Goal: Information Seeking & Learning: Find specific fact

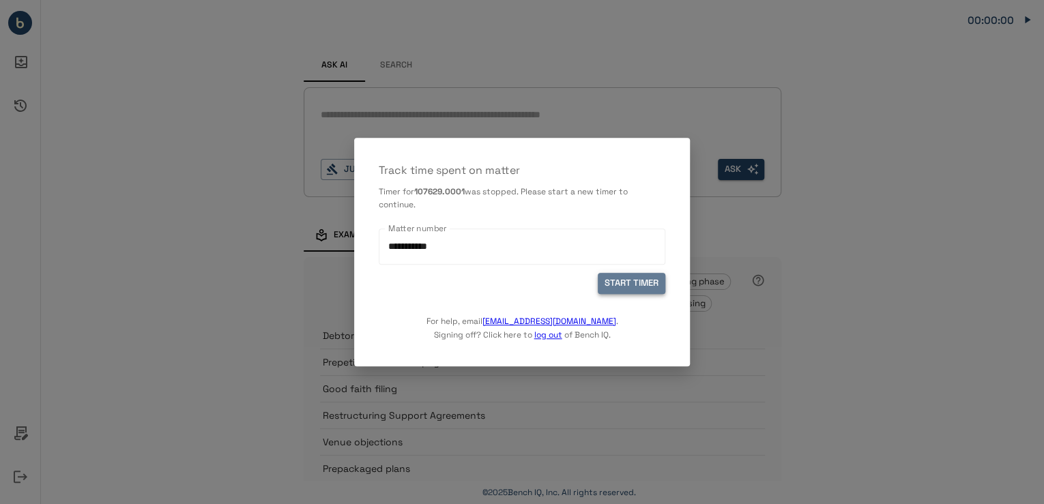
click at [636, 282] on button "START TIMER" at bounding box center [632, 284] width 68 height 21
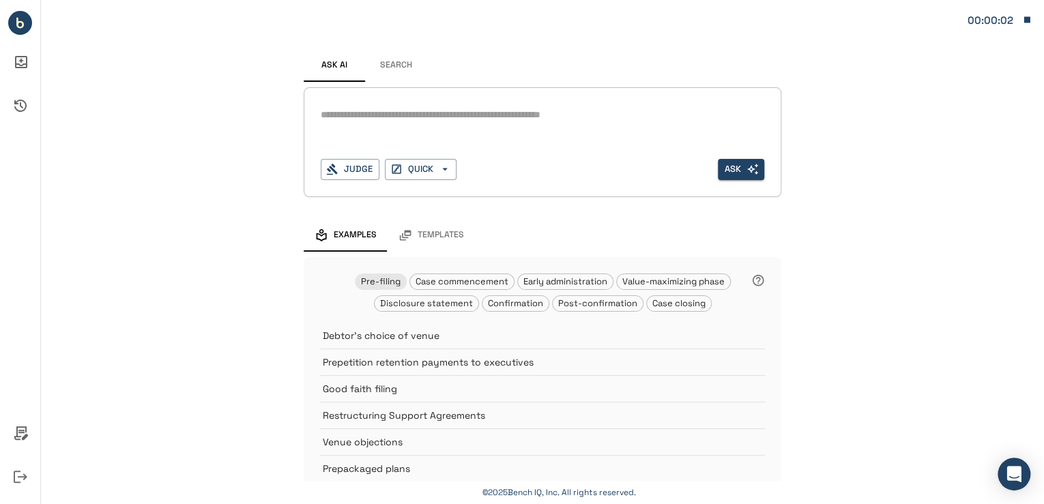
click at [379, 106] on div "*" at bounding box center [542, 115] width 443 height 22
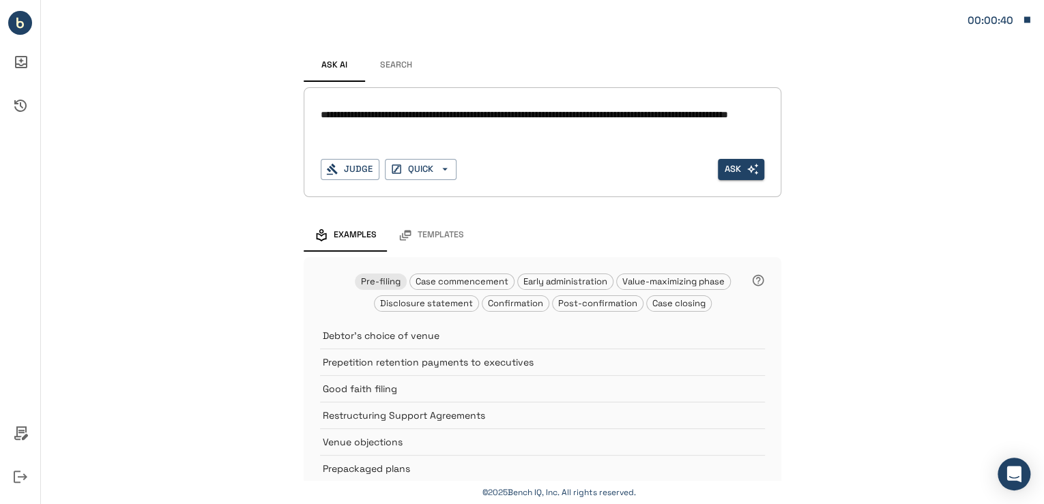
click at [493, 132] on textarea "**********" at bounding box center [542, 122] width 443 height 31
type textarea "**********"
click at [750, 175] on icon "Select a judge" at bounding box center [752, 169] width 12 height 12
click at [673, 150] on div "**********" at bounding box center [542, 142] width 443 height 76
drag, startPoint x: 641, startPoint y: 127, endPoint x: 487, endPoint y: 136, distance: 154.5
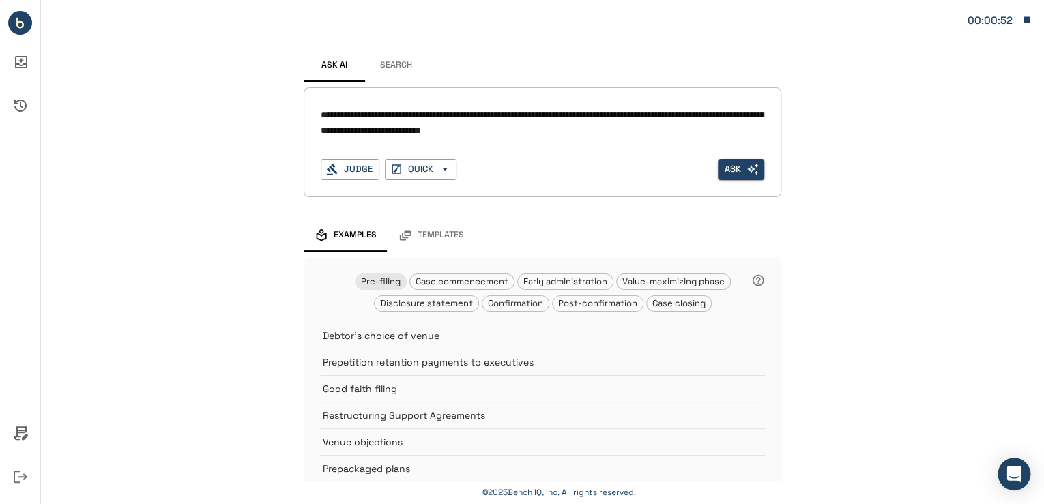
click at [641, 127] on textarea "**********" at bounding box center [542, 122] width 443 height 31
click at [439, 166] on icon "button" at bounding box center [445, 169] width 12 height 12
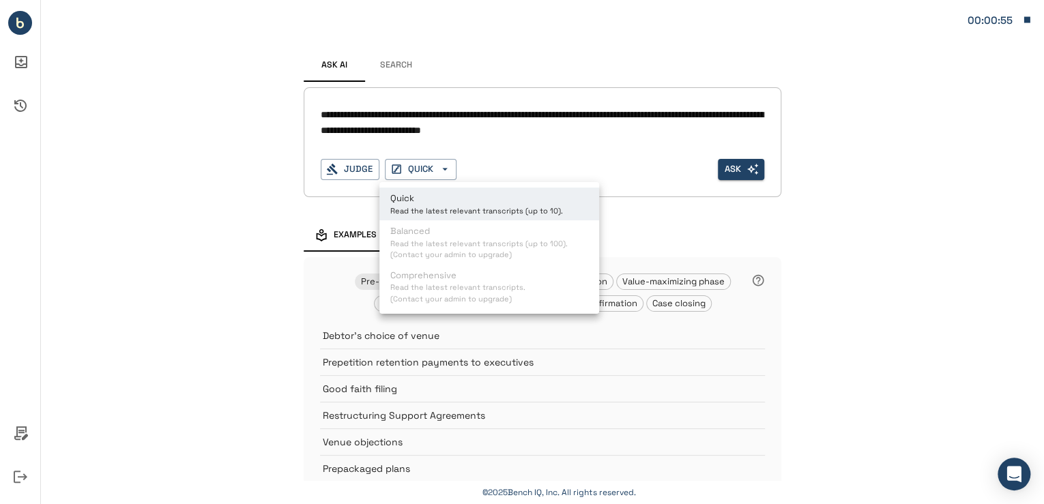
click at [441, 196] on p "Quick" at bounding box center [476, 199] width 173 height 14
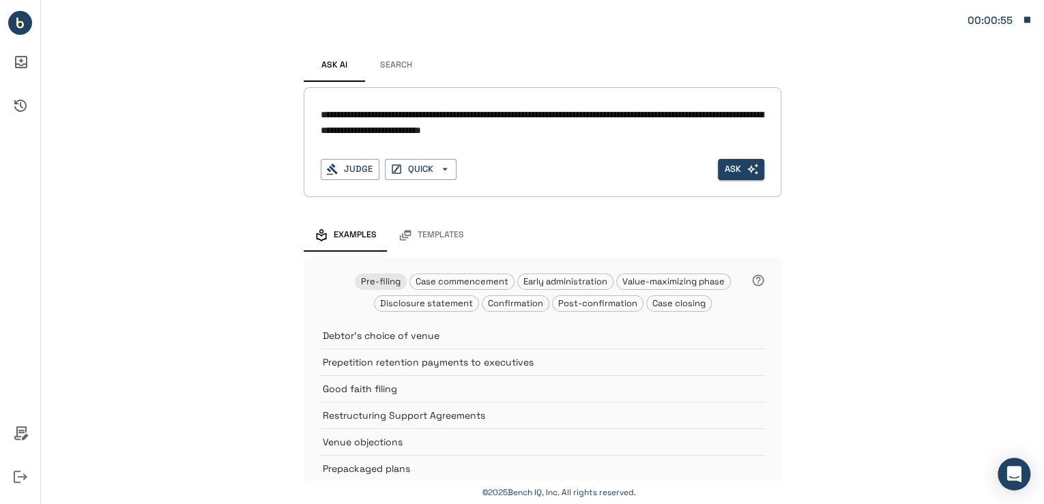
click at [526, 143] on div "**********" at bounding box center [542, 126] width 443 height 44
click at [551, 126] on textarea "**********" at bounding box center [542, 122] width 443 height 31
drag, startPoint x: 461, startPoint y: 132, endPoint x: 430, endPoint y: 134, distance: 30.8
click at [446, 133] on textarea "**********" at bounding box center [542, 122] width 443 height 31
click at [359, 171] on button "Judge" at bounding box center [350, 169] width 59 height 21
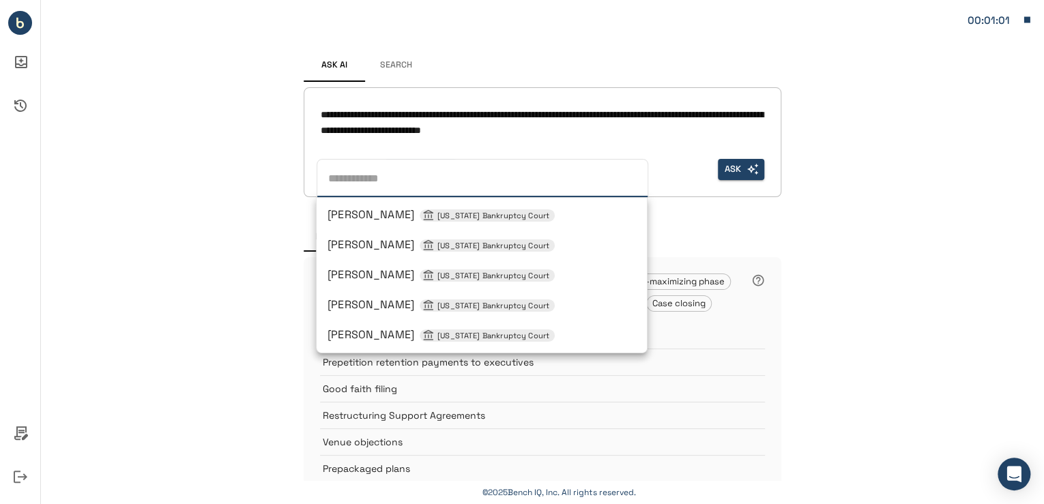
click at [465, 141] on div "**********" at bounding box center [542, 123] width 443 height 38
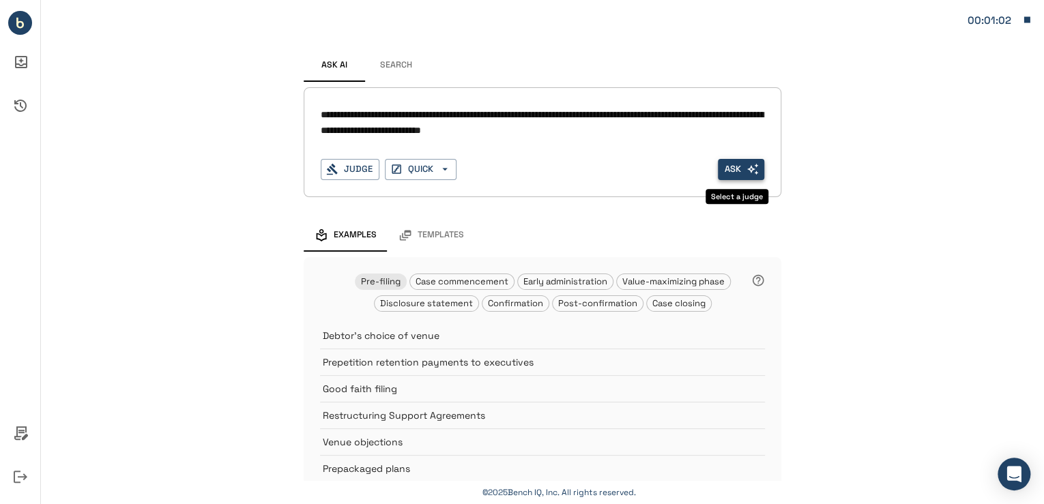
click at [725, 162] on button "Ask" at bounding box center [741, 169] width 46 height 21
click at [728, 166] on button "Ask" at bounding box center [741, 169] width 46 height 21
click at [401, 174] on button "QUICK" at bounding box center [421, 169] width 72 height 21
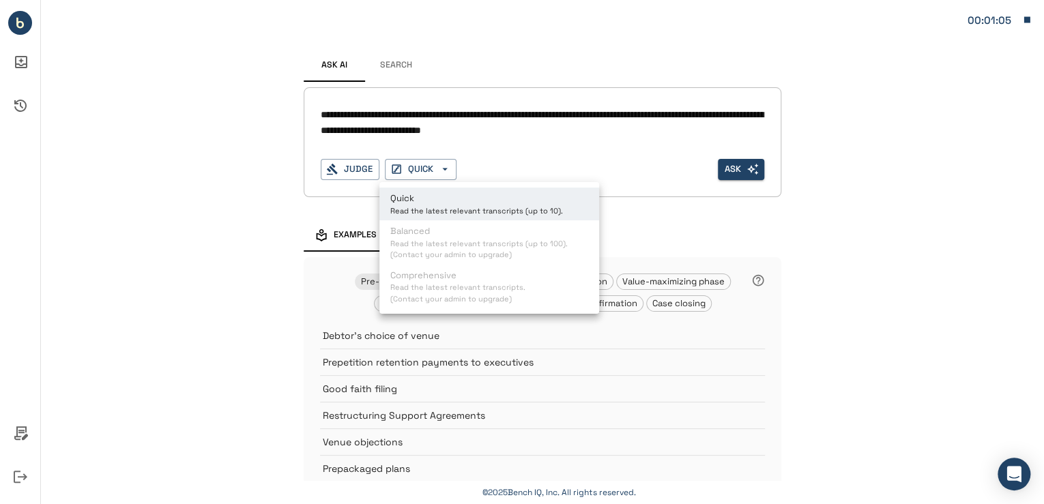
click at [383, 149] on div at bounding box center [522, 252] width 1044 height 504
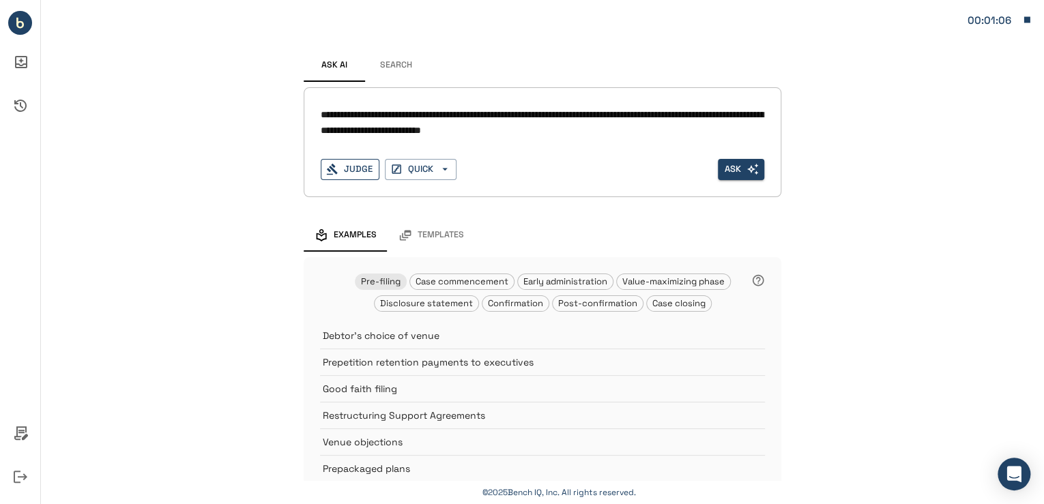
click at [367, 172] on button "Judge" at bounding box center [350, 169] width 59 height 21
drag, startPoint x: 249, startPoint y: 132, endPoint x: 336, endPoint y: 73, distance: 104.6
click at [252, 131] on div "**********" at bounding box center [542, 316] width 1003 height 632
click at [392, 57] on button "Search" at bounding box center [395, 65] width 61 height 33
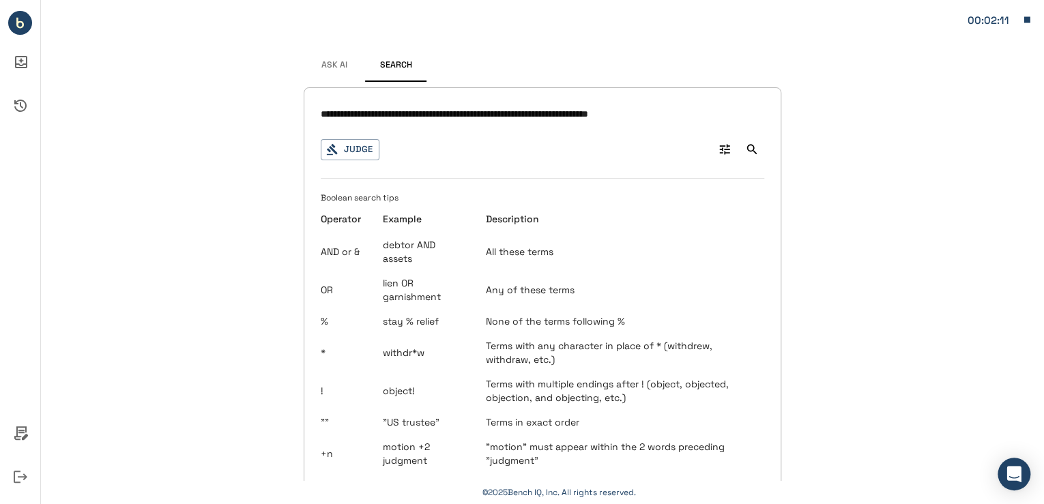
type input "**********"
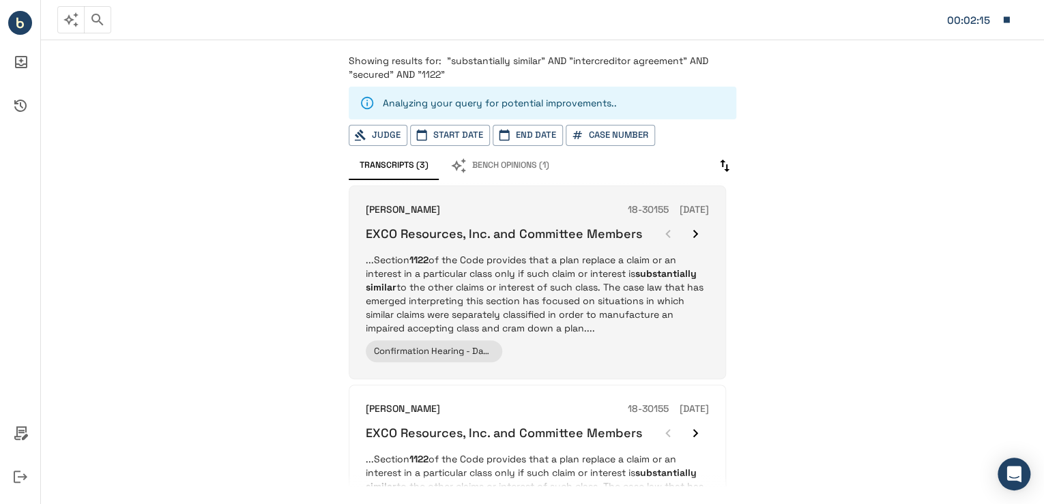
click at [572, 280] on p "...Section 1122 of the Code provides that a plan replace a claim or an interest…" at bounding box center [537, 294] width 343 height 82
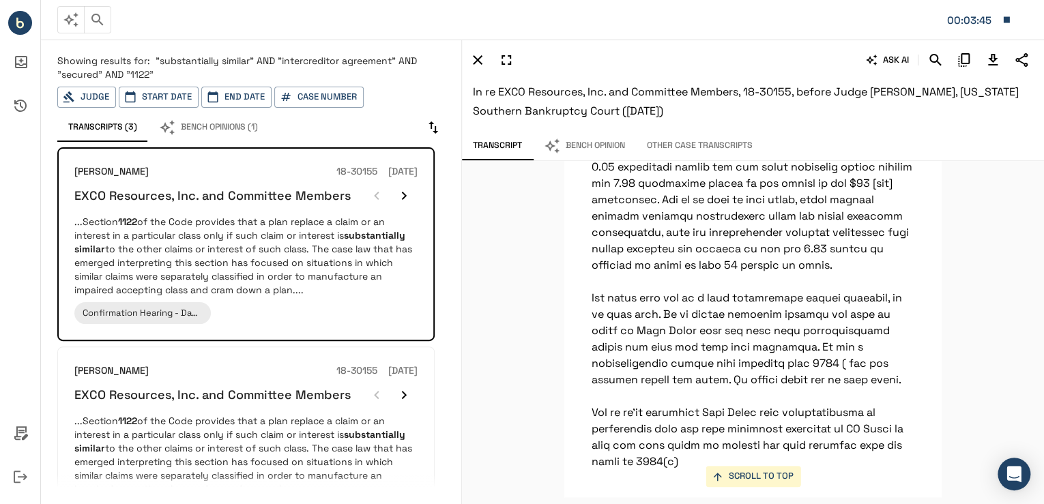
scroll to position [118863, 0]
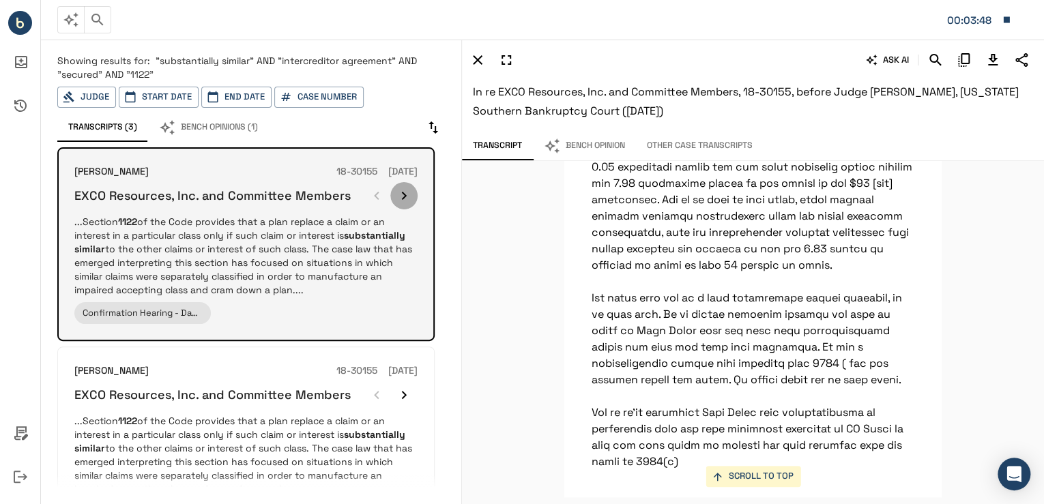
click at [409, 202] on icon "button" at bounding box center [404, 196] width 16 height 16
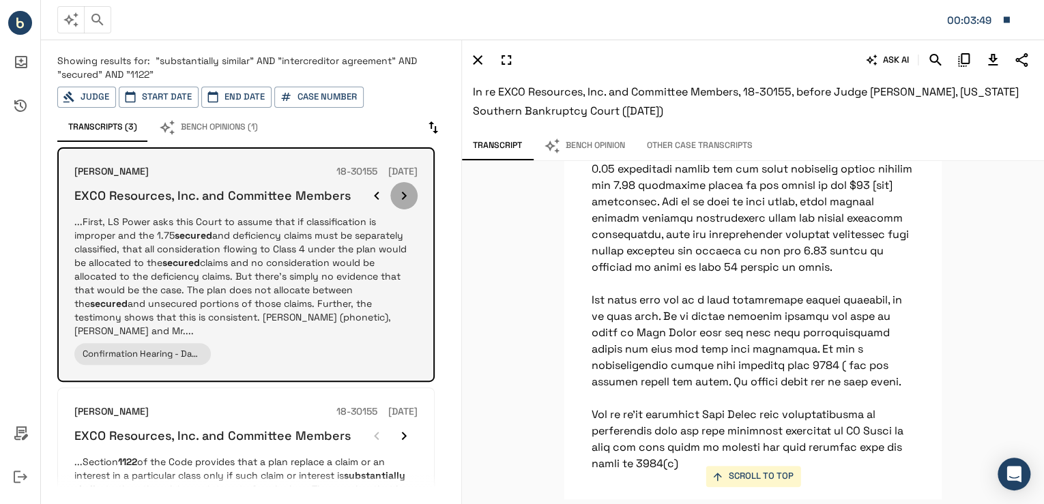
click at [409, 202] on icon "button" at bounding box center [404, 196] width 16 height 16
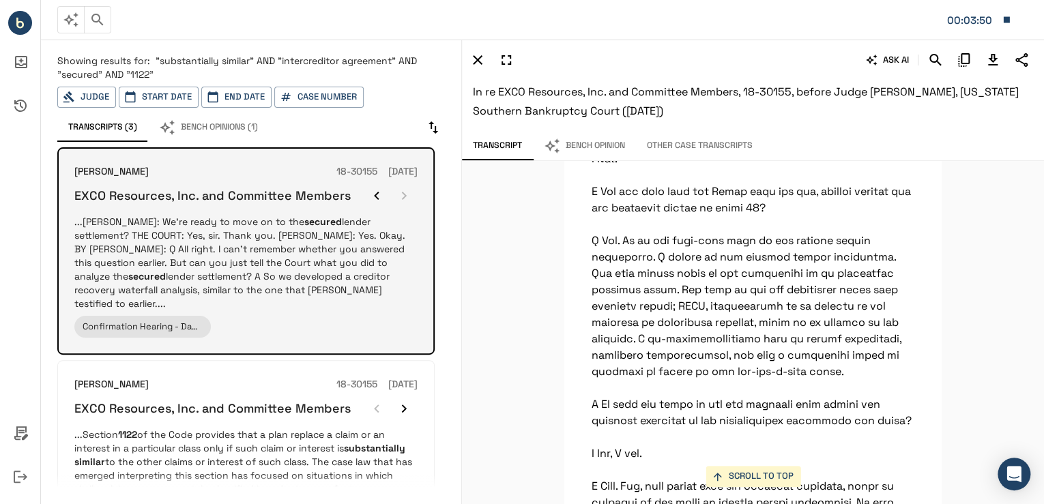
scroll to position [24060, 0]
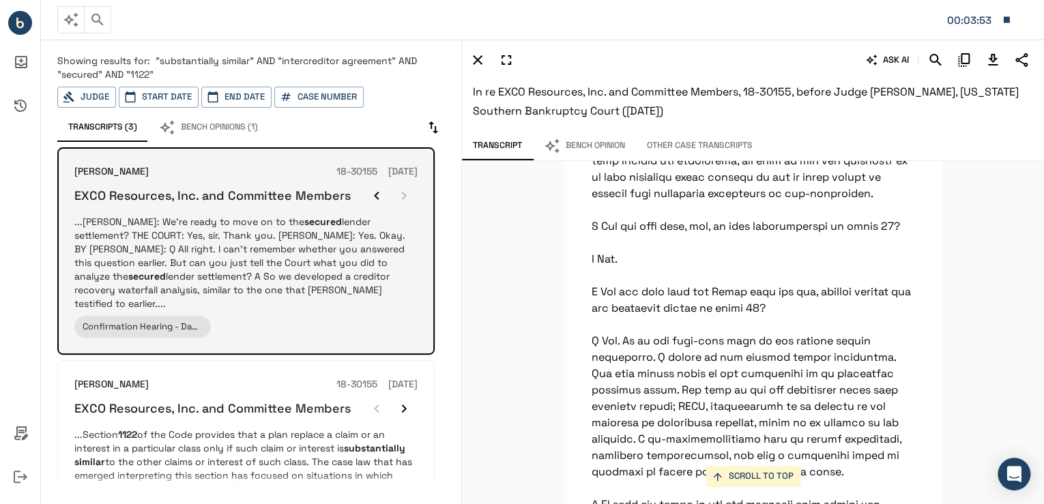
click at [409, 202] on div at bounding box center [390, 195] width 55 height 27
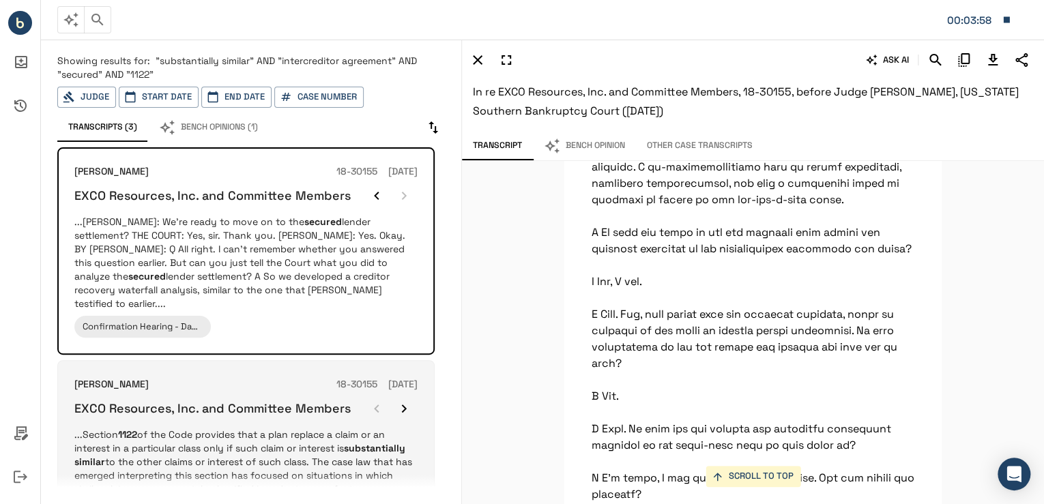
scroll to position [24333, 0]
click at [336, 377] on h6 "18-30155" at bounding box center [356, 384] width 41 height 15
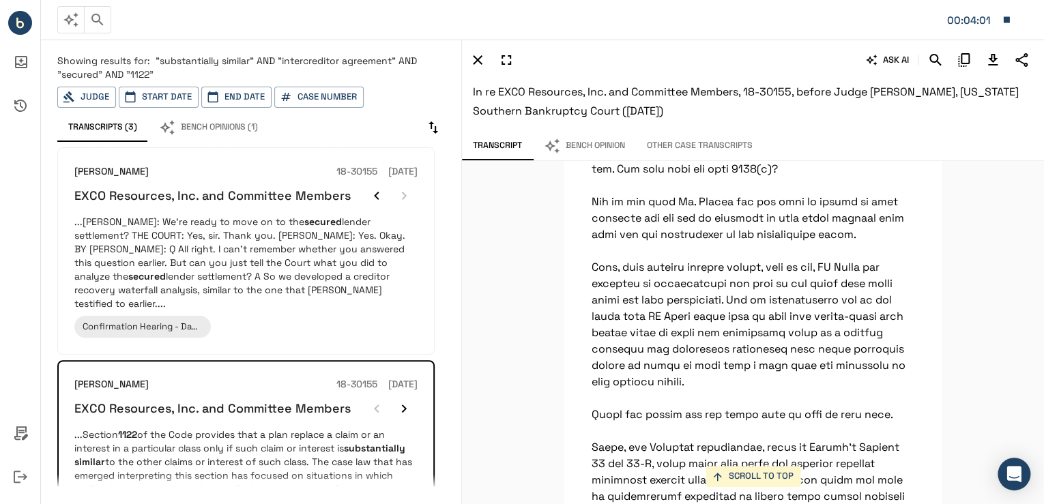
scroll to position [117033, 0]
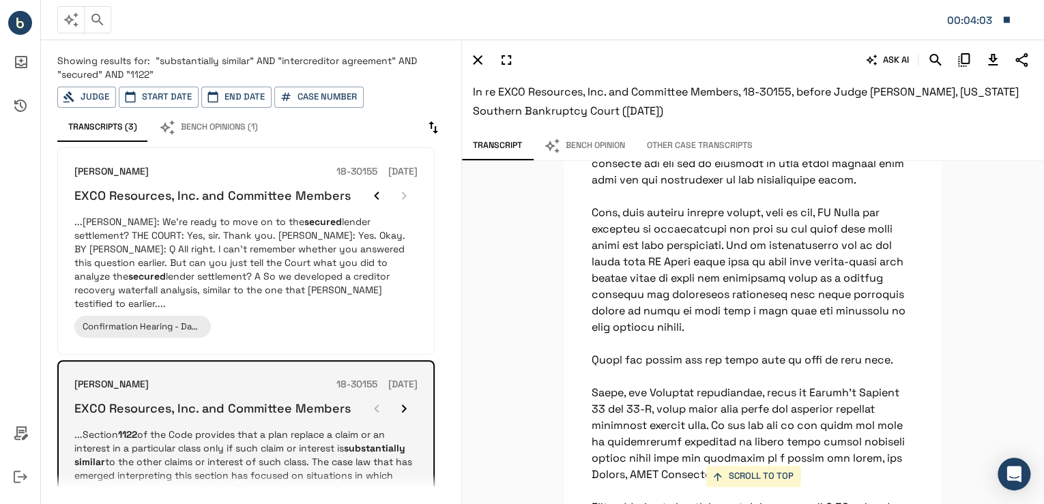
click at [406, 400] on icon "button" at bounding box center [404, 408] width 16 height 16
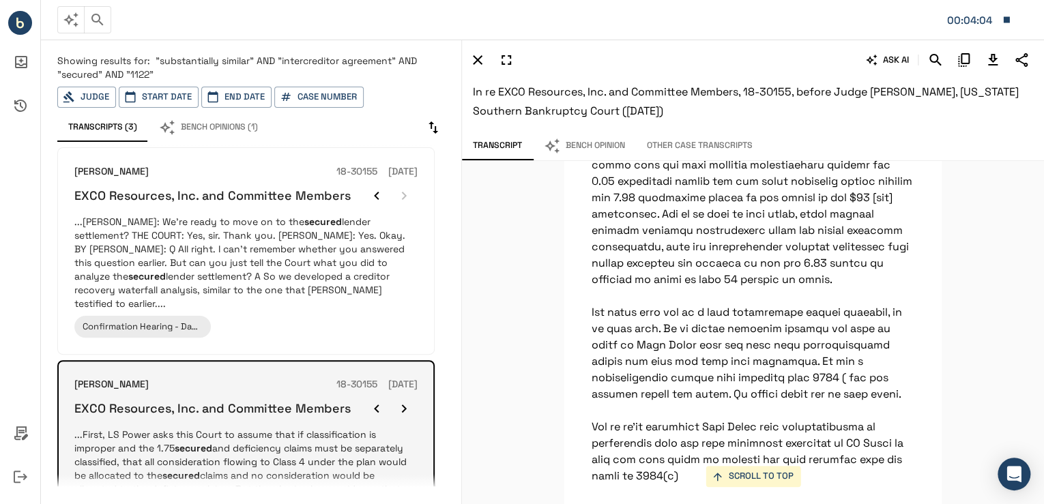
scroll to position [118272, 0]
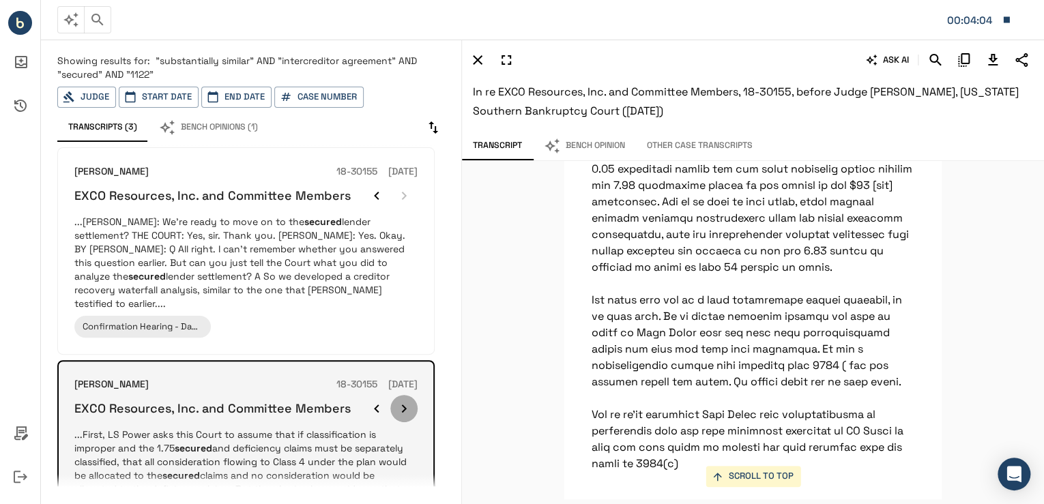
click at [406, 400] on icon "button" at bounding box center [404, 408] width 16 height 16
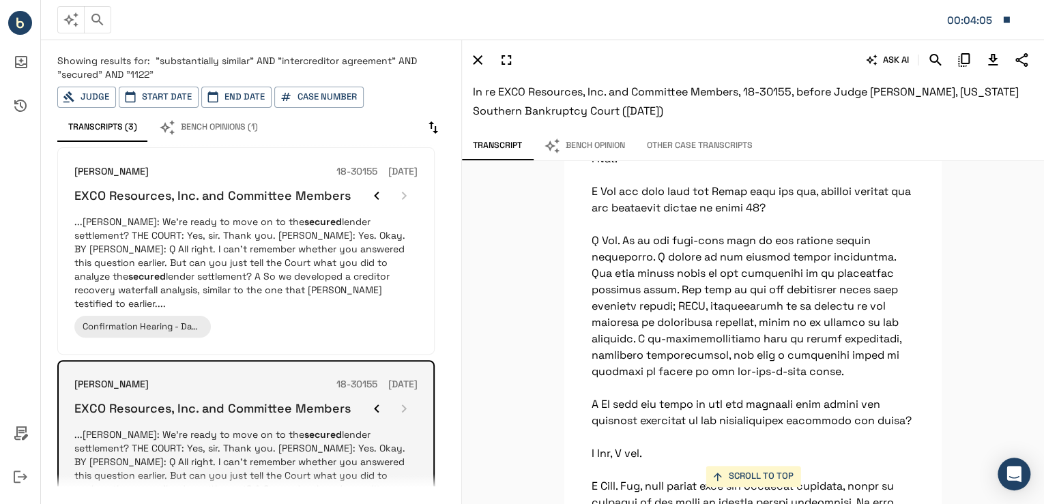
scroll to position [24060, 0]
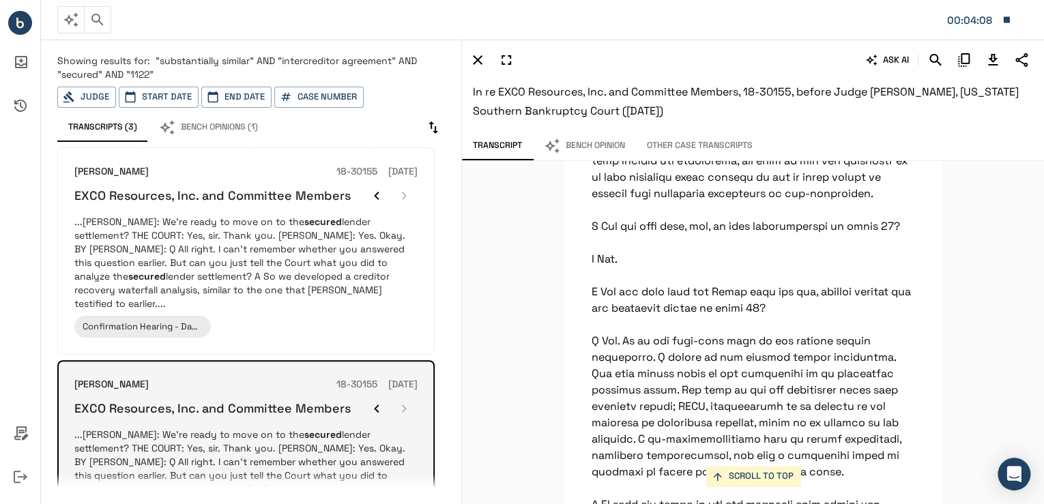
click at [406, 398] on div at bounding box center [390, 408] width 55 height 27
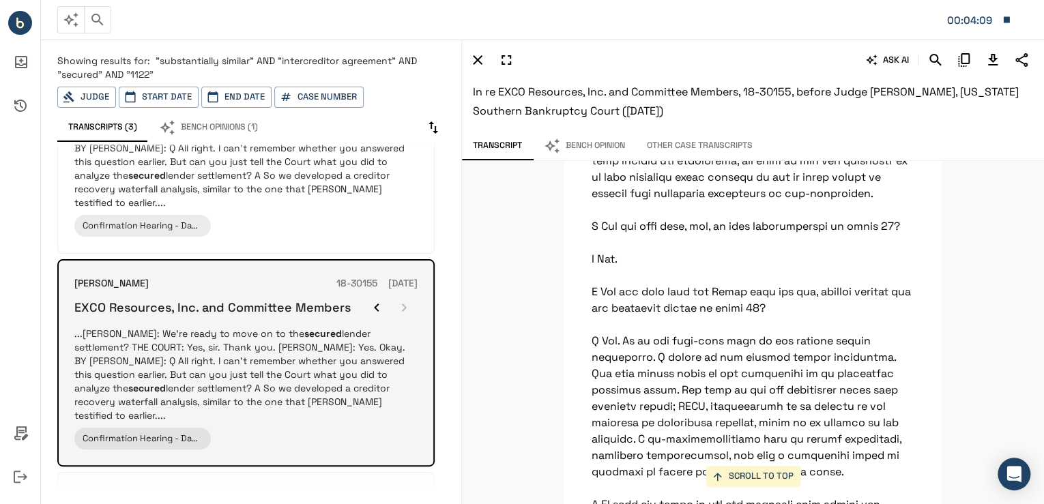
scroll to position [218, 0]
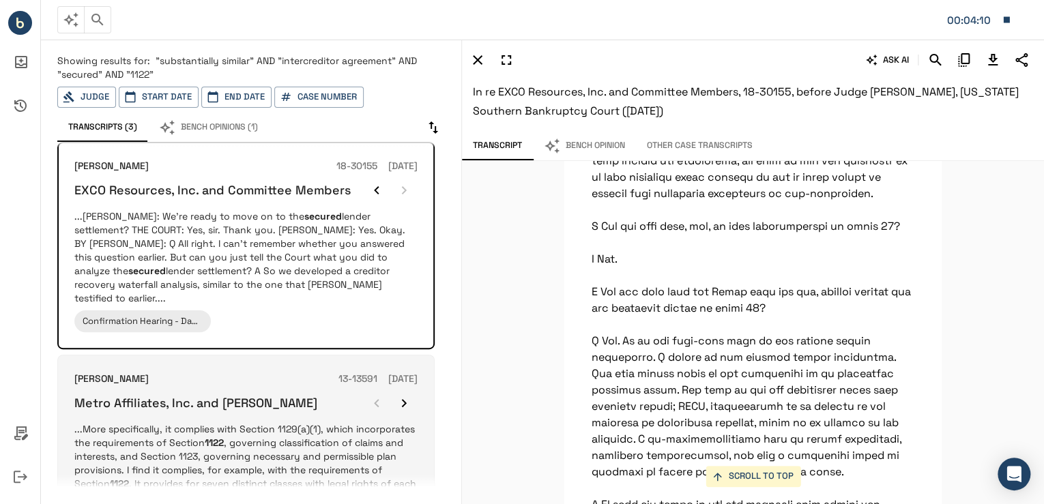
click at [294, 422] on p "...More specifically, it complies with Section 1129(a)(1), which incorporates t…" at bounding box center [245, 476] width 343 height 109
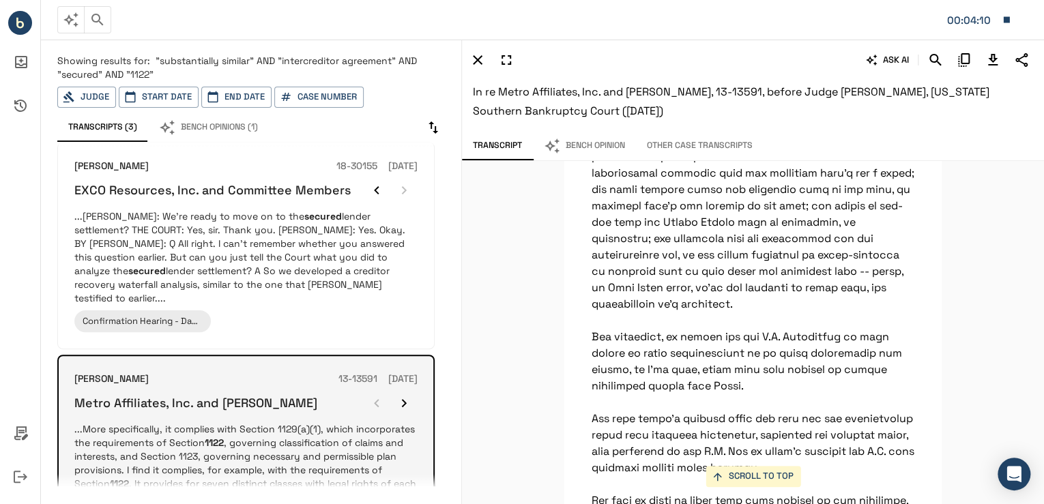
scroll to position [17634, 0]
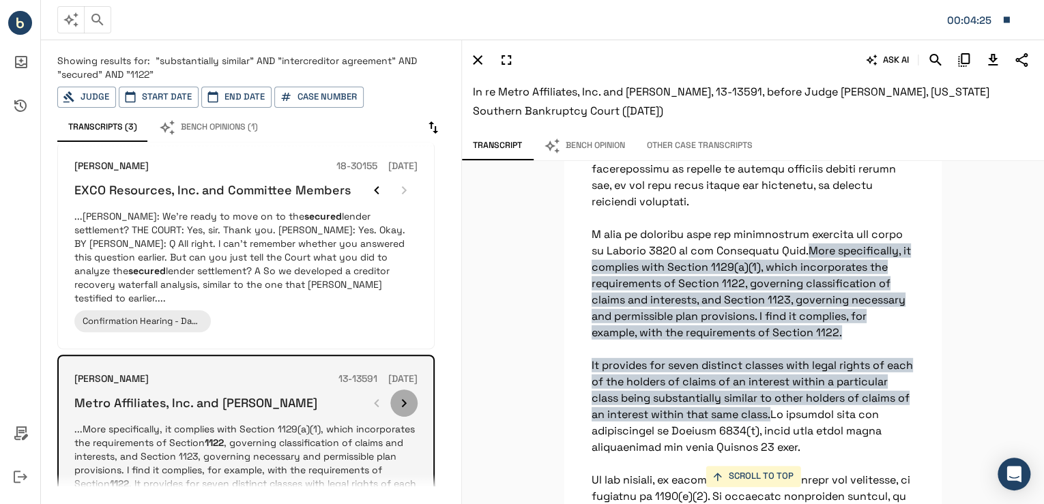
click at [412, 395] on icon "button" at bounding box center [404, 403] width 16 height 16
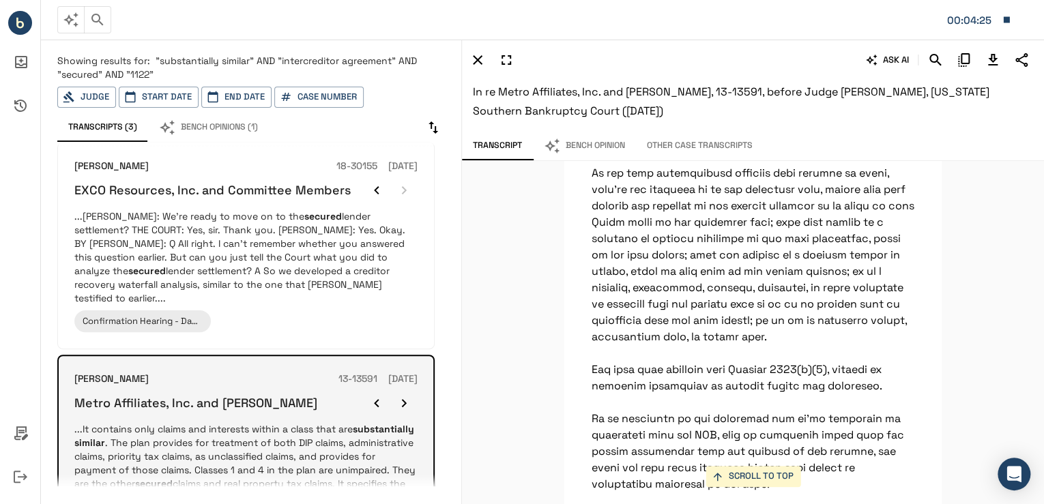
scroll to position [3186, 0]
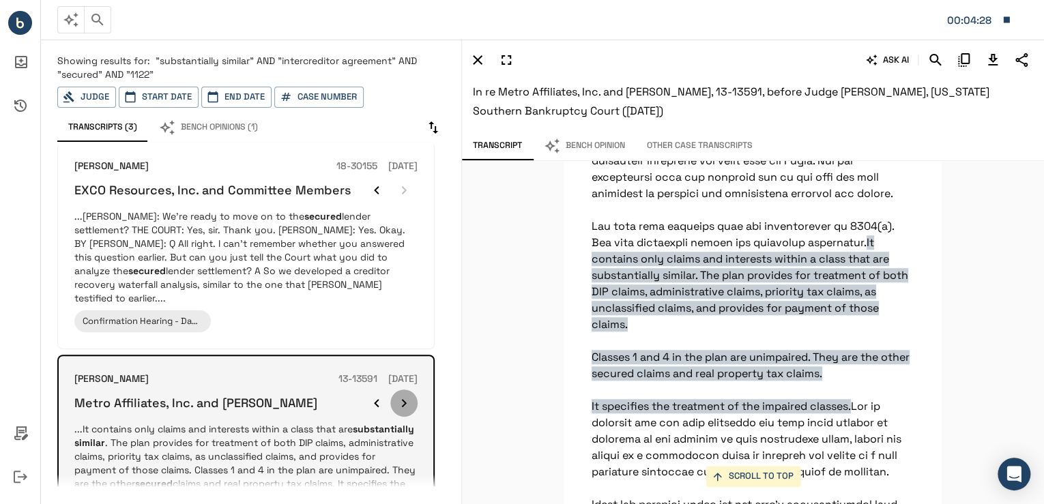
click at [404, 395] on icon "button" at bounding box center [404, 403] width 16 height 16
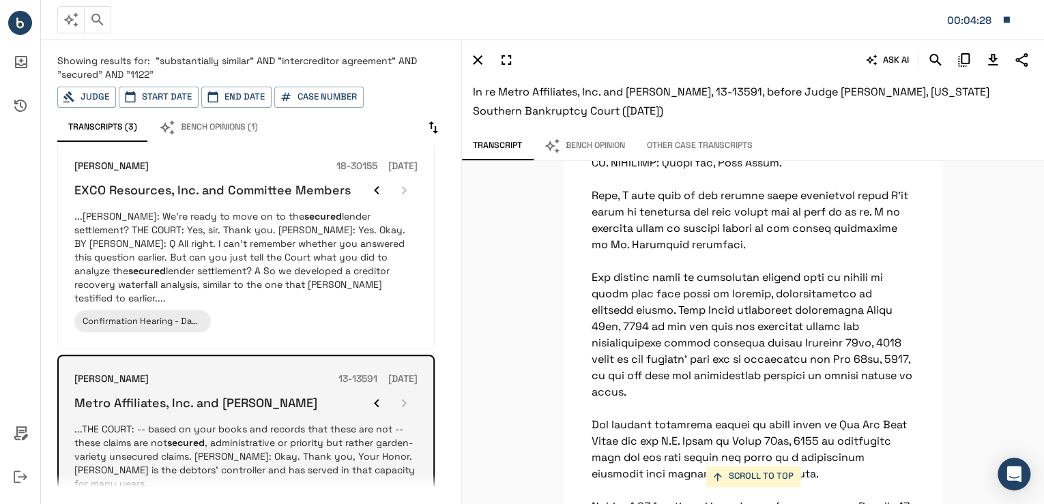
scroll to position [22472, 0]
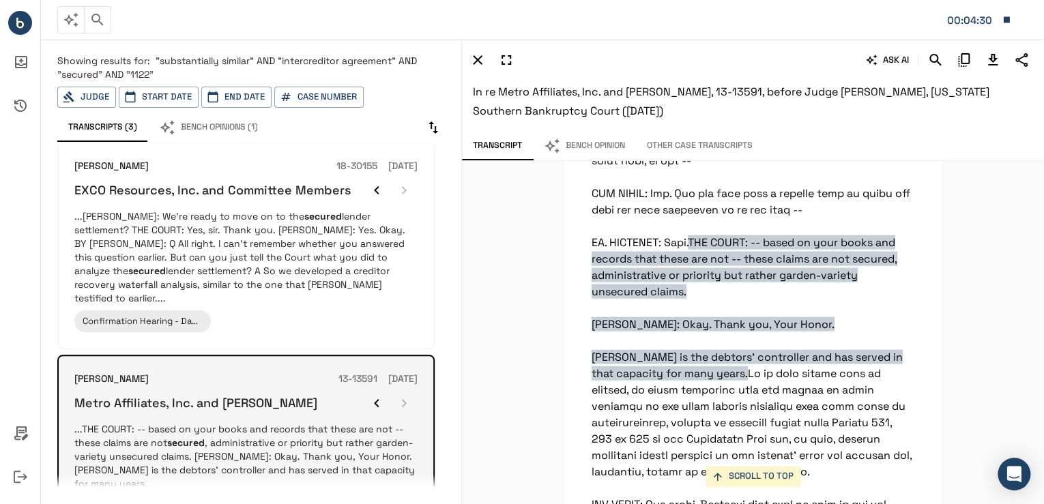
click at [404, 390] on div at bounding box center [390, 403] width 55 height 27
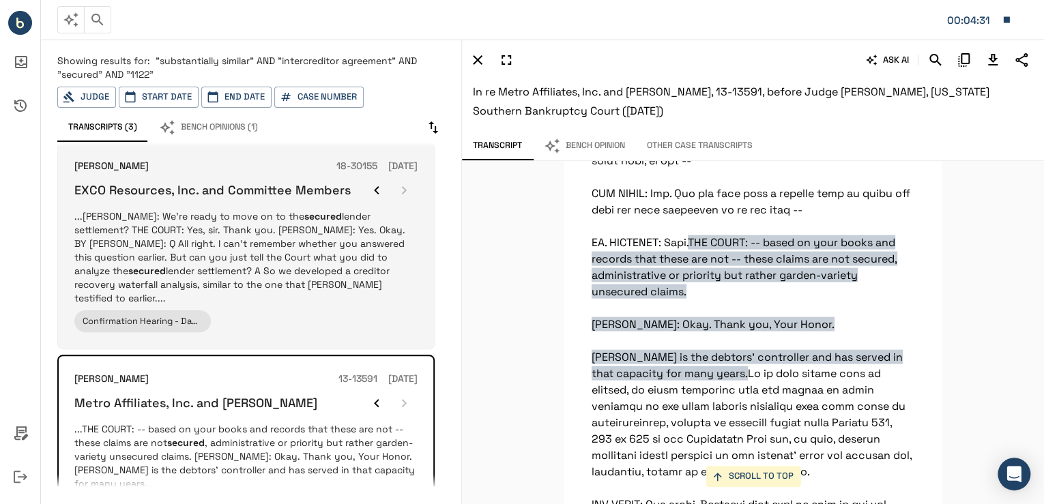
click at [378, 214] on p "...SLADE: We're ready to move on to the secured lender settlement? THE COURT: Y…" at bounding box center [245, 257] width 343 height 96
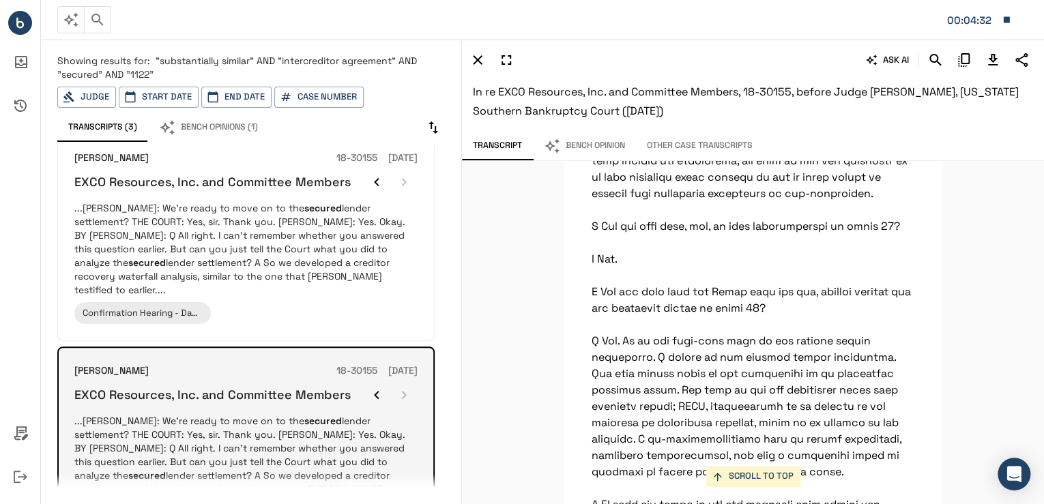
scroll to position [0, 0]
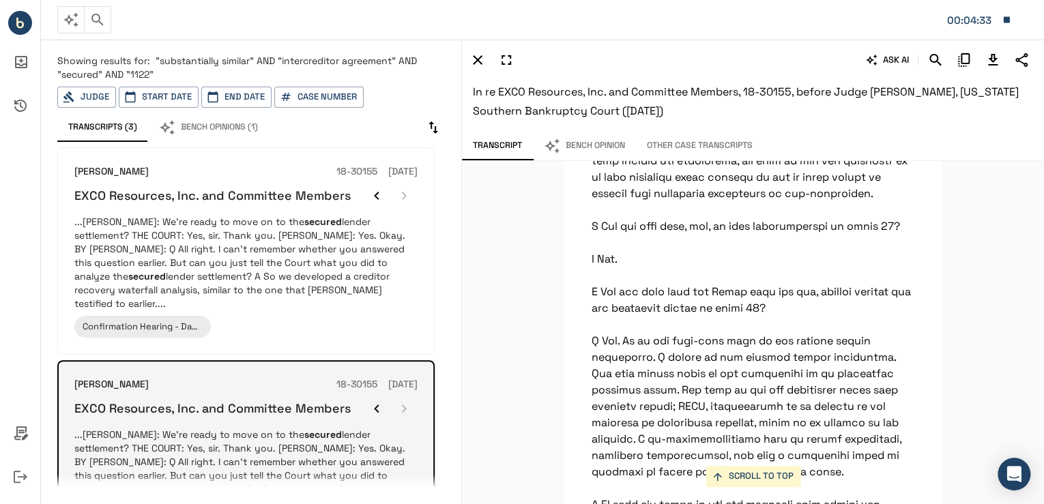
click at [346, 269] on p "...SLADE: We're ready to move on to the secured lender settlement? THE COURT: Y…" at bounding box center [245, 263] width 343 height 96
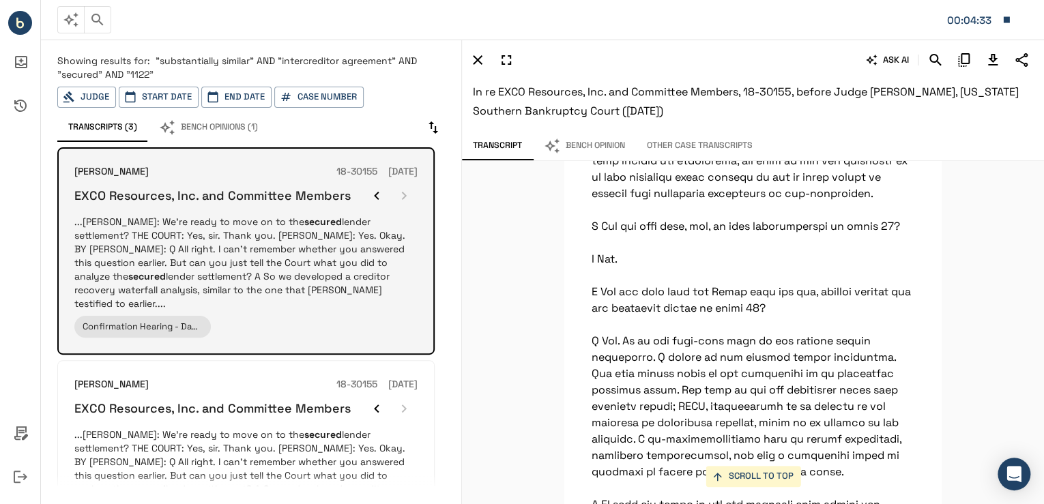
click at [354, 269] on p "...SLADE: We're ready to move on to the secured lender settlement? THE COURT: Y…" at bounding box center [245, 263] width 343 height 96
click at [375, 195] on icon "button" at bounding box center [376, 196] width 16 height 16
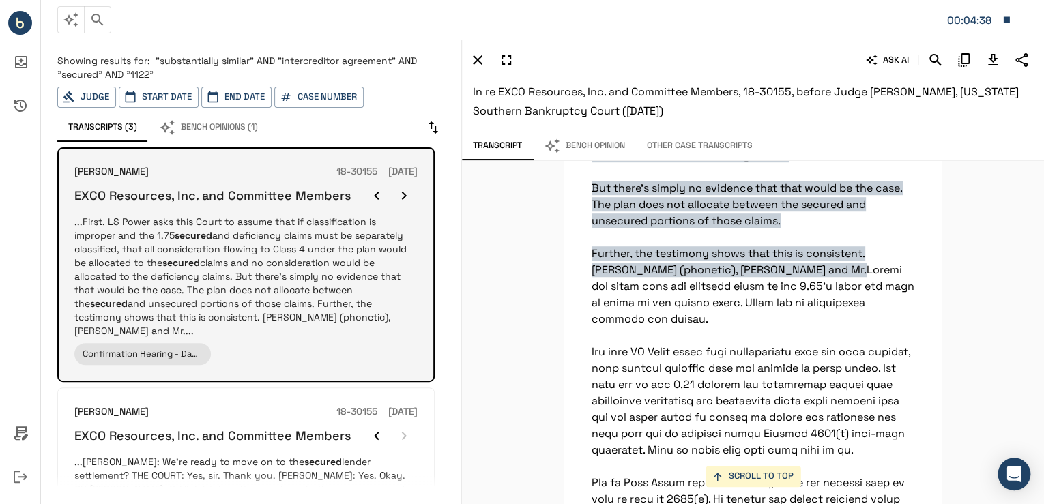
scroll to position [118272, 0]
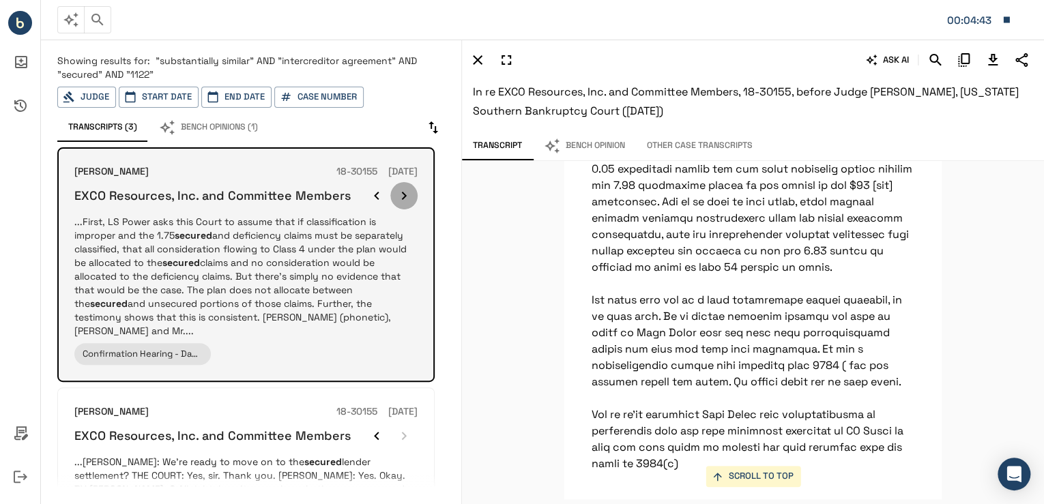
click at [399, 190] on icon "button" at bounding box center [404, 196] width 16 height 16
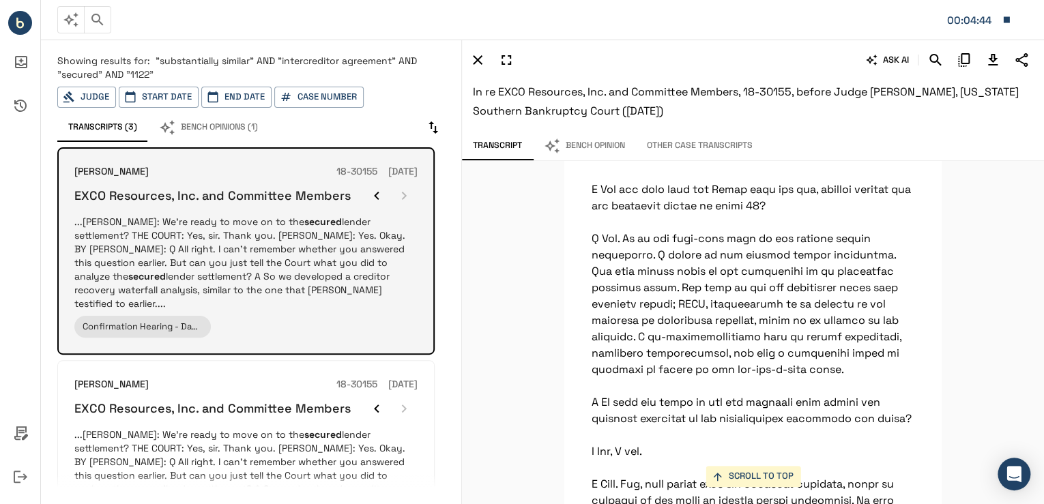
scroll to position [24060, 0]
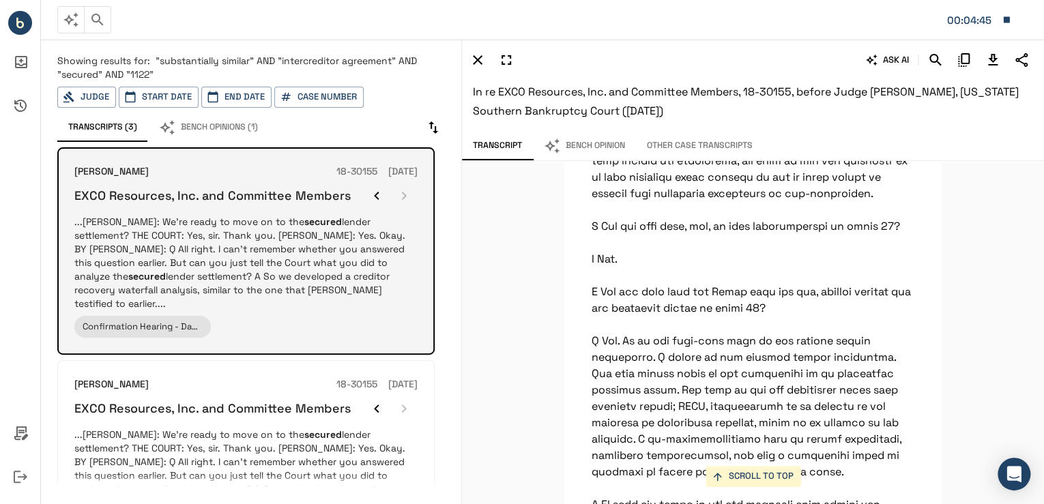
click at [399, 190] on div at bounding box center [390, 195] width 55 height 27
click at [382, 192] on icon "button" at bounding box center [376, 196] width 16 height 16
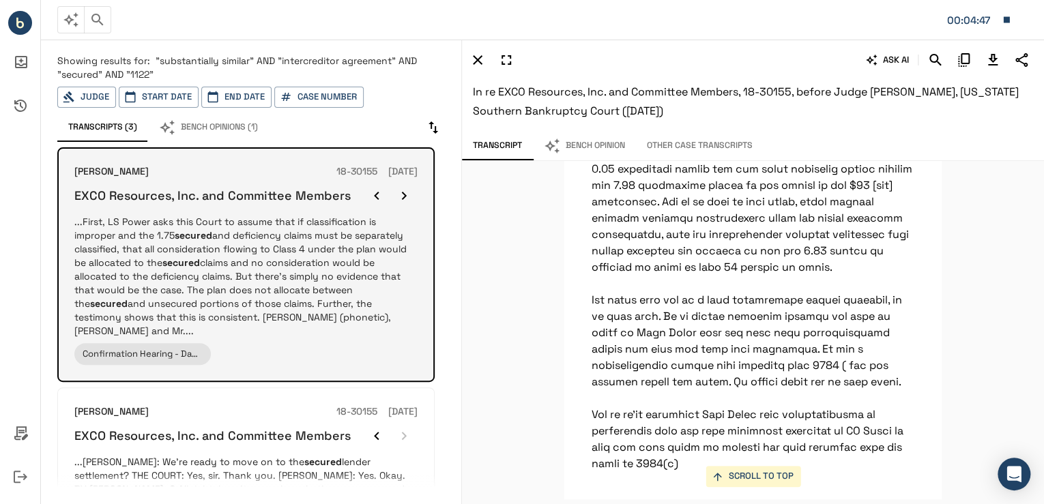
click at [382, 192] on icon "button" at bounding box center [376, 196] width 16 height 16
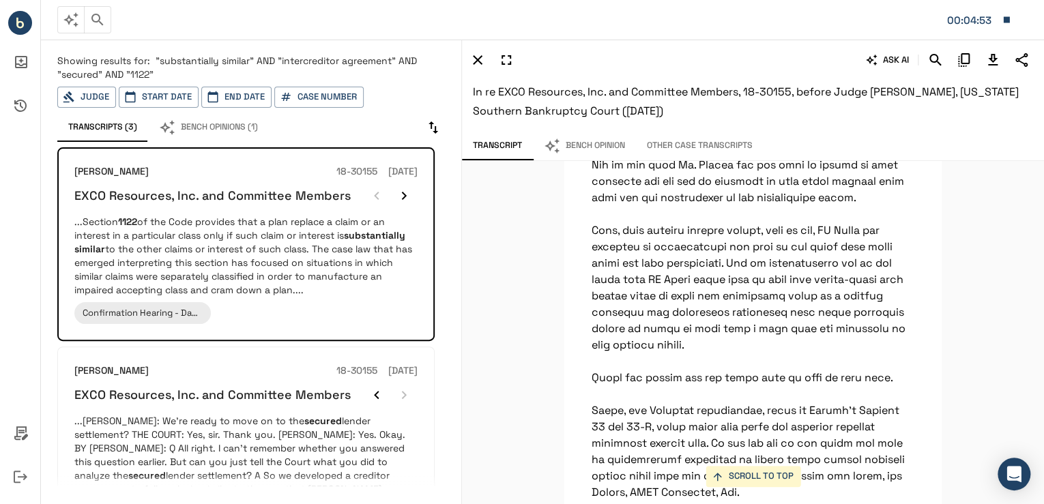
scroll to position [117033, 0]
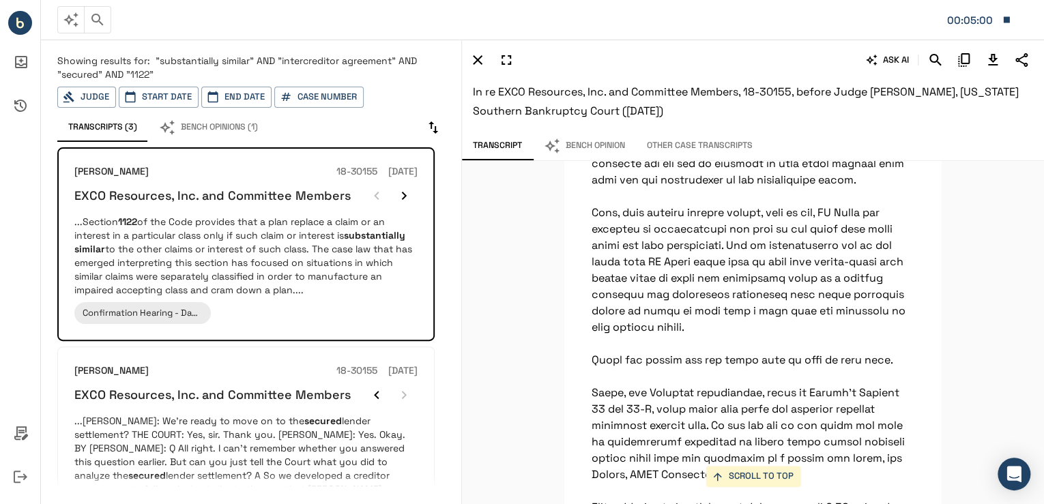
click at [928, 60] on icon "Search" at bounding box center [935, 60] width 16 height 16
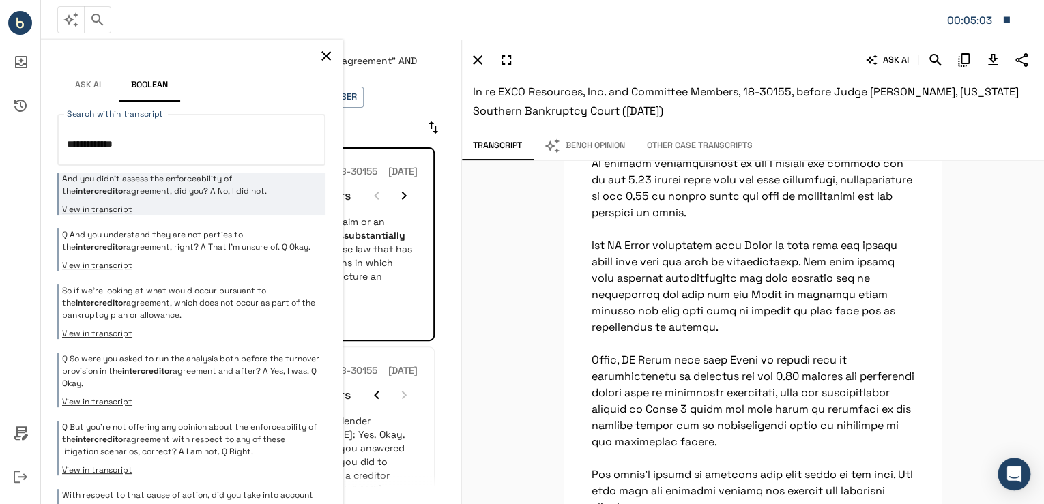
type textarea "**********"
click at [156, 193] on p "And you didn't assess the enforceability of the intercreditor agreement, did yo…" at bounding box center [192, 185] width 260 height 25
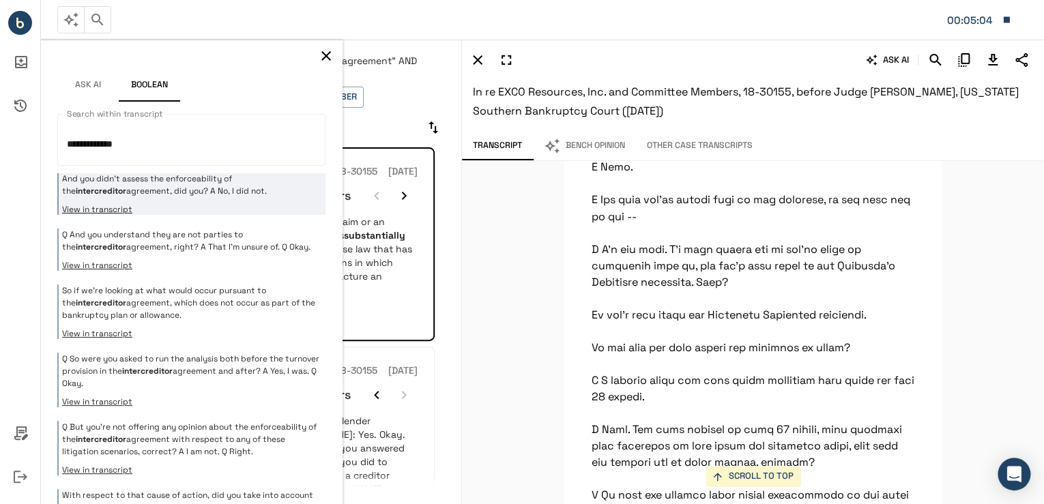
scroll to position [31706, 0]
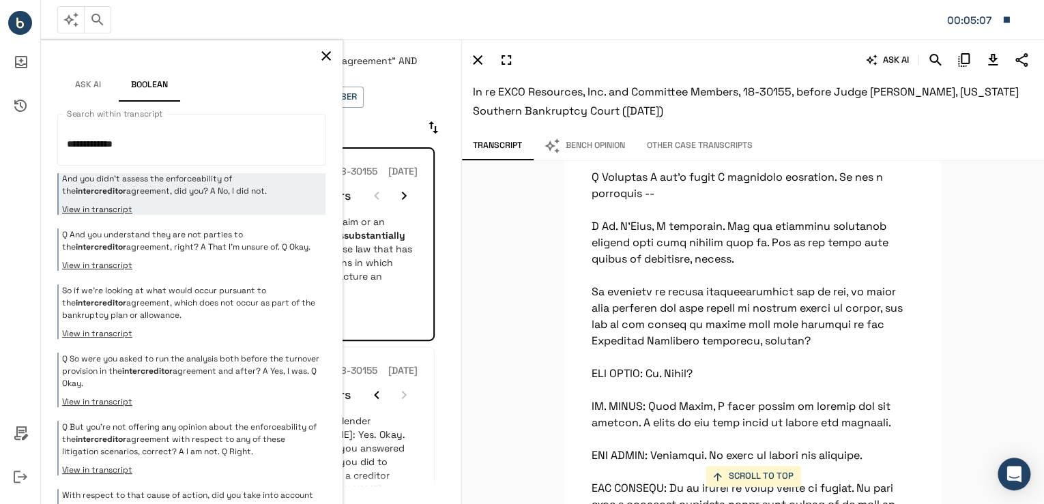
click at [174, 216] on div "And you didn't assess the enforceability of the intercreditor agreement, did yo…" at bounding box center [191, 439] width 268 height 532
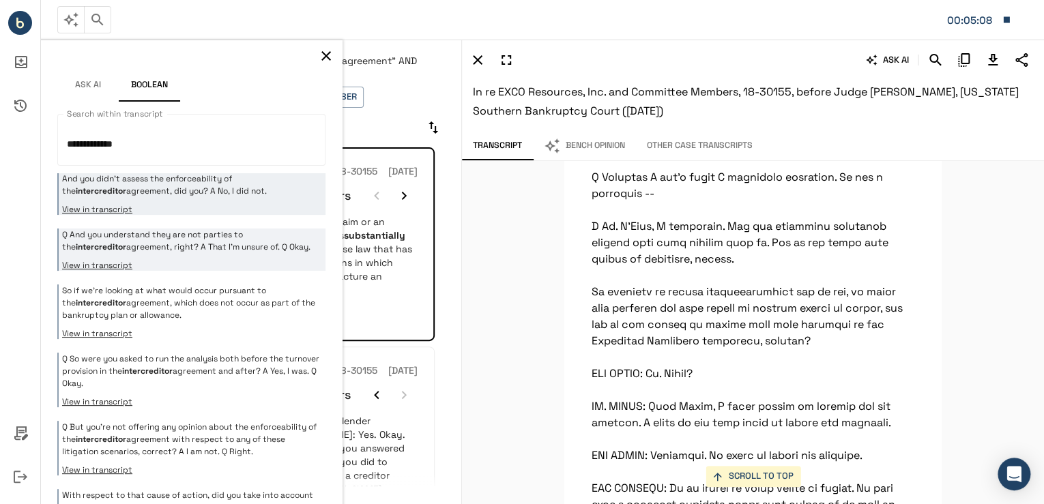
click at [175, 234] on p "Q And you understand they are not parties to the intercreditor agreement, right…" at bounding box center [192, 241] width 260 height 25
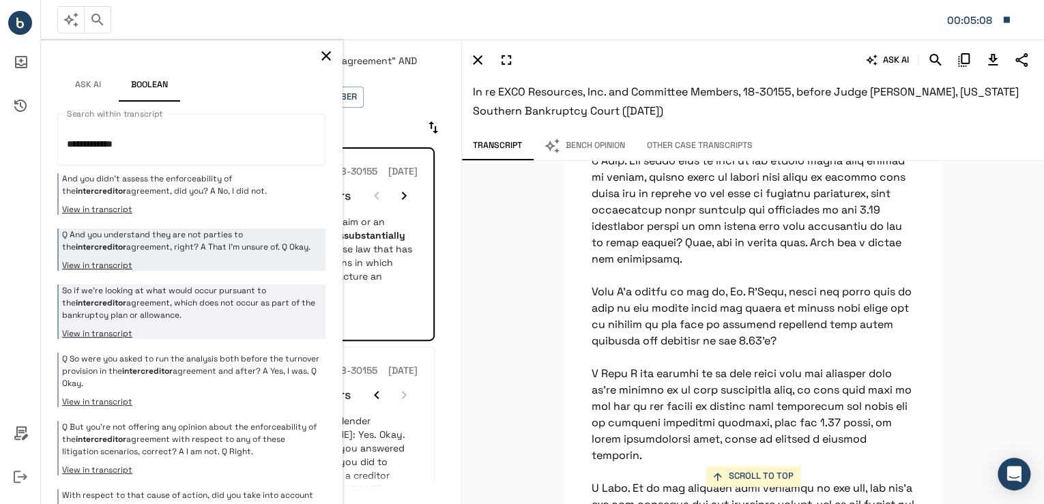
click at [221, 297] on p "So if we're looking at what would occur pursuant to the intercreditor agreement…" at bounding box center [192, 302] width 260 height 37
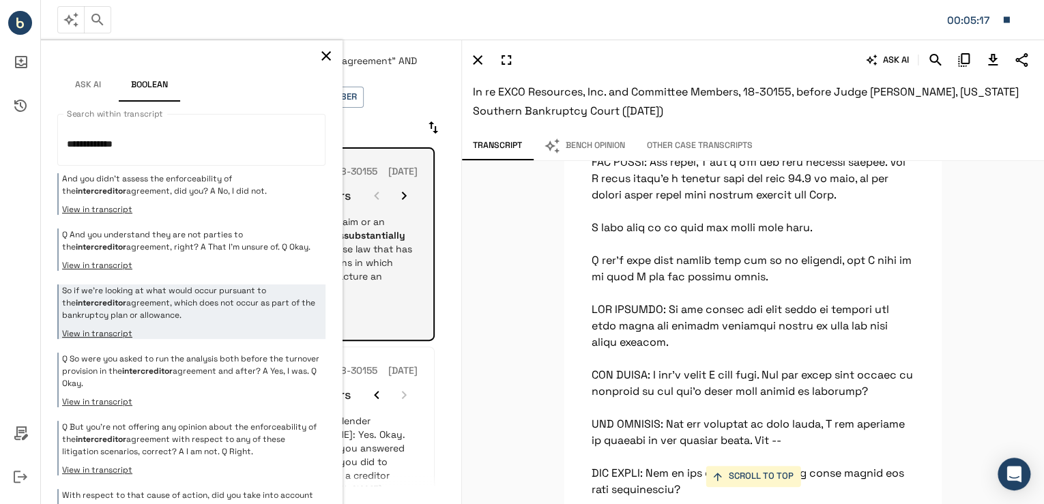
scroll to position [44639, 0]
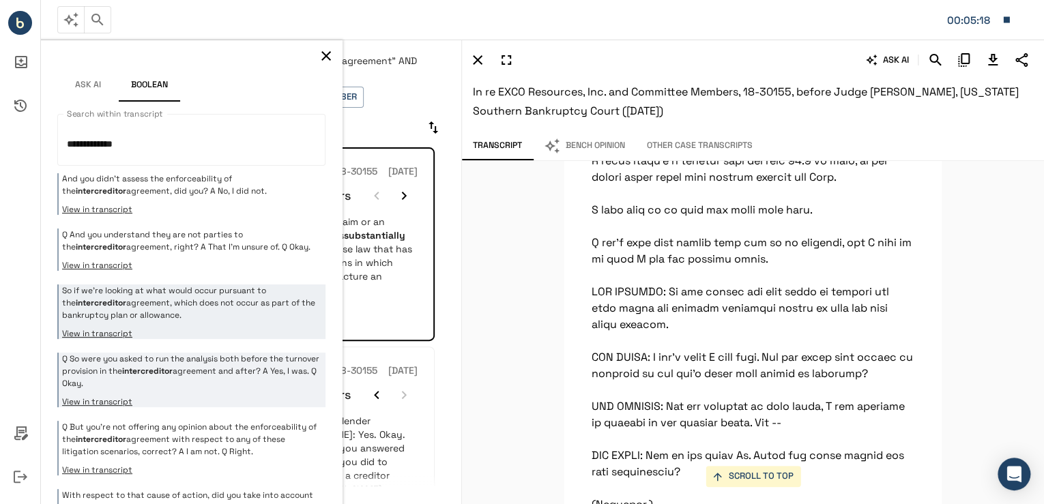
click at [253, 380] on p "Q So were you asked to run the analysis both before the turnover provision in t…" at bounding box center [192, 371] width 260 height 37
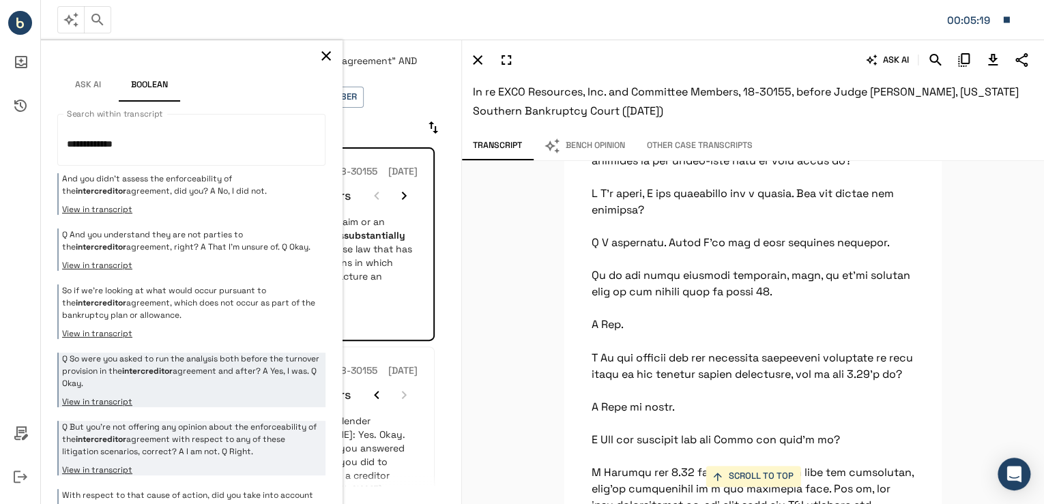
click at [267, 425] on p "Q But you're not offering any opinion about the enforceability of the intercred…" at bounding box center [192, 439] width 260 height 37
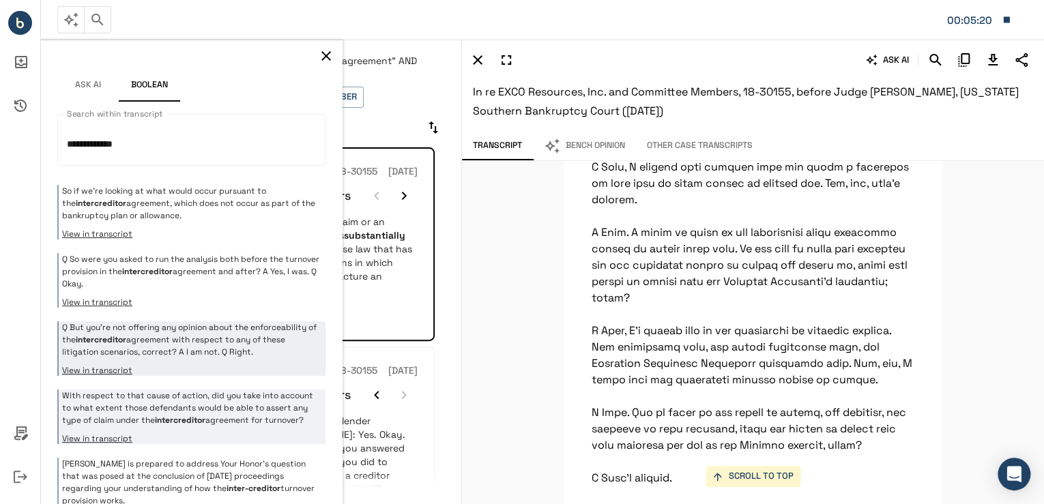
scroll to position [109, 0]
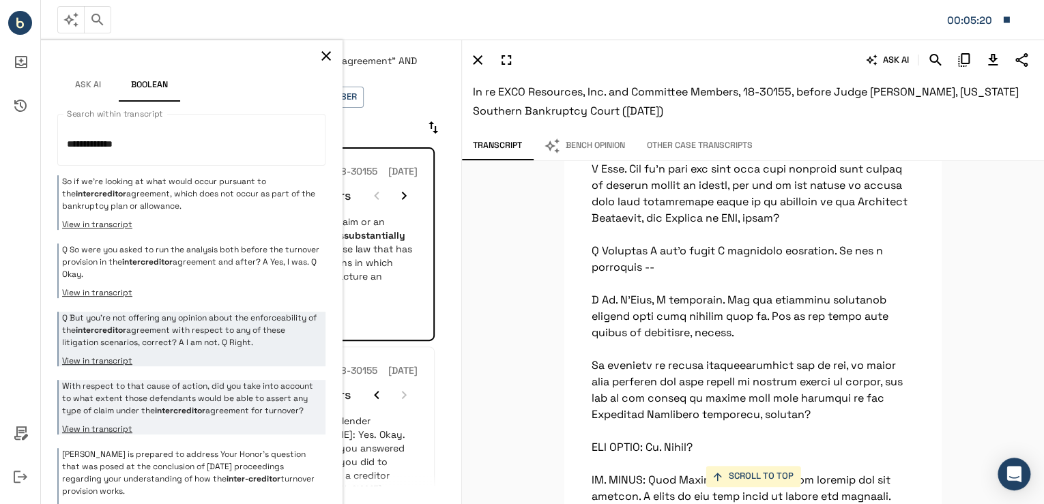
click at [263, 398] on p "With respect to that cause of action, did you take into account to what extent …" at bounding box center [192, 398] width 260 height 37
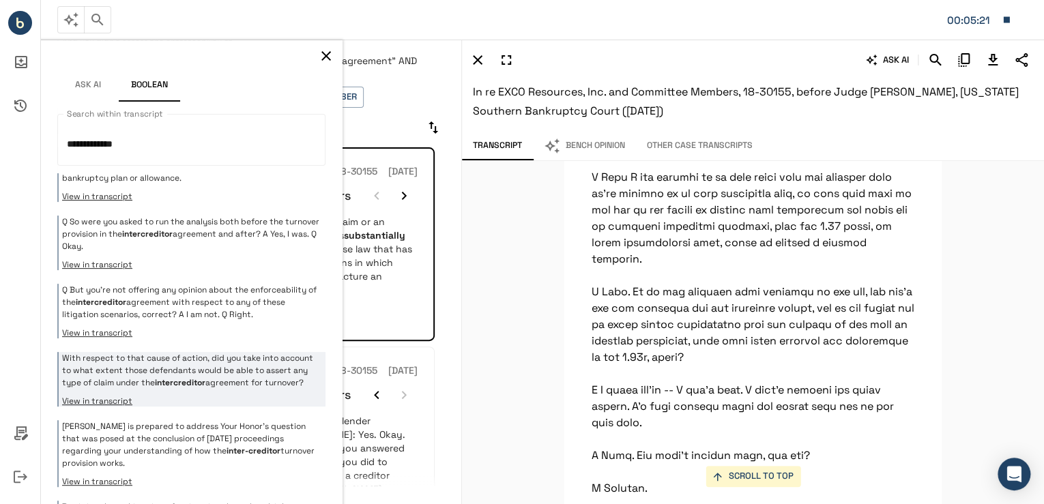
scroll to position [164, 0]
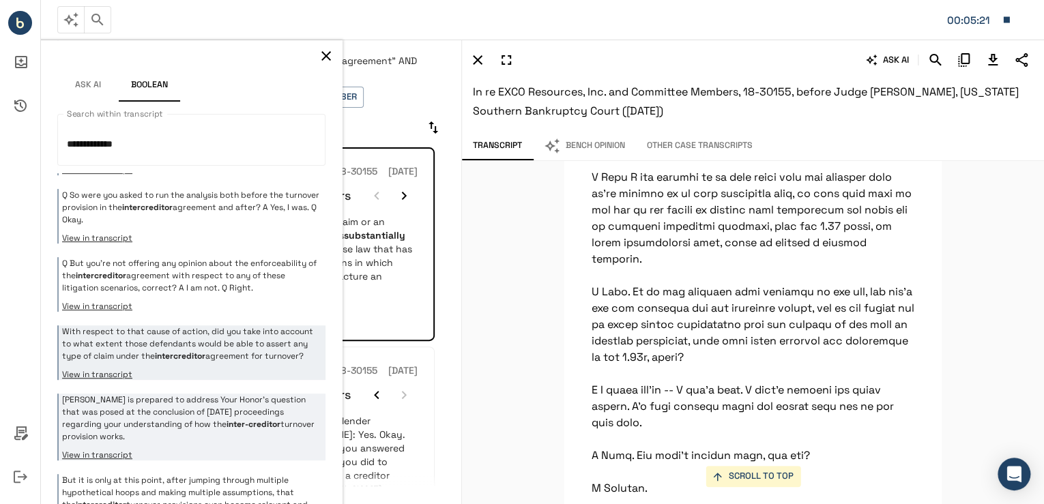
click at [263, 401] on p "Finestone is prepared to address Your Honor’s question that was posed at the co…" at bounding box center [192, 418] width 260 height 49
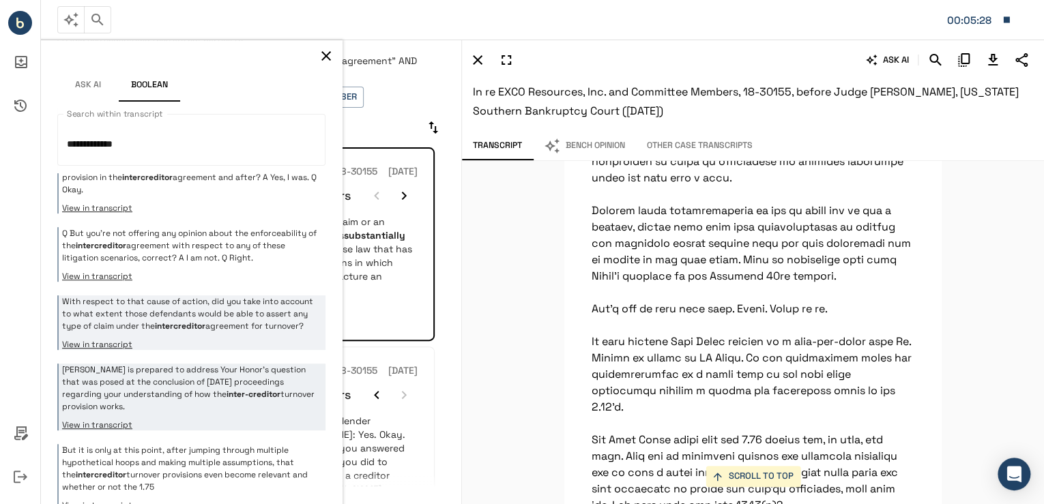
scroll to position [209, 0]
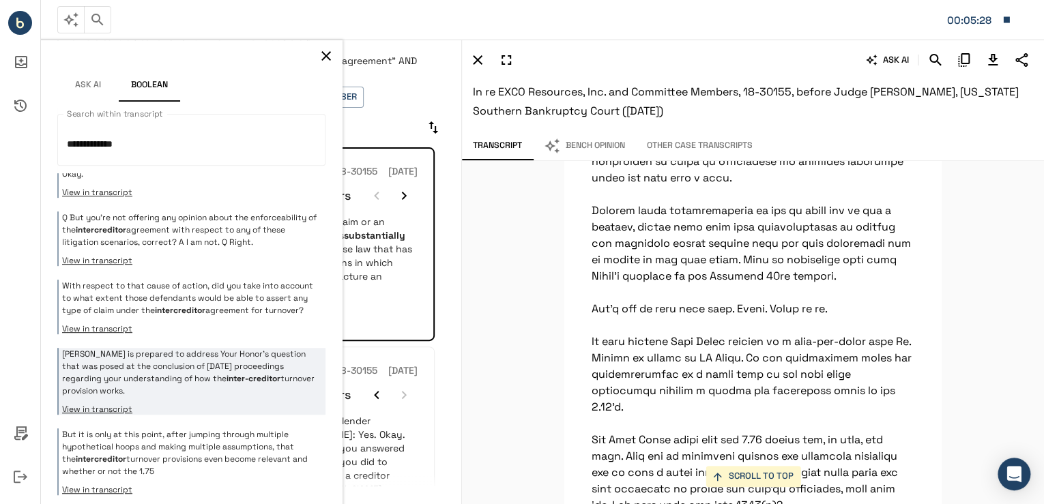
click at [256, 380] on p "Finestone is prepared to address Your Honor’s question that was posed at the co…" at bounding box center [192, 372] width 260 height 49
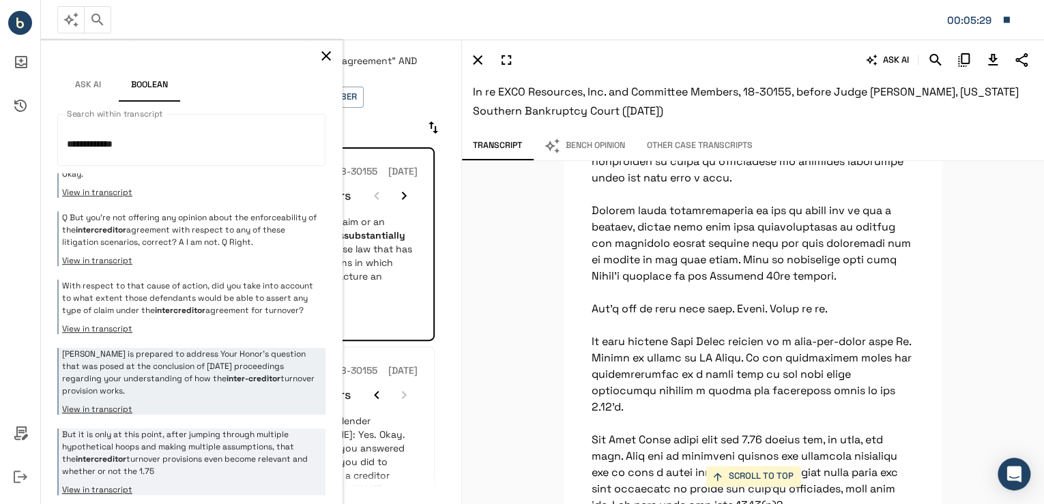
click at [273, 430] on p "But it is only at this point, after jumping through multiple hypothetical hoops…" at bounding box center [192, 452] width 260 height 49
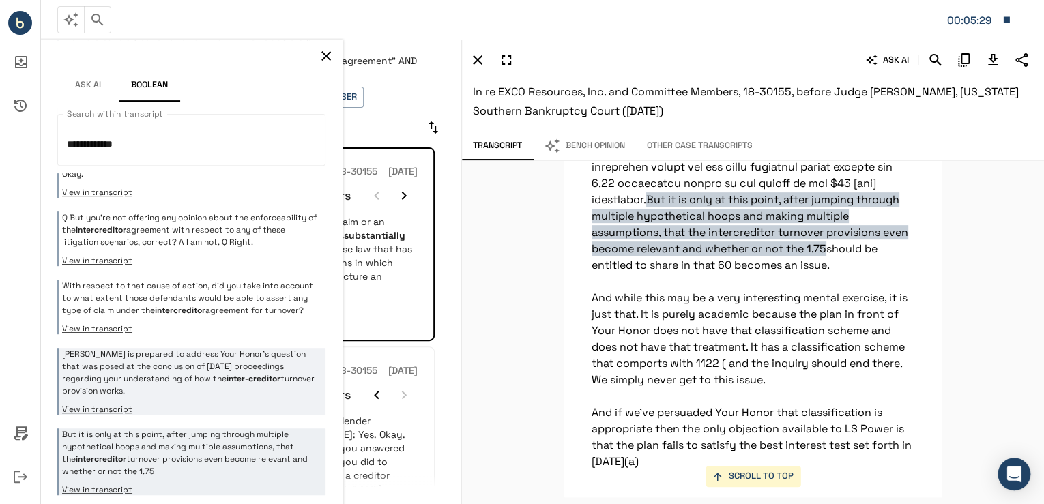
scroll to position [118755, 0]
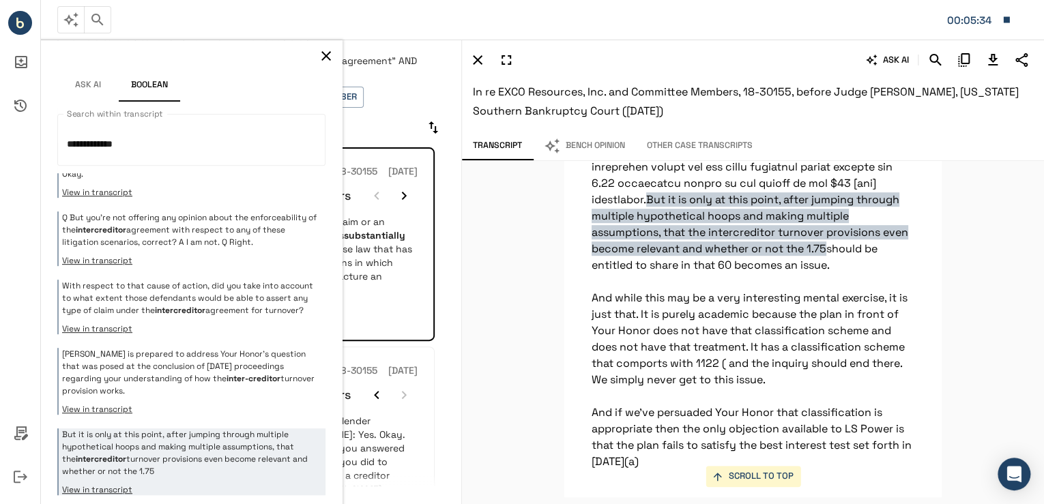
click at [321, 65] on button "button" at bounding box center [326, 56] width 20 height 20
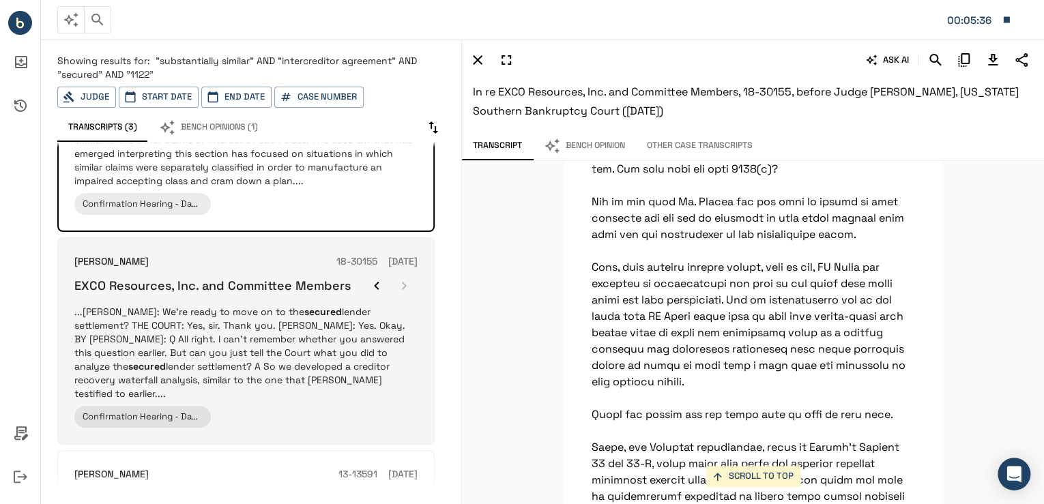
scroll to position [109, 0]
click at [273, 379] on p "...SLADE: We're ready to move on to the secured lender settlement? THE COURT: Y…" at bounding box center [245, 353] width 343 height 96
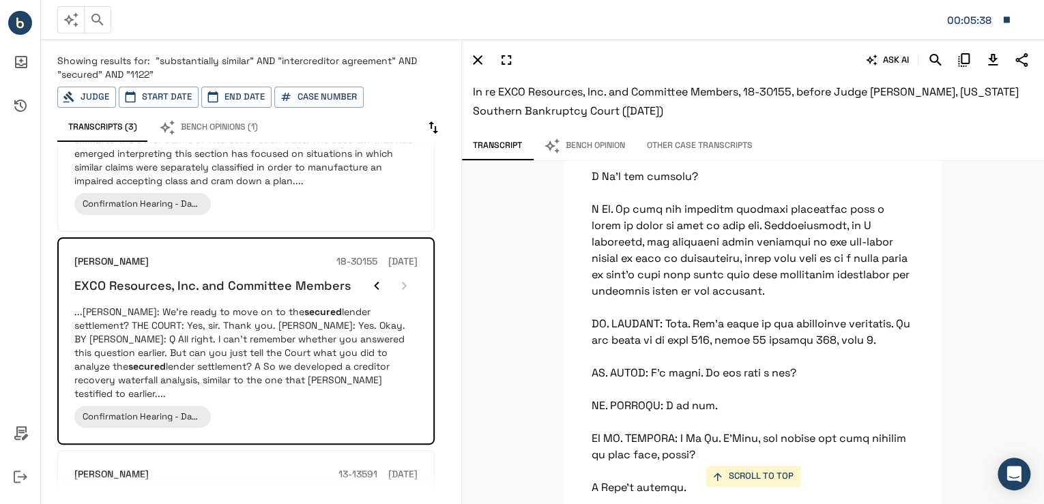
scroll to position [24060, 0]
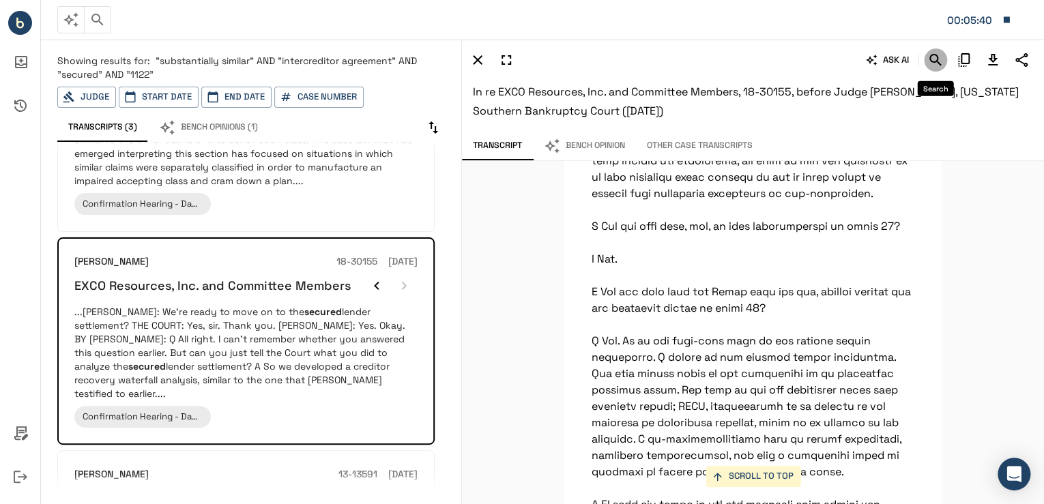
click at [939, 59] on icon "Search" at bounding box center [935, 60] width 16 height 16
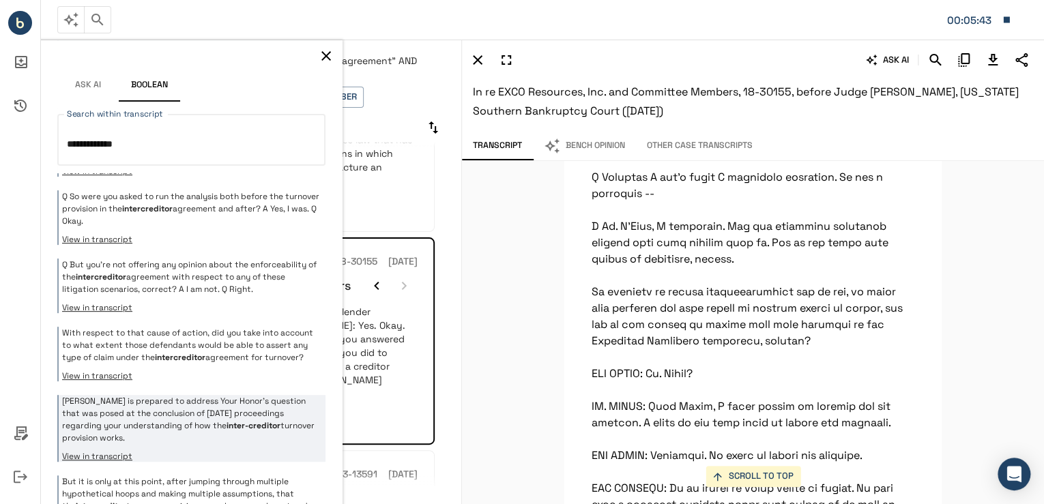
scroll to position [209, 0]
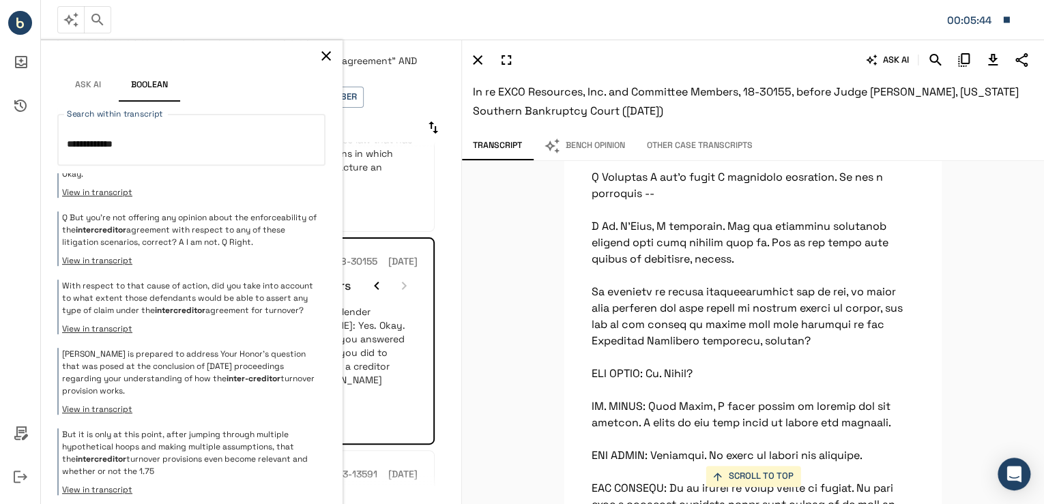
type textarea "**********"
click at [497, 328] on div "SCROLL TO TOP Q So were you asked to run the analysis both before the turnover …" at bounding box center [753, 332] width 582 height 343
click at [362, 467] on div "13-13591 06/09/2014" at bounding box center [377, 474] width 79 height 15
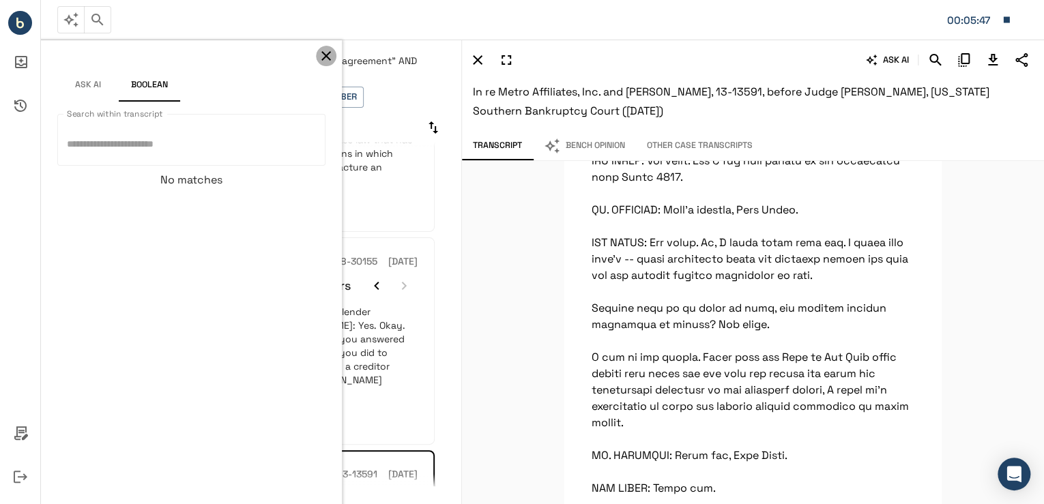
click at [323, 59] on icon "button" at bounding box center [326, 56] width 10 height 10
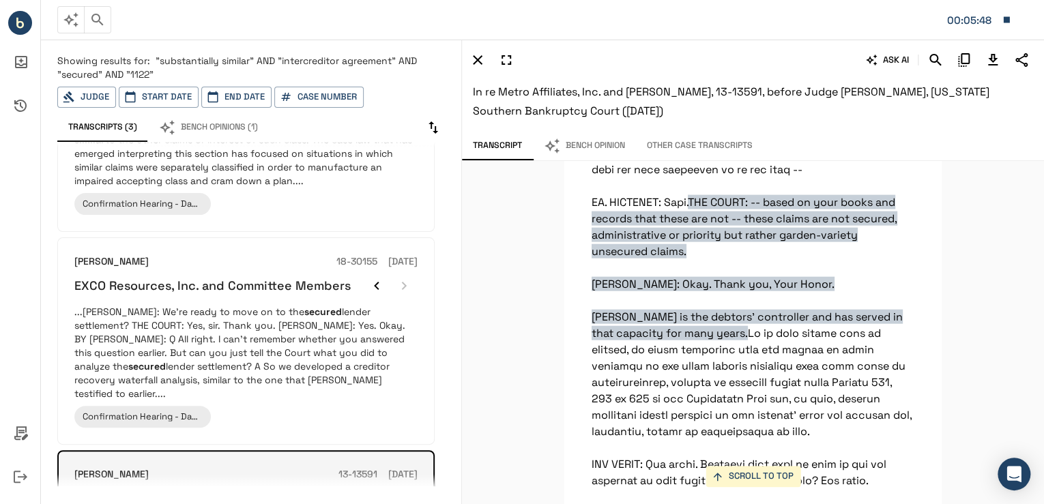
scroll to position [22472, 0]
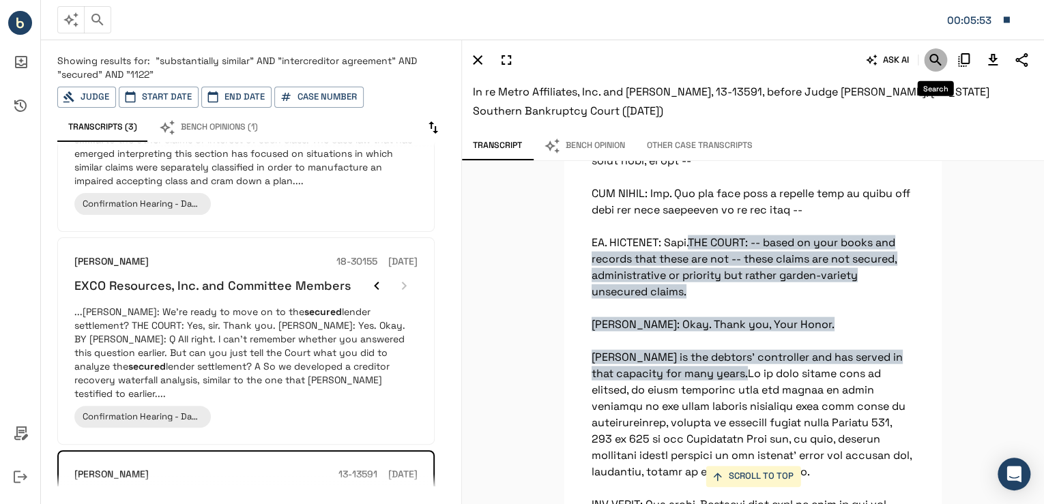
click at [935, 57] on icon "Search" at bounding box center [935, 60] width 16 height 16
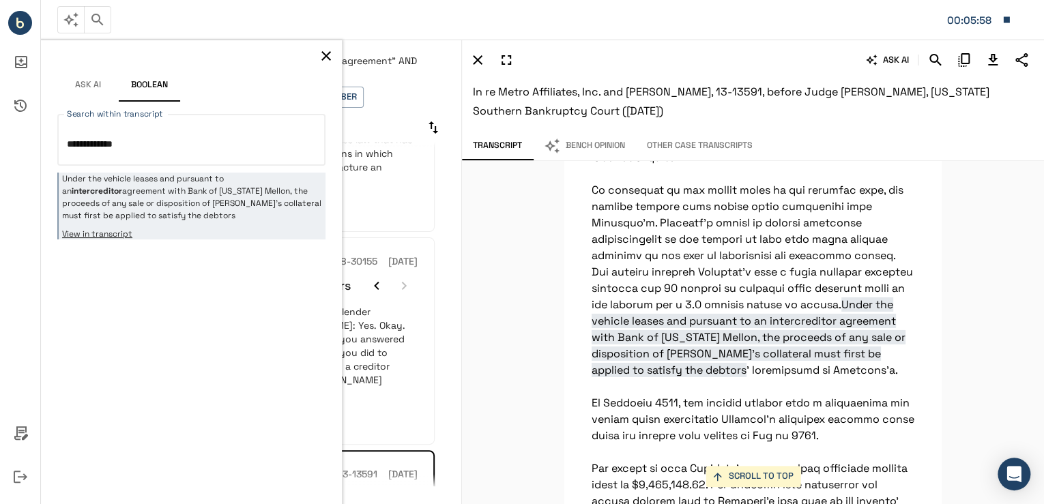
scroll to position [20578, 0]
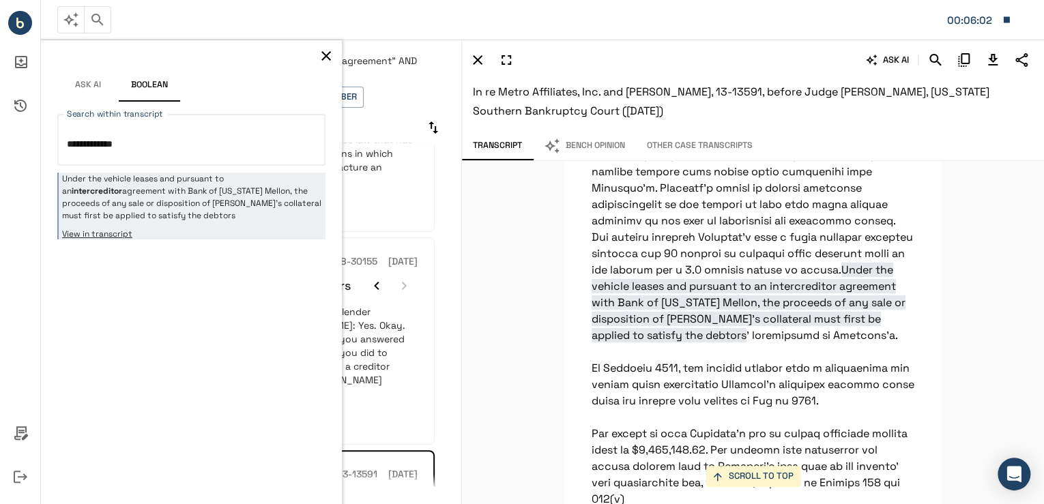
type textarea "**********"
click at [319, 52] on icon "button" at bounding box center [326, 56] width 16 height 16
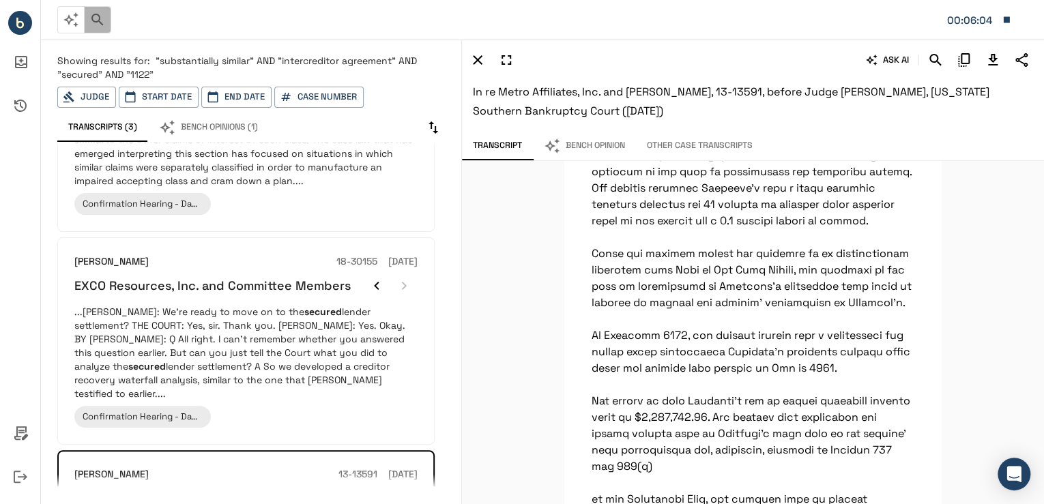
click at [96, 10] on button "button" at bounding box center [97, 19] width 27 height 27
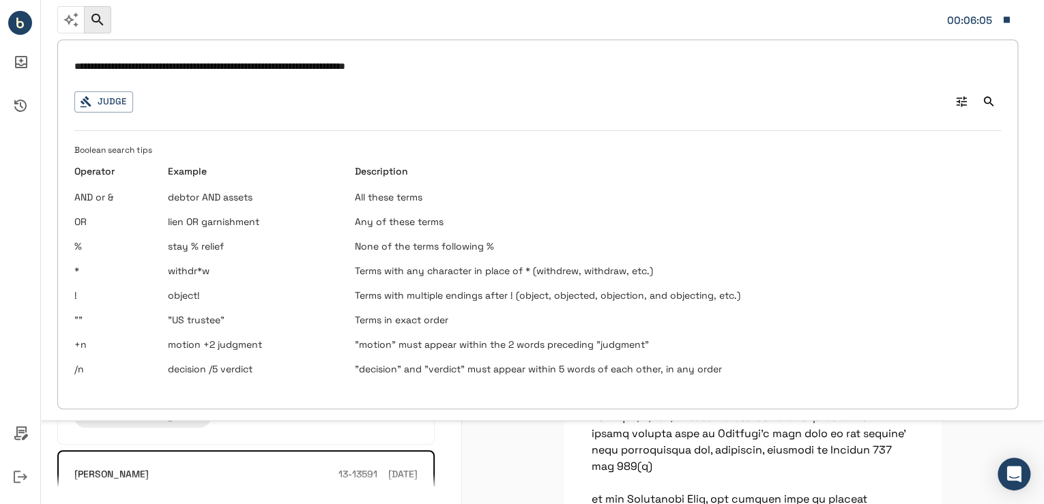
click at [538, 63] on input "**********" at bounding box center [537, 67] width 926 height 20
drag, startPoint x: 519, startPoint y: 66, endPoint x: -3, endPoint y: 35, distance: 522.8
click at [0, 35] on html "**********" at bounding box center [522, 252] width 1044 height 504
type input "**********"
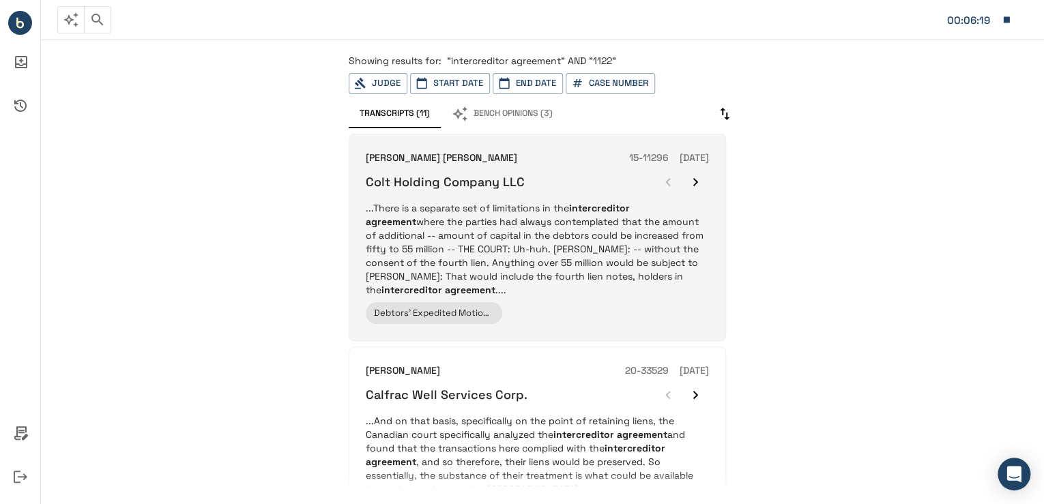
click at [518, 224] on p "...There is a separate set of limitations in the intercreditor agreement where …" at bounding box center [537, 249] width 343 height 96
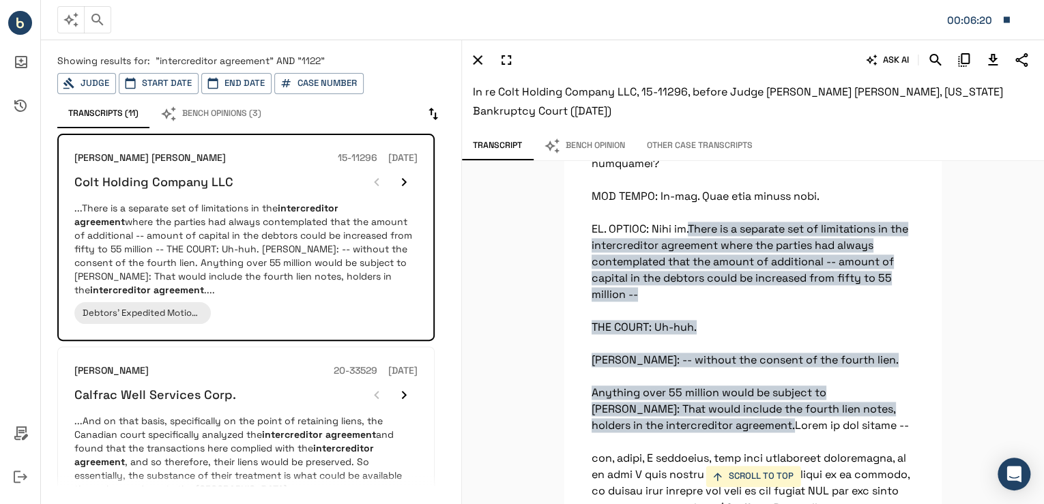
scroll to position [6206, 0]
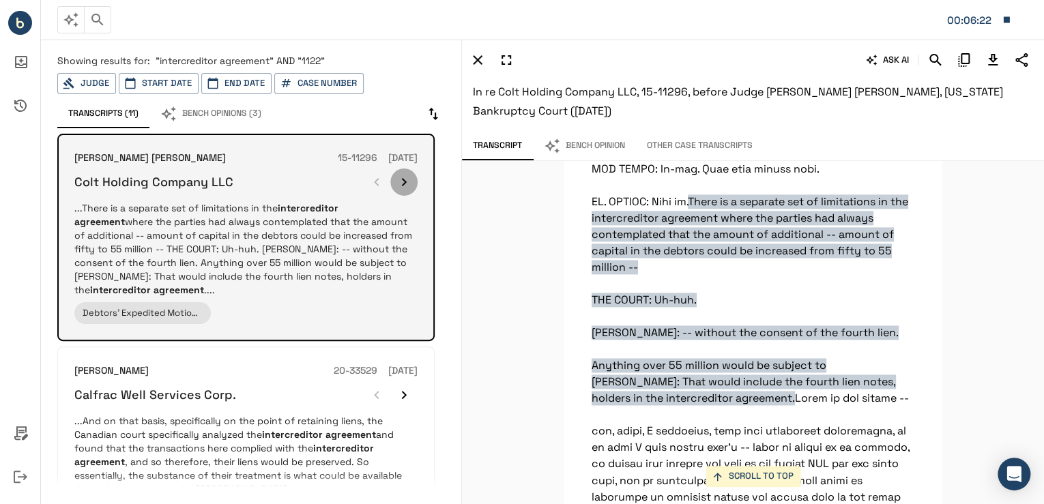
click at [405, 175] on icon "button" at bounding box center [404, 182] width 16 height 16
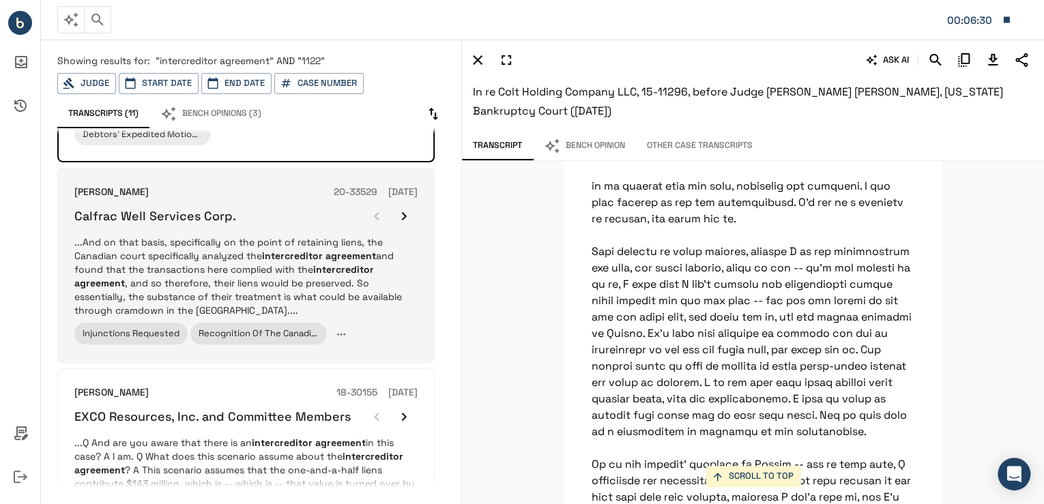
scroll to position [218, 0]
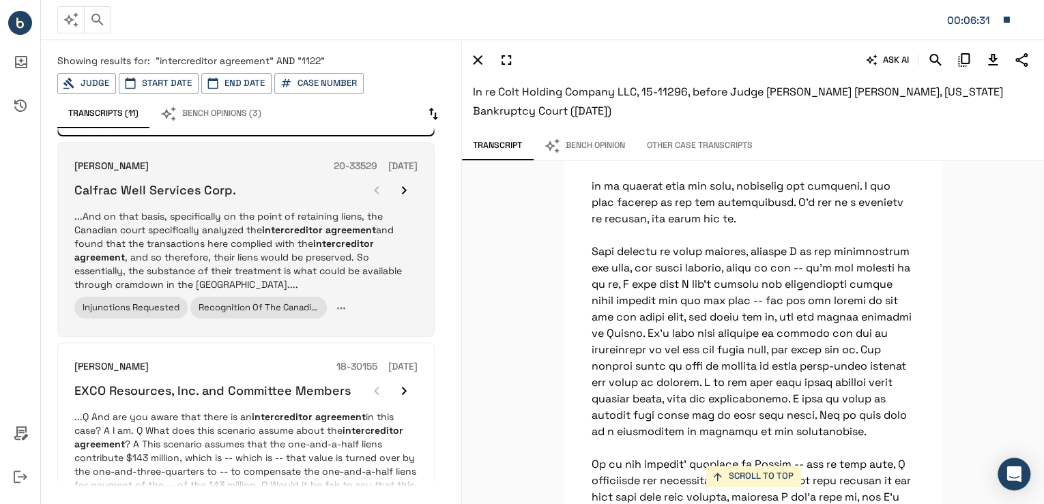
click at [284, 251] on p "...And on that basis, specifically on the point of retaining liens, the Canadia…" at bounding box center [245, 250] width 343 height 82
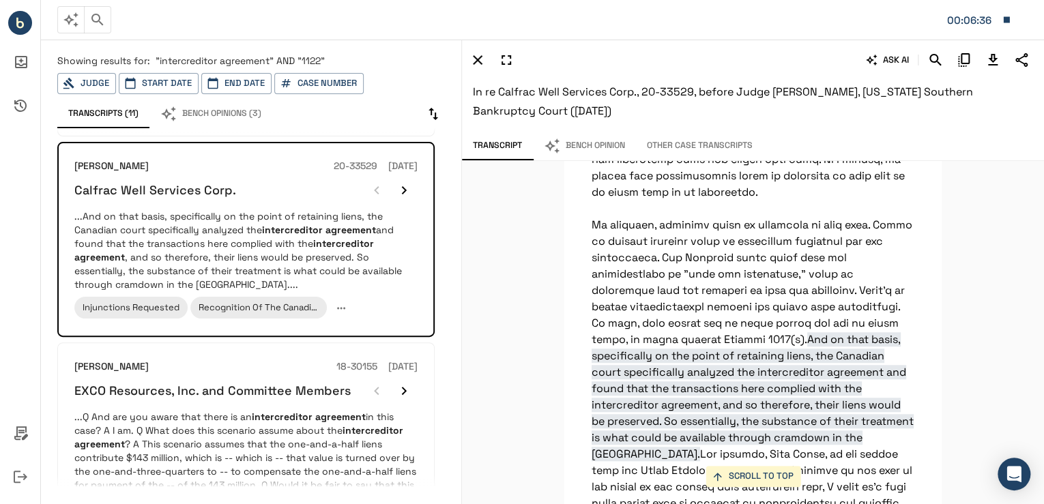
scroll to position [10894, 0]
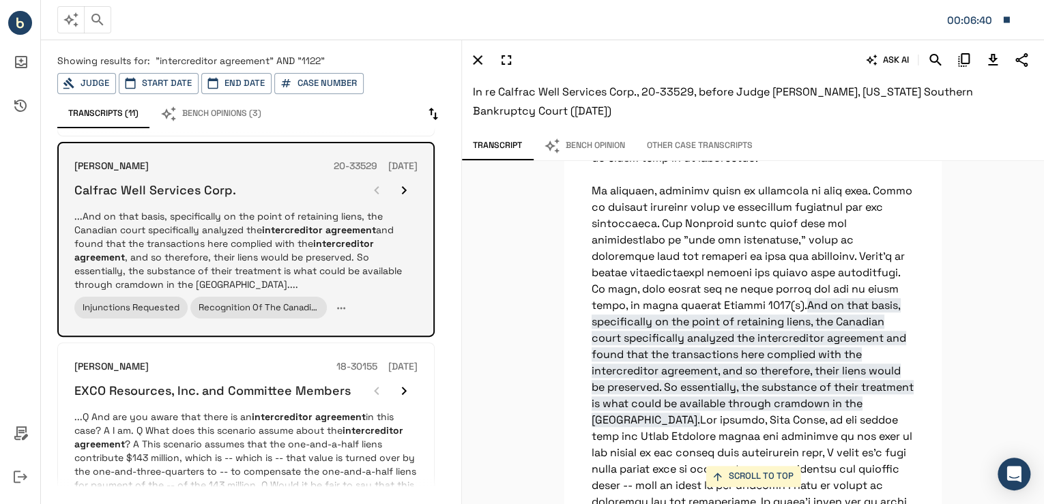
click at [412, 193] on icon "button" at bounding box center [404, 190] width 16 height 16
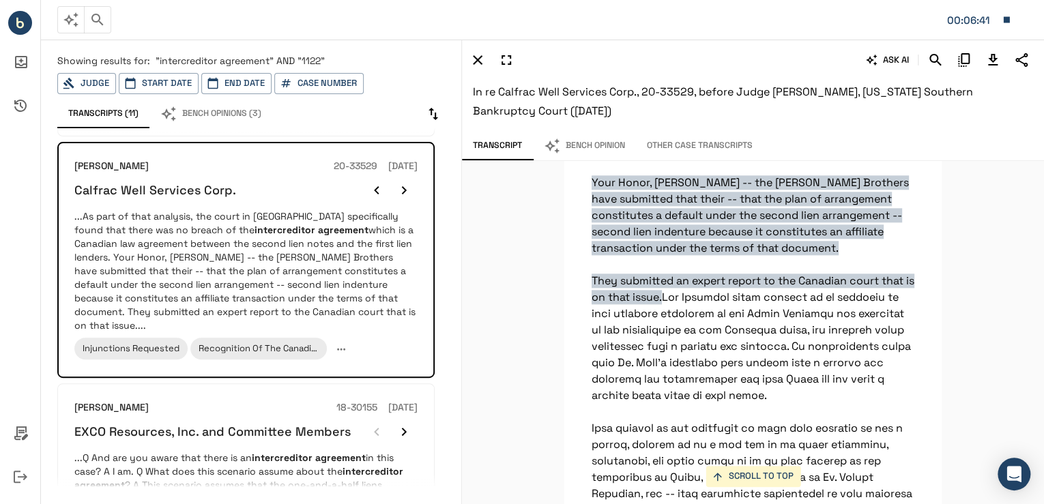
scroll to position [8564, 0]
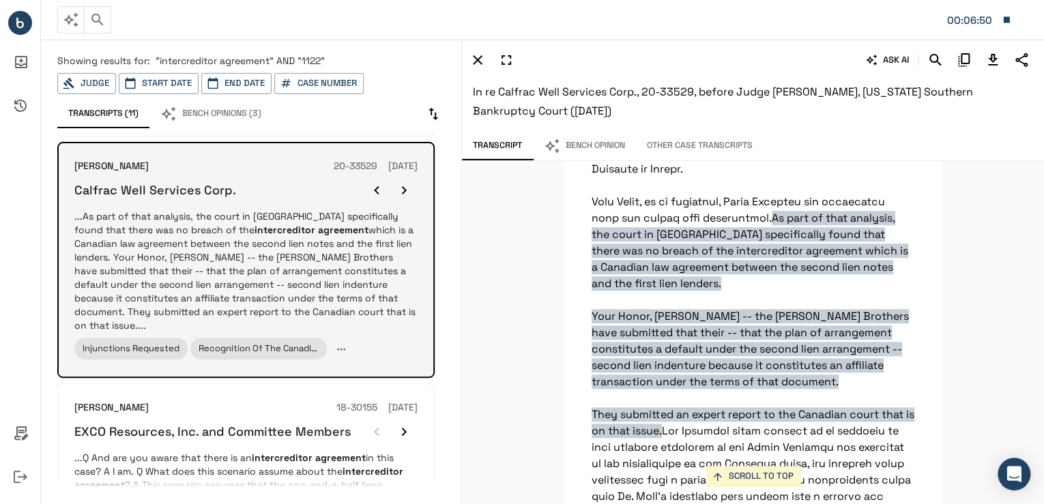
click at [408, 188] on icon "button" at bounding box center [404, 190] width 16 height 16
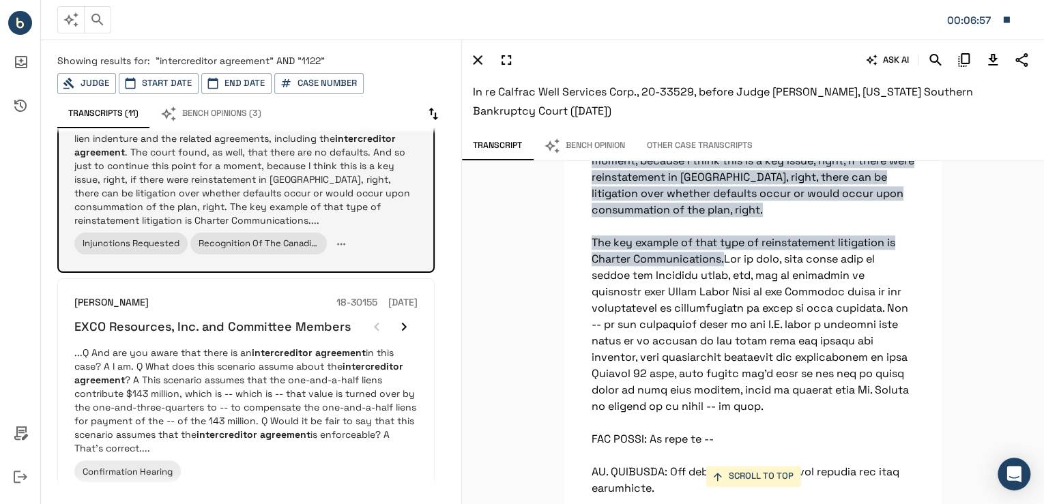
scroll to position [327, 0]
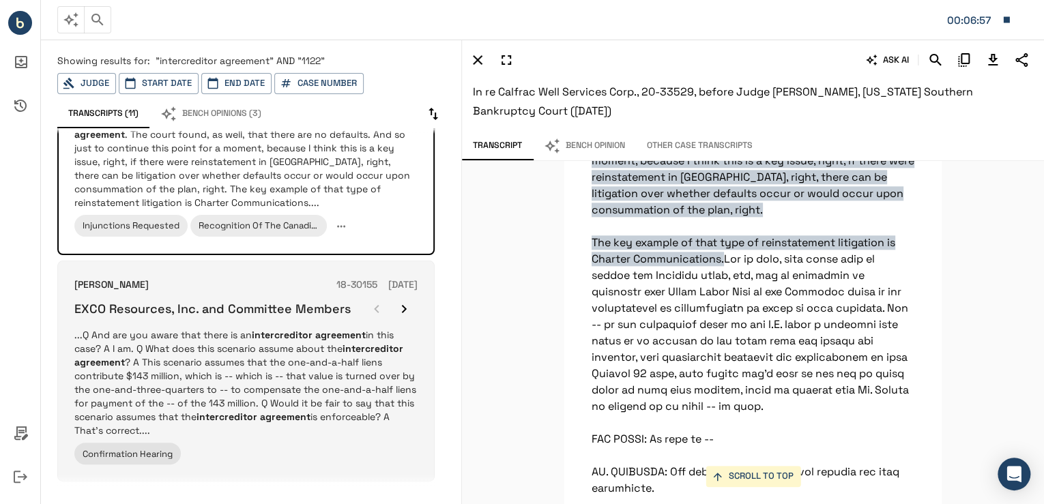
click at [351, 342] on em "intercreditor agreement" at bounding box center [238, 355] width 329 height 26
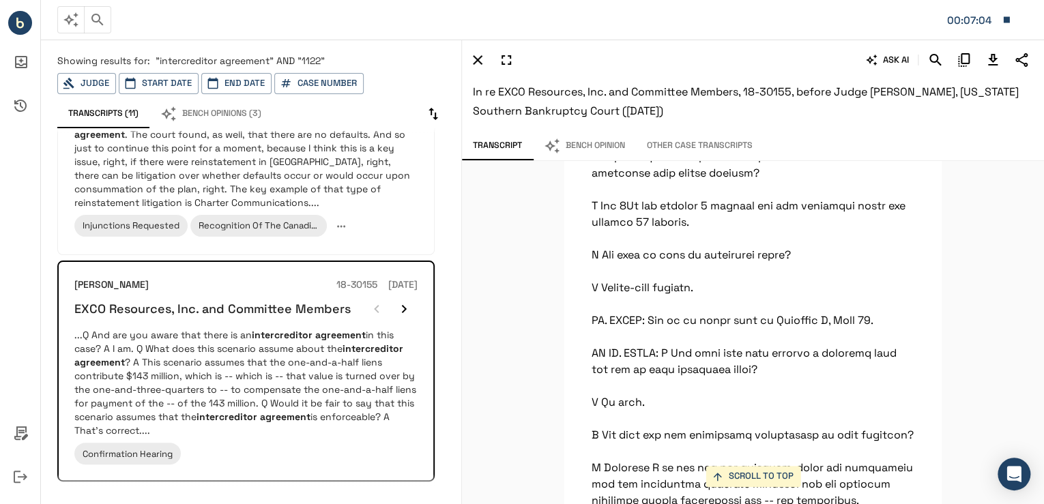
scroll to position [74638, 0]
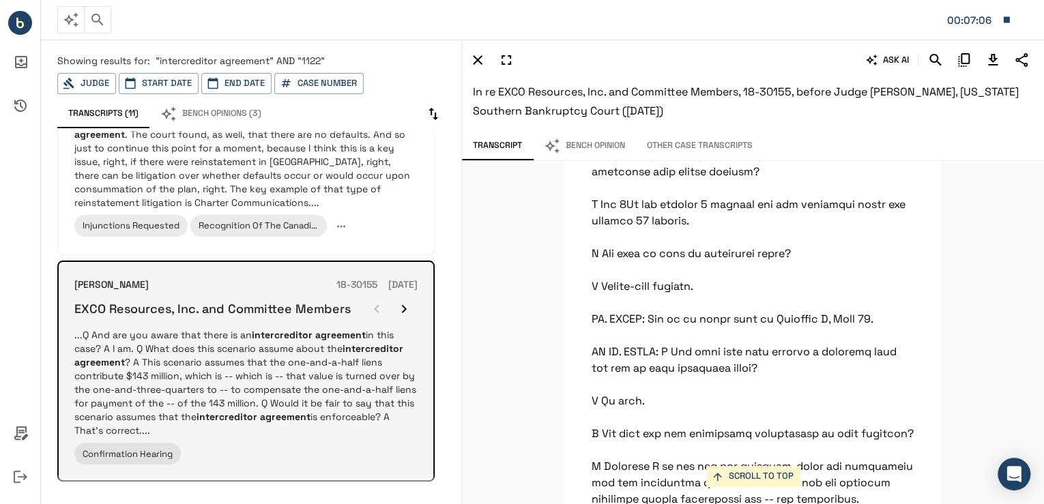
click at [407, 308] on icon "button" at bounding box center [404, 309] width 5 height 8
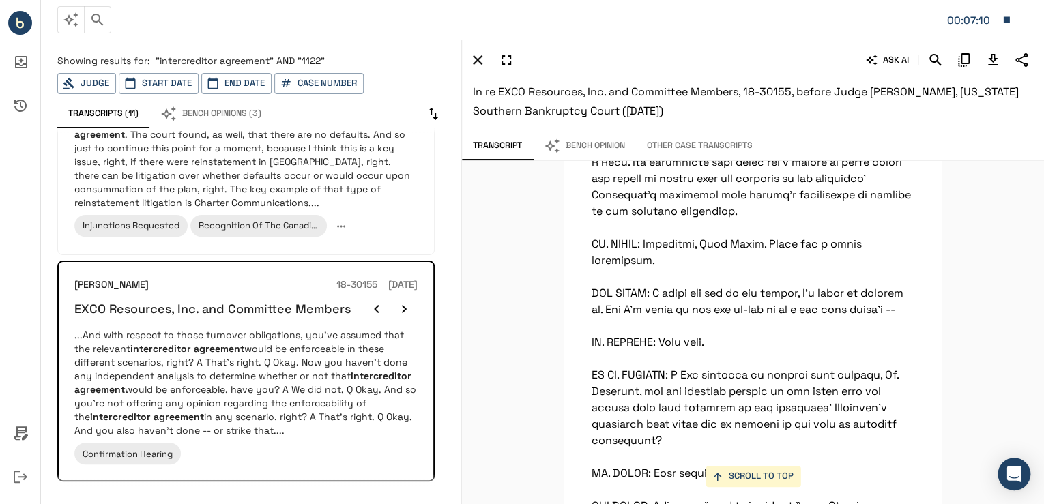
scroll to position [80218, 0]
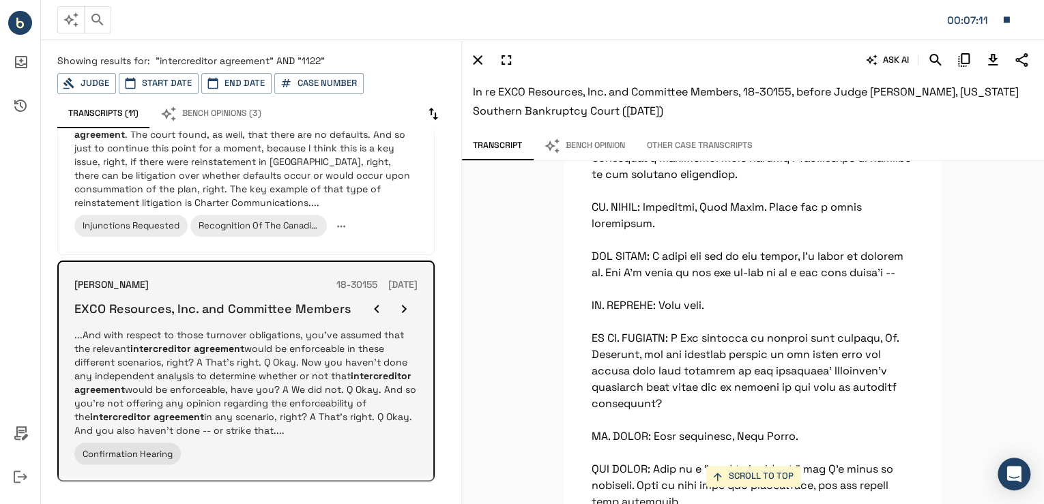
click at [407, 309] on icon "button" at bounding box center [404, 309] width 5 height 8
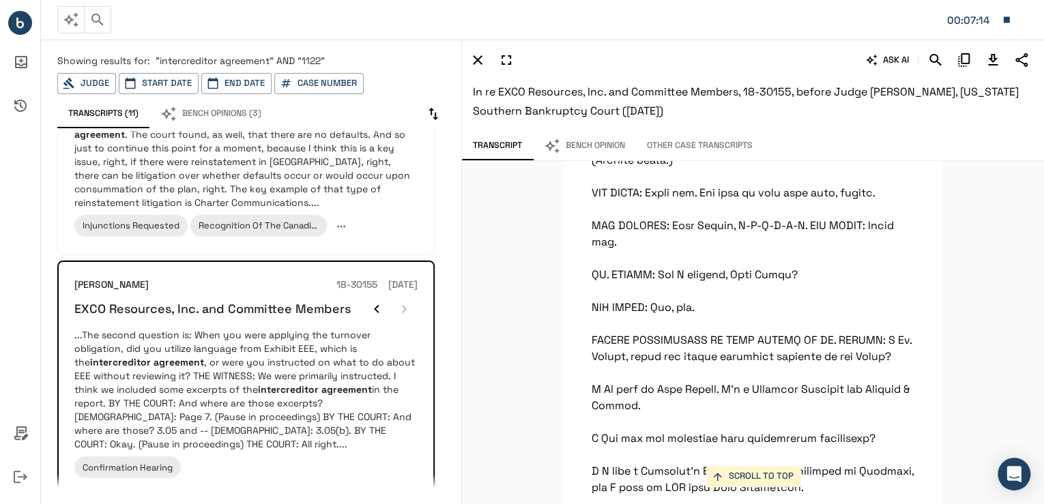
scroll to position [88950, 0]
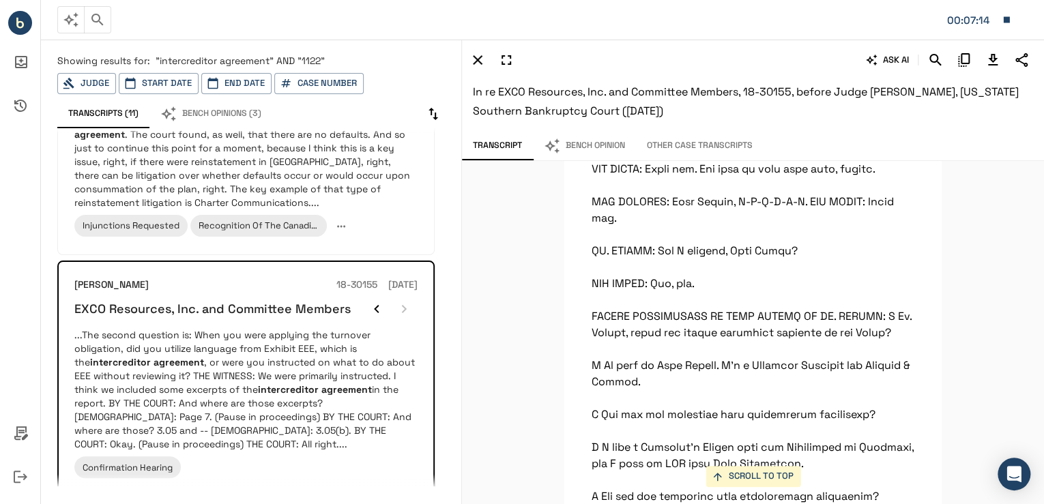
drag, startPoint x: 558, startPoint y: 317, endPoint x: 488, endPoint y: 309, distance: 70.0
click at [514, 308] on div "SCROLL TO TOP Q And are you aware that there is an intercreditor agreement in t…" at bounding box center [753, 332] width 582 height 343
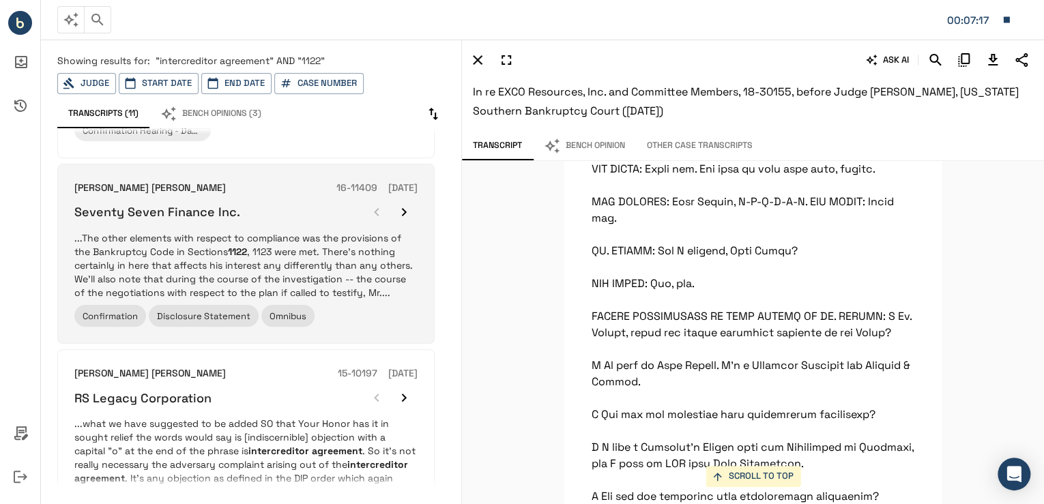
scroll to position [1091, 0]
click at [280, 230] on p "...The other elements with respect to compliance was the provisions of the Bank…" at bounding box center [245, 264] width 343 height 68
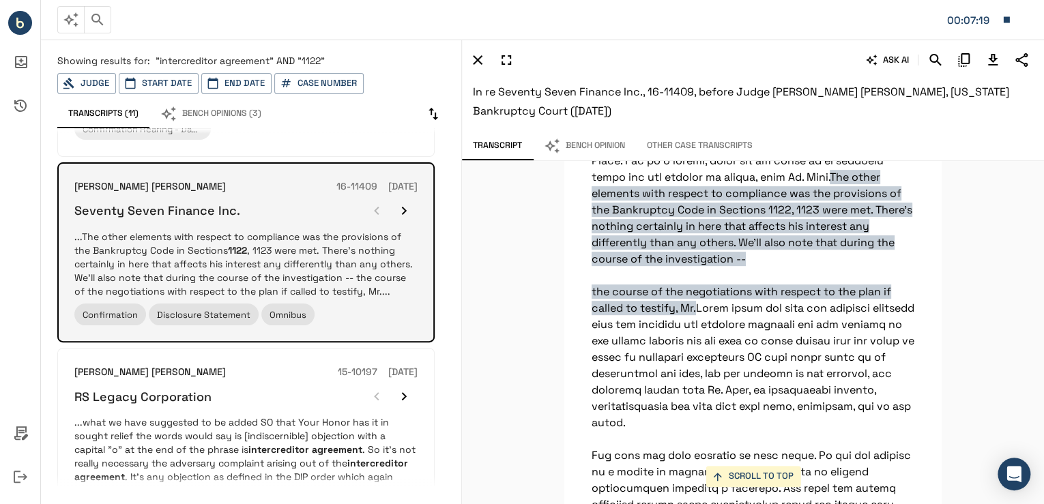
scroll to position [1037, 0]
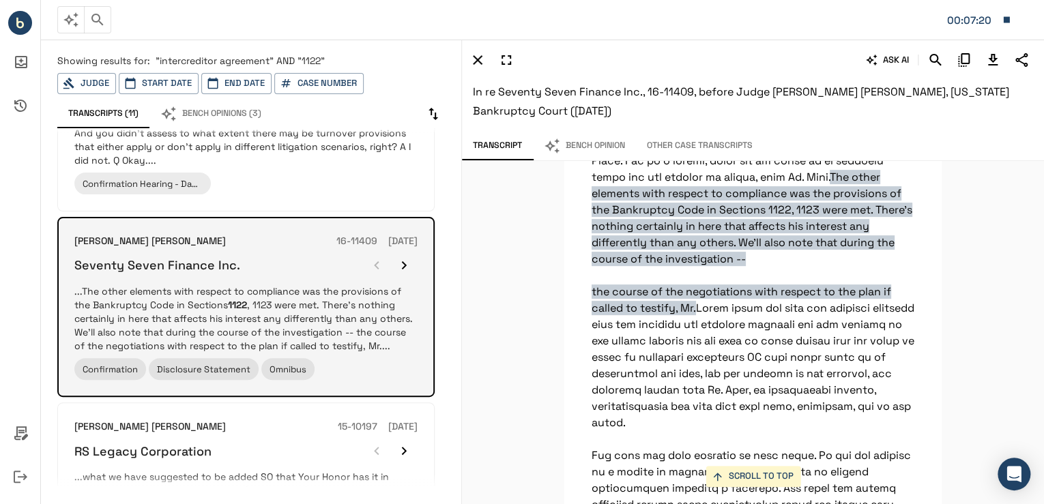
click at [402, 257] on icon "button" at bounding box center [404, 265] width 16 height 16
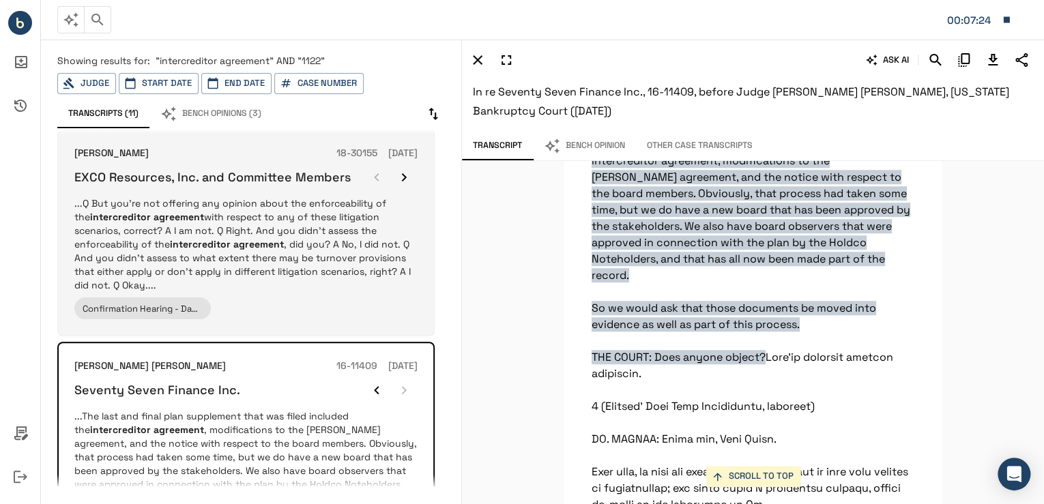
scroll to position [873, 0]
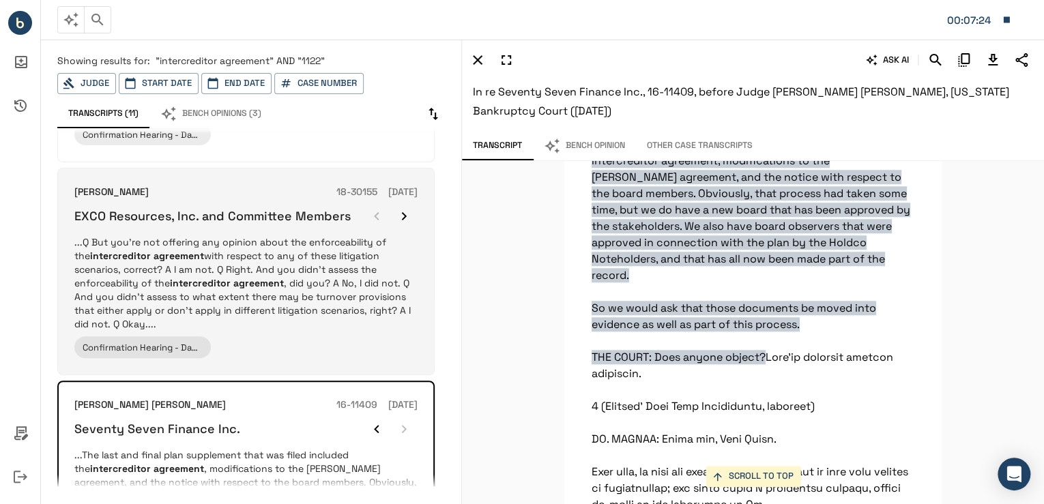
click at [293, 256] on p "...Q But you're not offering any opinion about the enforceability of the interc…" at bounding box center [245, 283] width 343 height 96
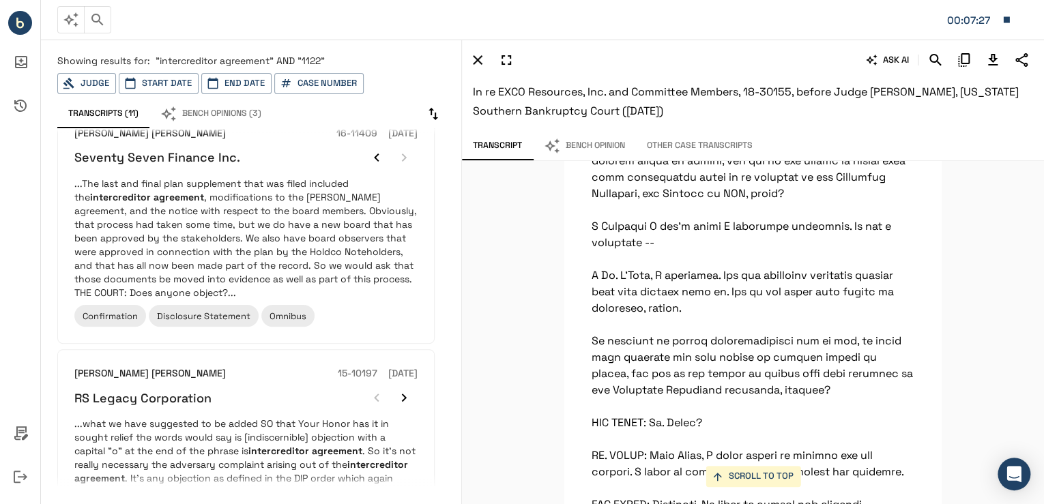
scroll to position [1091, 0]
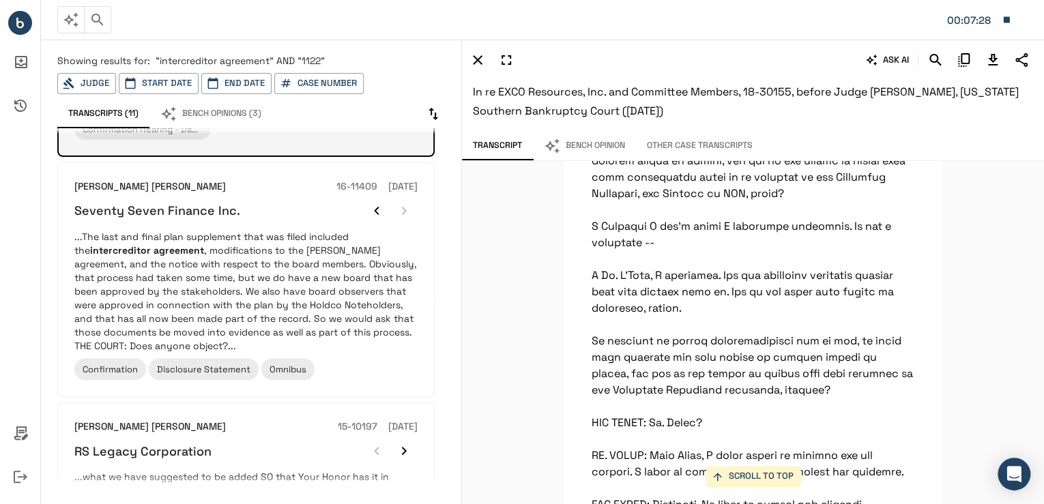
click at [322, 250] on p "...The last and final plan supplement that was filed included the intercreditor…" at bounding box center [245, 291] width 343 height 123
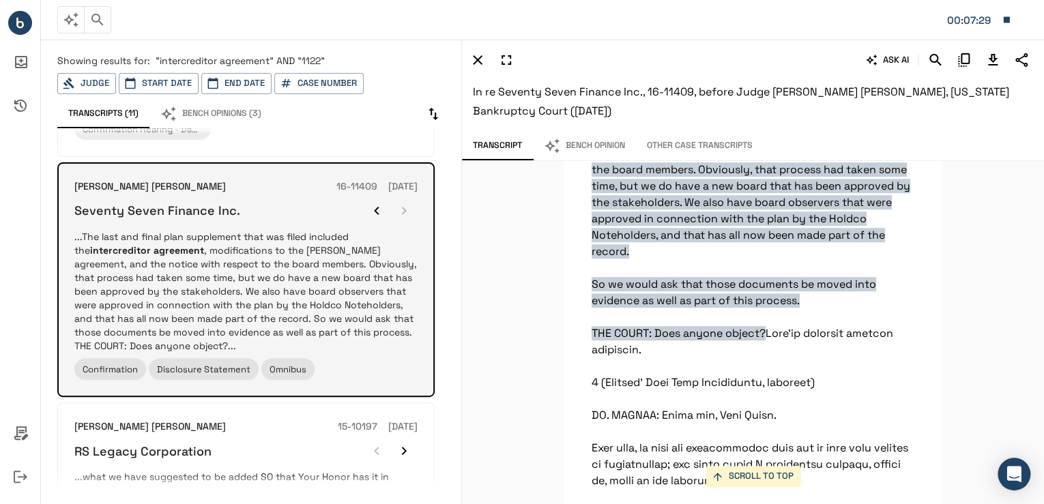
scroll to position [3218, 0]
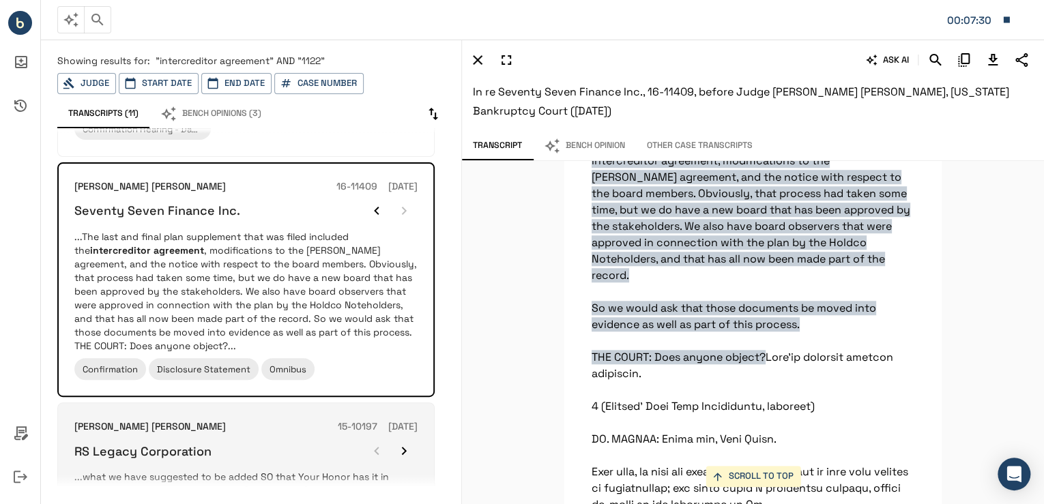
click at [234, 437] on div "RS Legacy Corporation" at bounding box center [245, 450] width 343 height 27
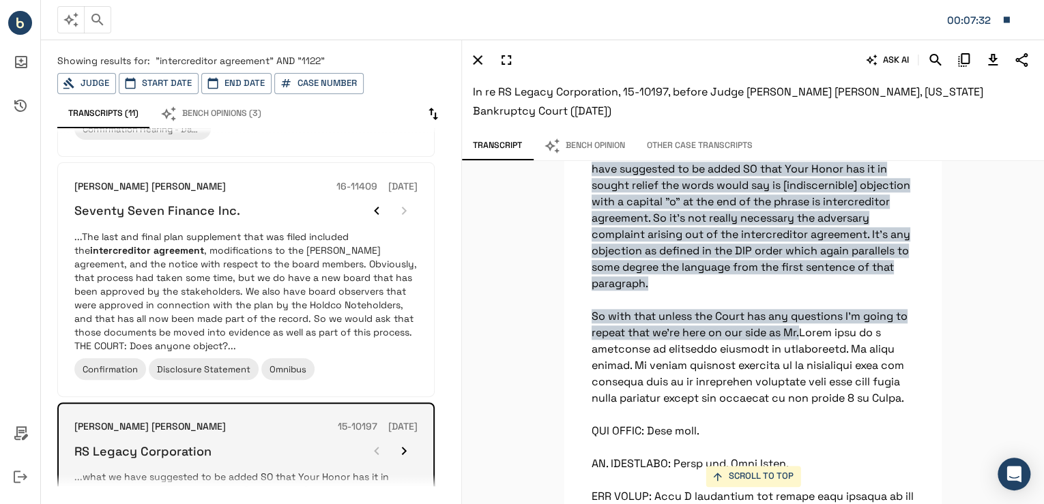
scroll to position [1146, 0]
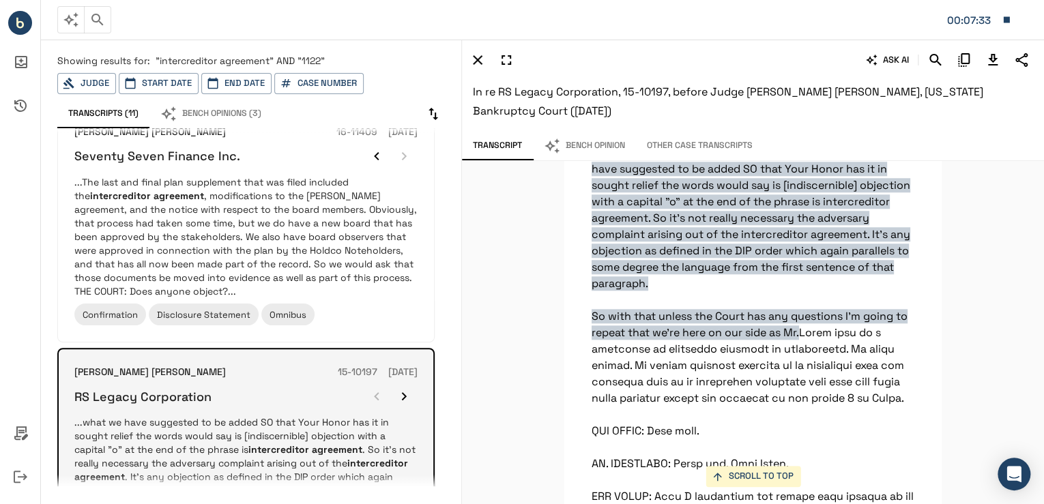
click at [405, 388] on icon "button" at bounding box center [404, 396] width 16 height 16
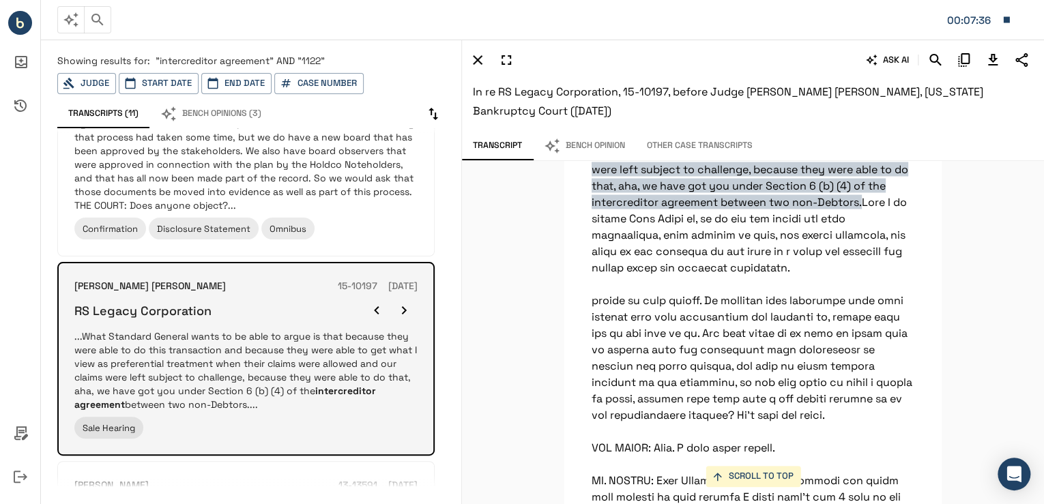
scroll to position [1255, 0]
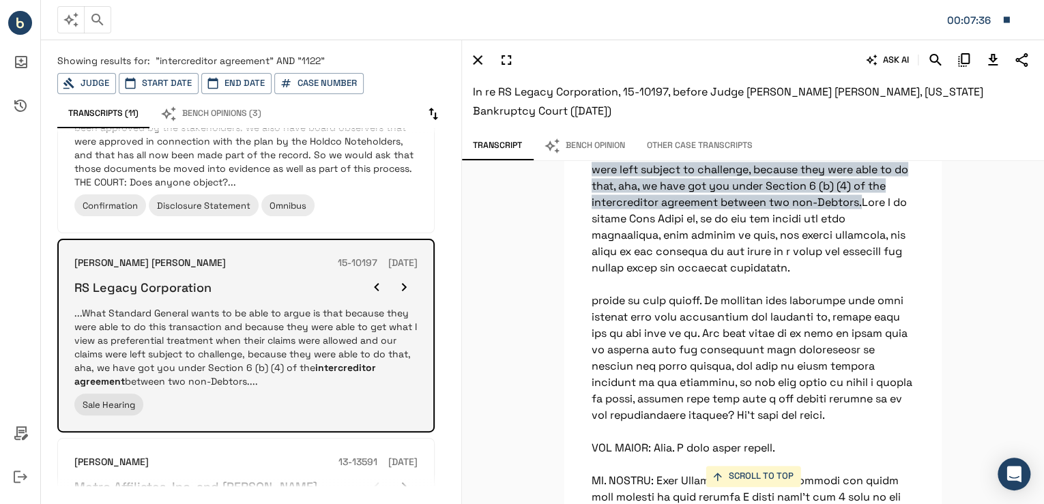
click at [402, 274] on button "button" at bounding box center [403, 287] width 27 height 27
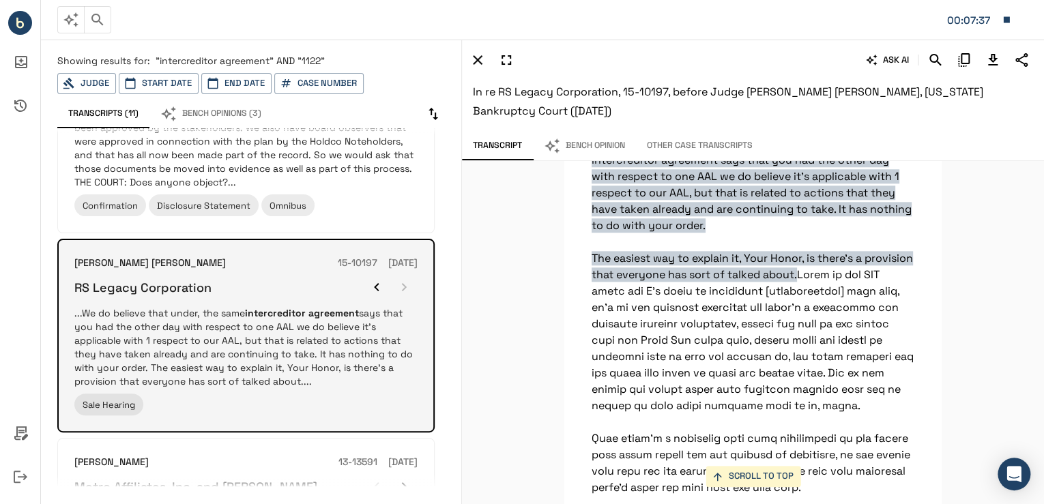
scroll to position [52915, 0]
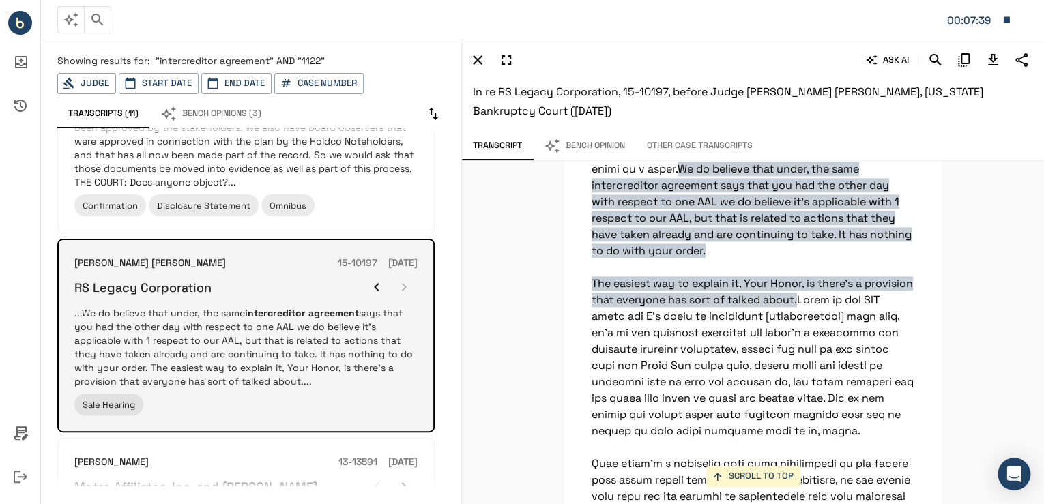
click at [402, 274] on div at bounding box center [390, 287] width 55 height 27
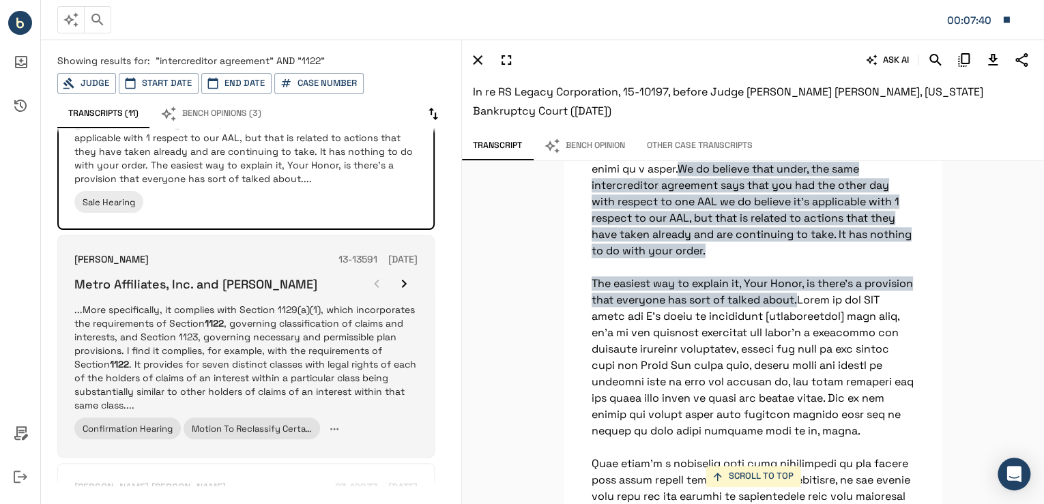
scroll to position [1473, 0]
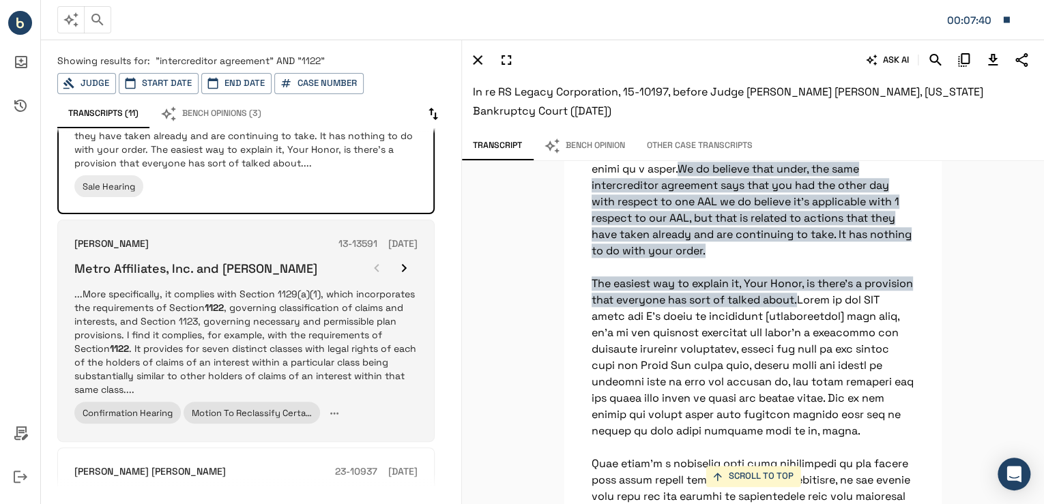
click at [207, 318] on p "...More specifically, it complies with Section 1129(a)(1), which incorporates t…" at bounding box center [245, 341] width 343 height 109
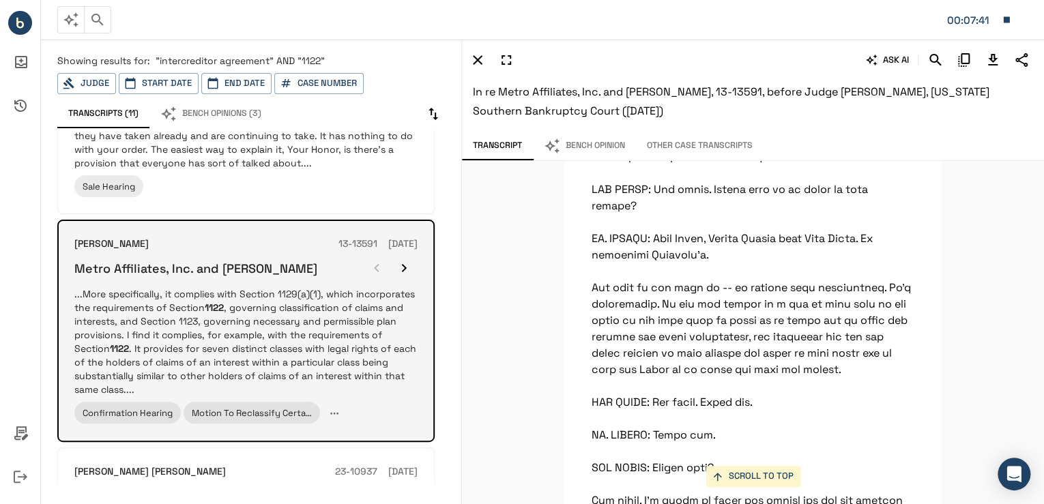
scroll to position [17634, 0]
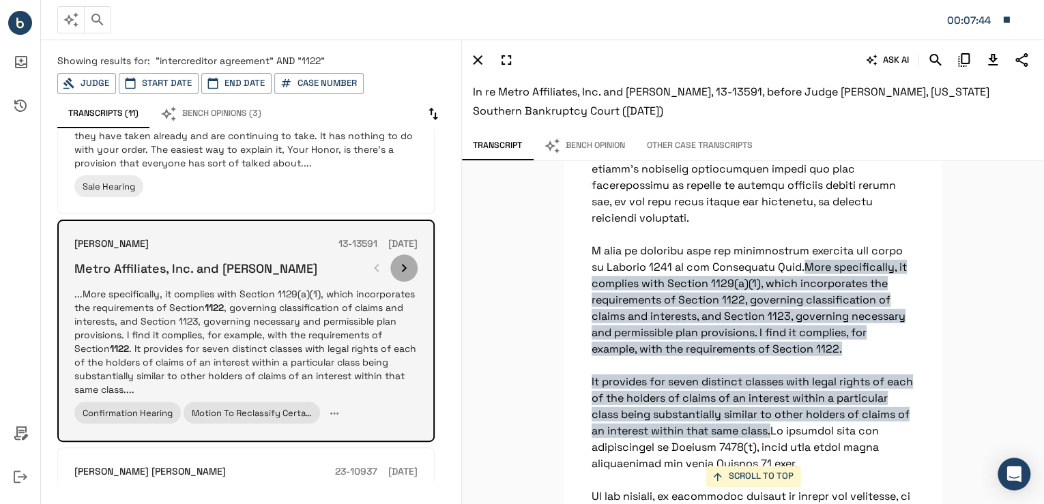
click at [400, 260] on icon "button" at bounding box center [404, 268] width 16 height 16
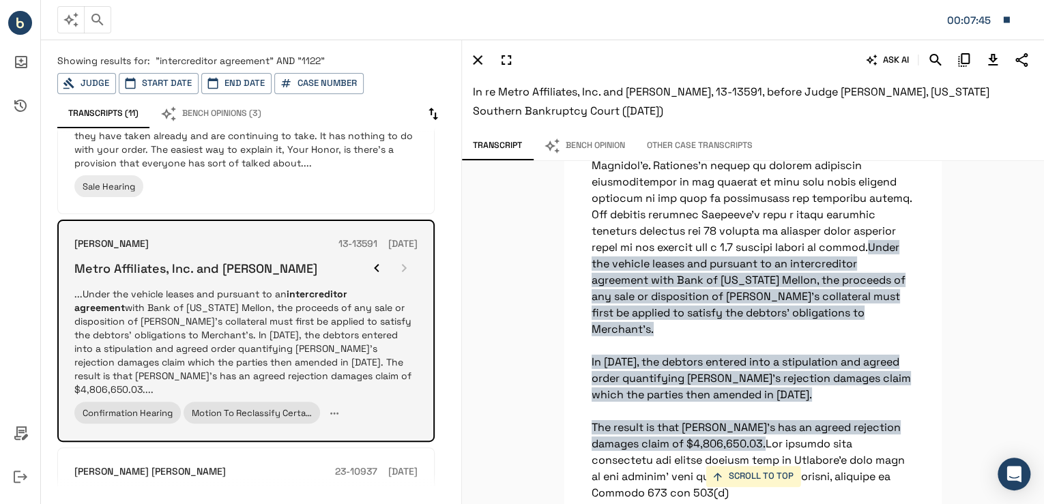
scroll to position [20581, 0]
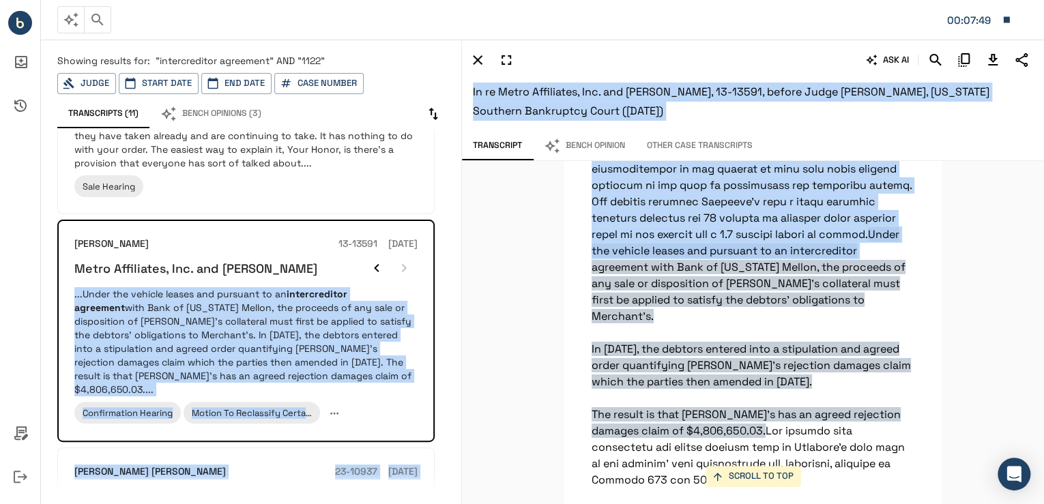
drag, startPoint x: 400, startPoint y: 237, endPoint x: 587, endPoint y: 269, distance: 188.9
click at [587, 269] on div "Showing results for: "intercreditor agreement" AND "1122" Judge Start Date End …" at bounding box center [542, 271] width 1003 height 467
drag, startPoint x: 587, startPoint y: 269, endPoint x: 533, endPoint y: 288, distance: 57.2
click at [533, 288] on div "SCROLL TO TOP More specifically, it complies with Section 1129(a)(1), which inc…" at bounding box center [753, 332] width 582 height 343
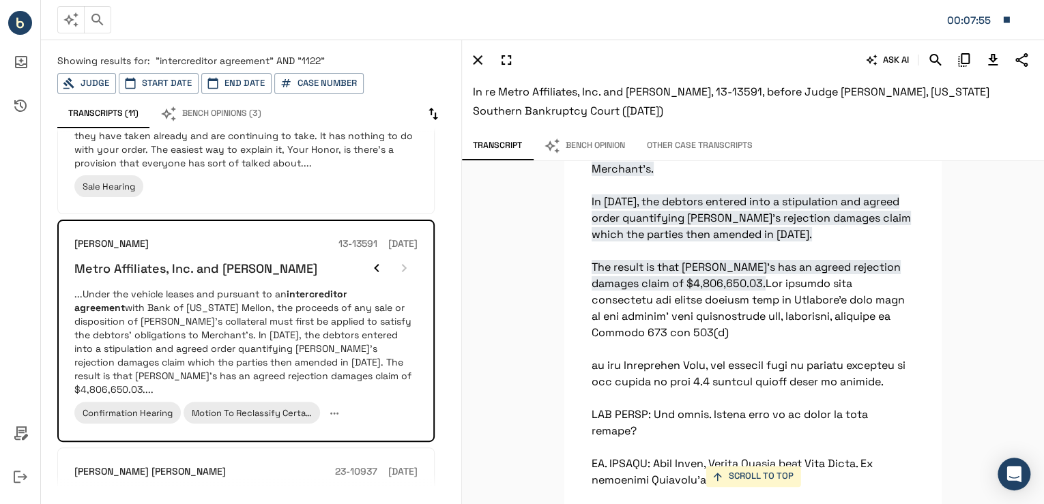
scroll to position [20745, 0]
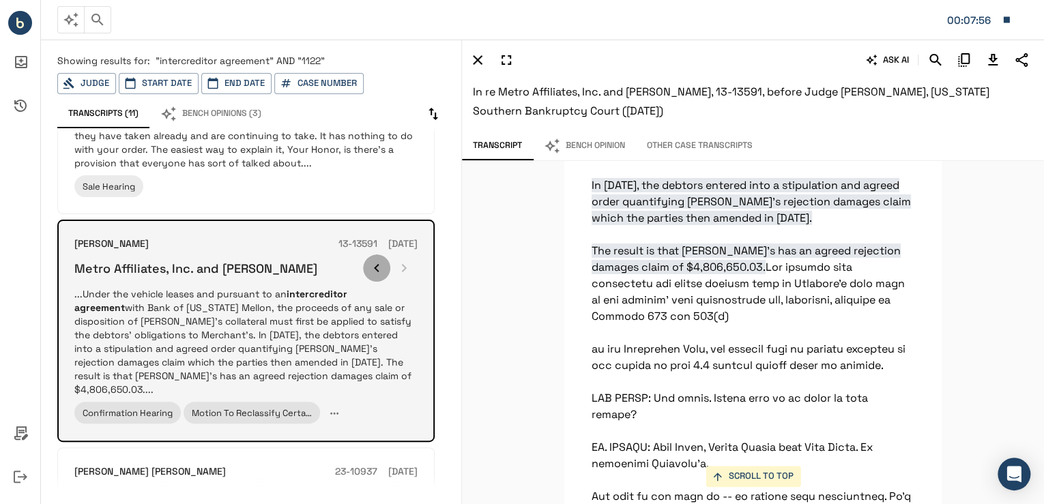
click at [371, 260] on icon "button" at bounding box center [376, 268] width 16 height 16
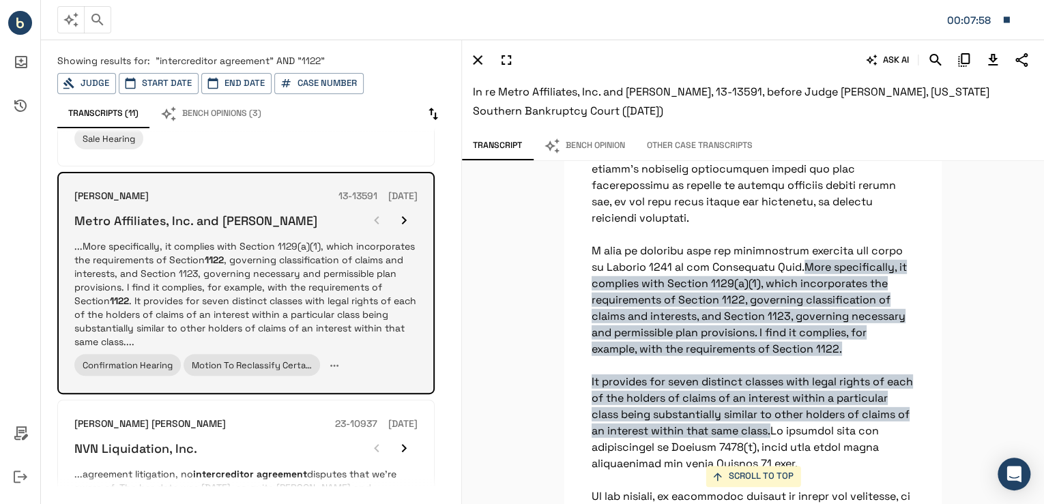
scroll to position [1583, 0]
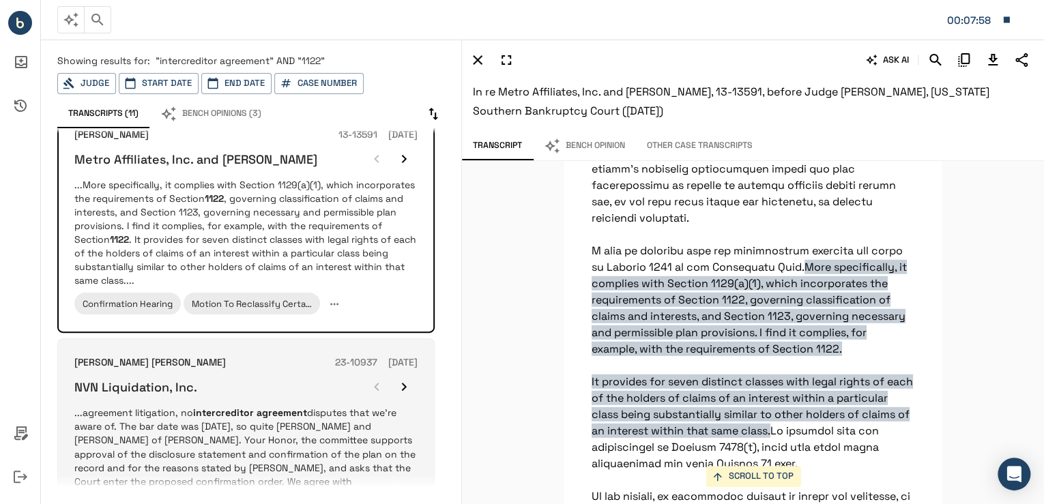
click at [265, 373] on div "NVN Liquidation, Inc." at bounding box center [245, 386] width 343 height 27
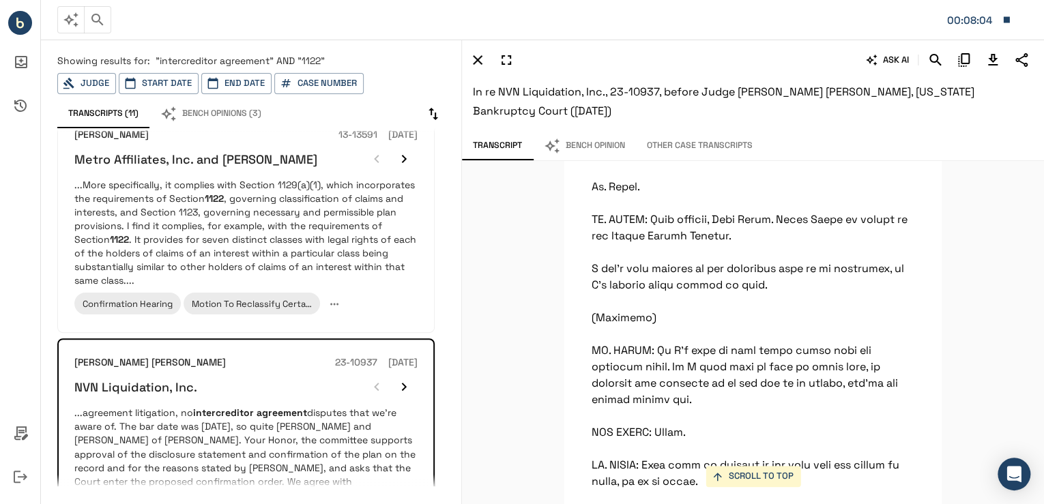
scroll to position [9994, 0]
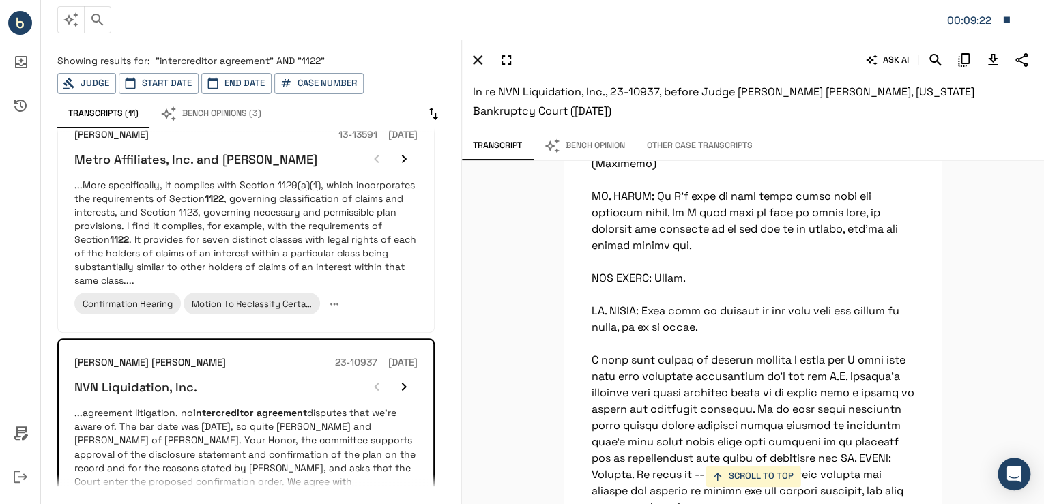
click at [998, 22] on button "00:09:22" at bounding box center [979, 19] width 78 height 29
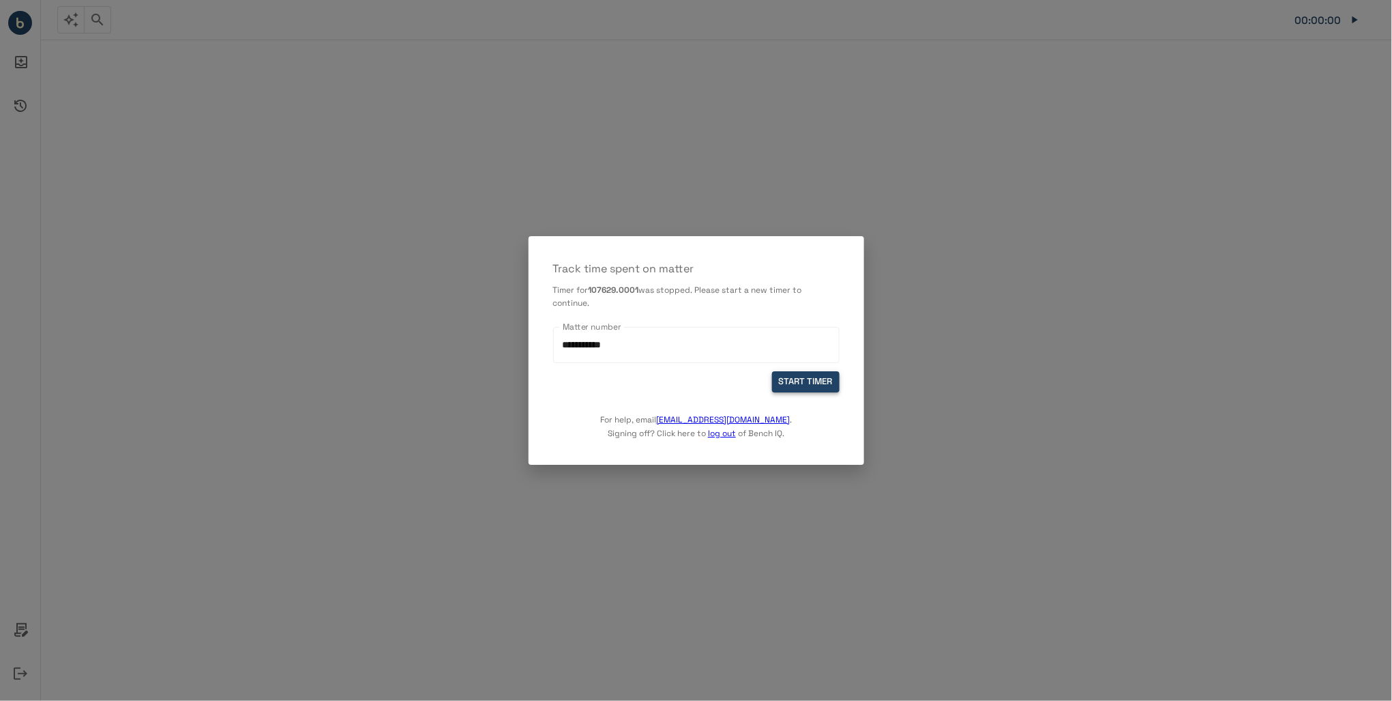
click at [806, 383] on button "START TIMER" at bounding box center [806, 382] width 68 height 21
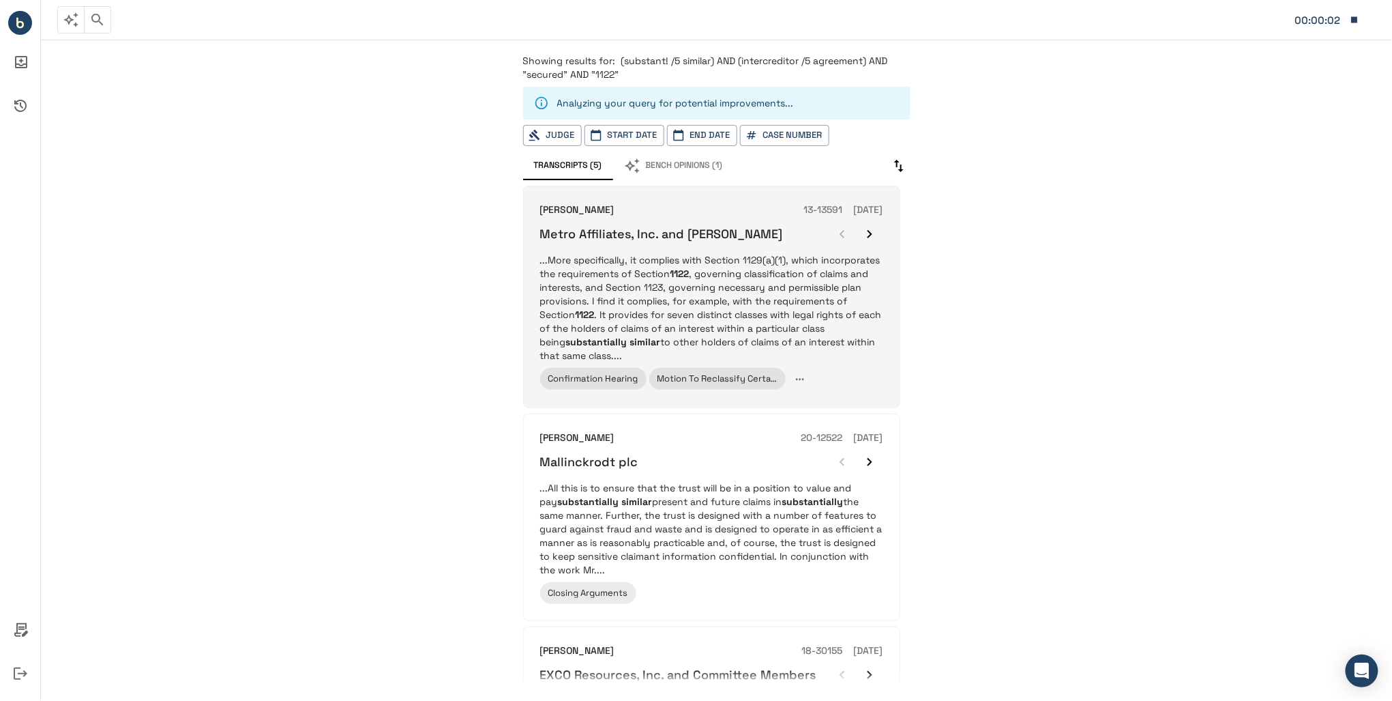
click at [769, 289] on p "...More specifically, it complies with Section 1129(a)(1), which incorporates t…" at bounding box center [711, 307] width 343 height 109
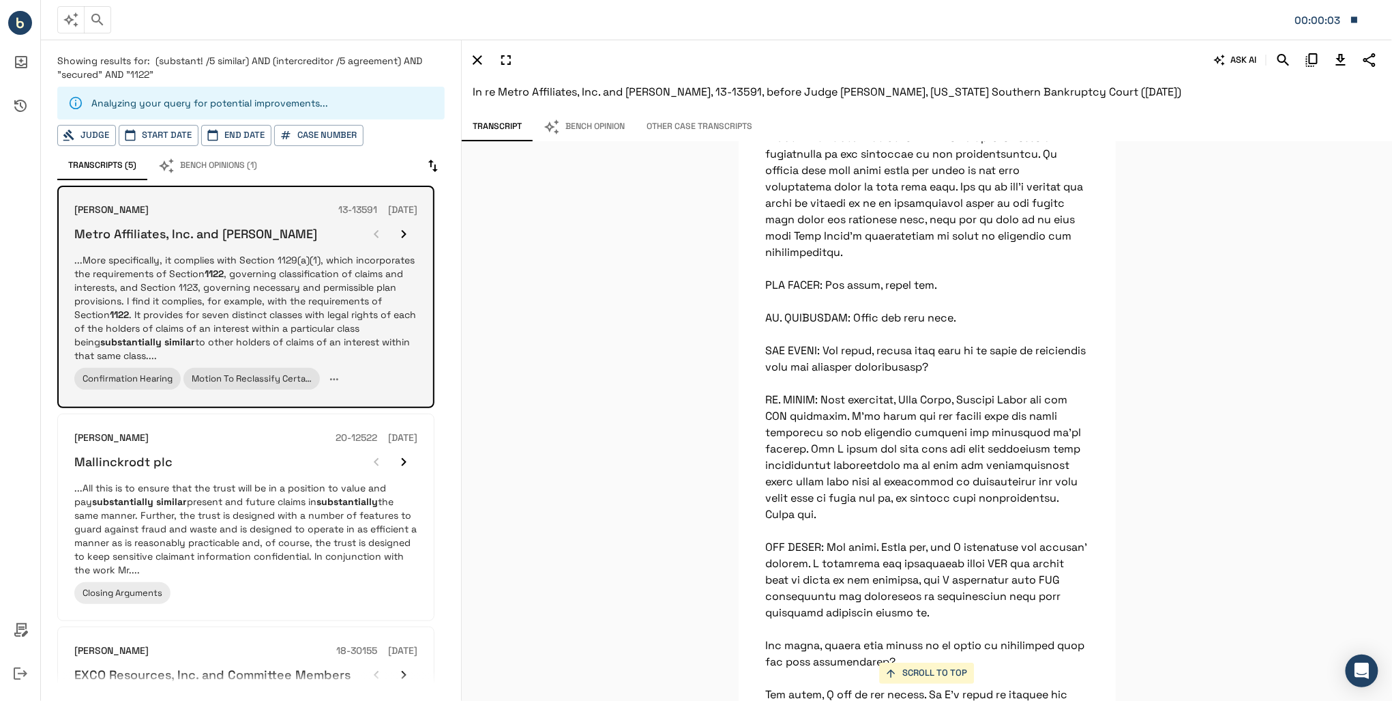
scroll to position [17526, 0]
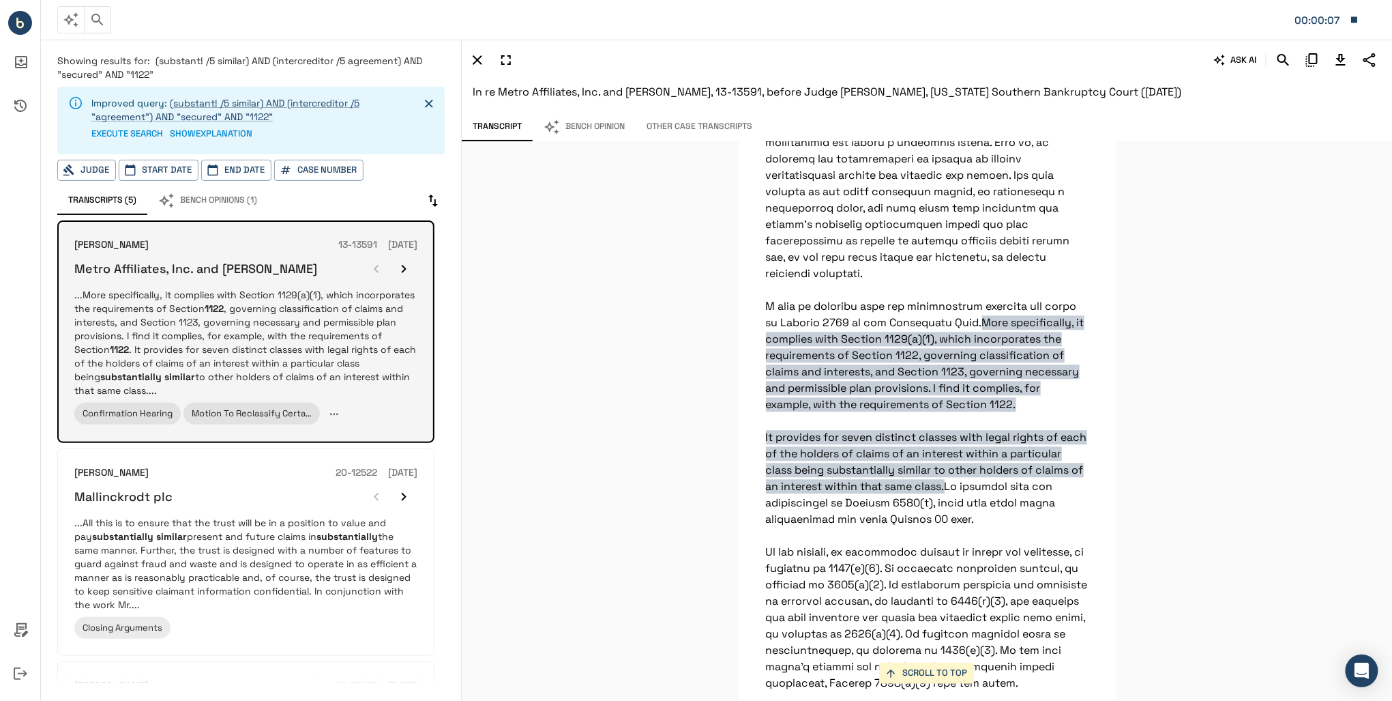
click at [400, 263] on icon "button" at bounding box center [404, 269] width 16 height 16
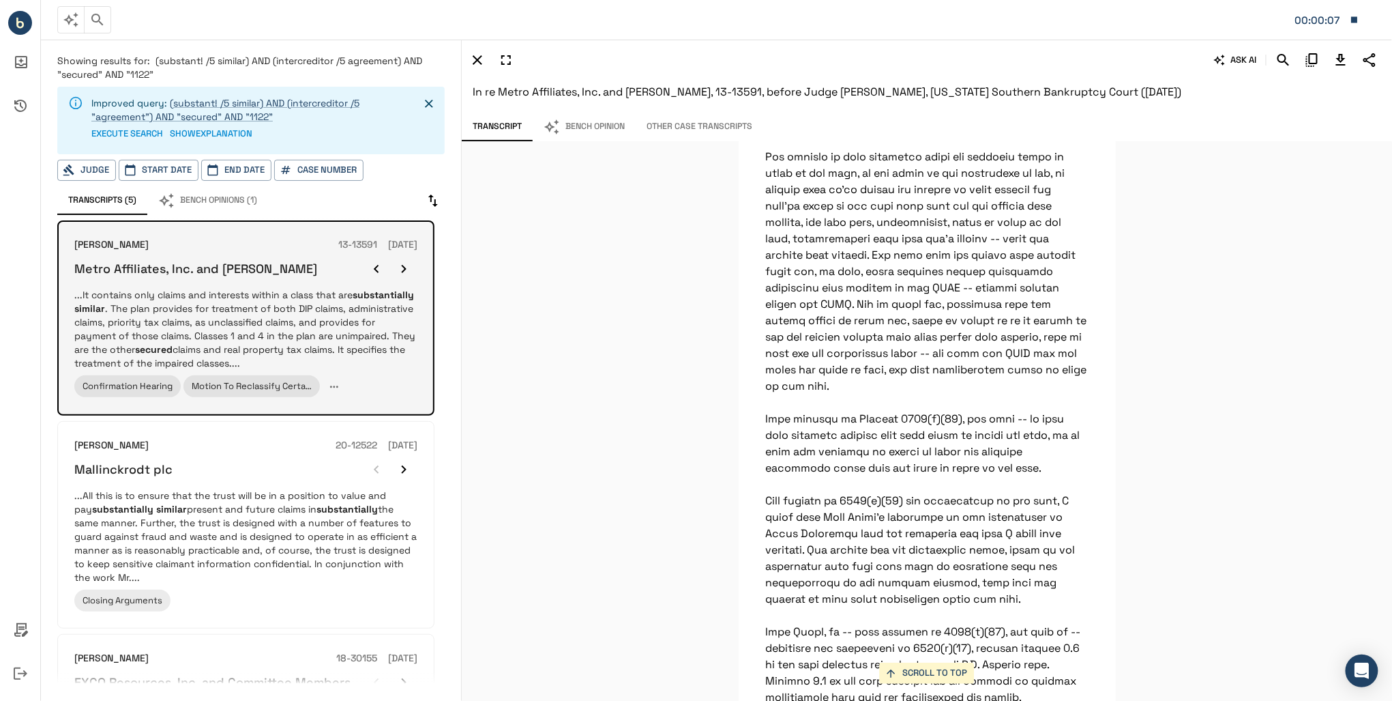
scroll to position [3078, 0]
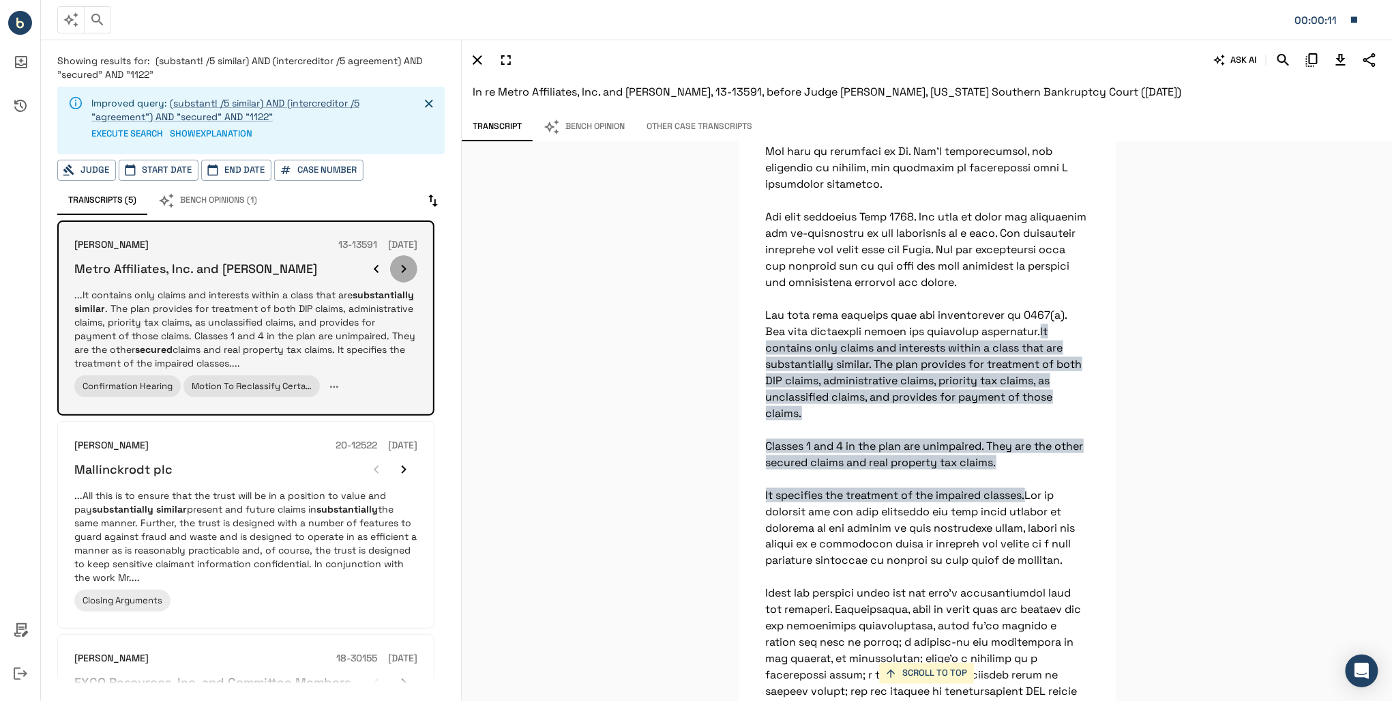
click at [400, 263] on icon "button" at bounding box center [404, 269] width 16 height 16
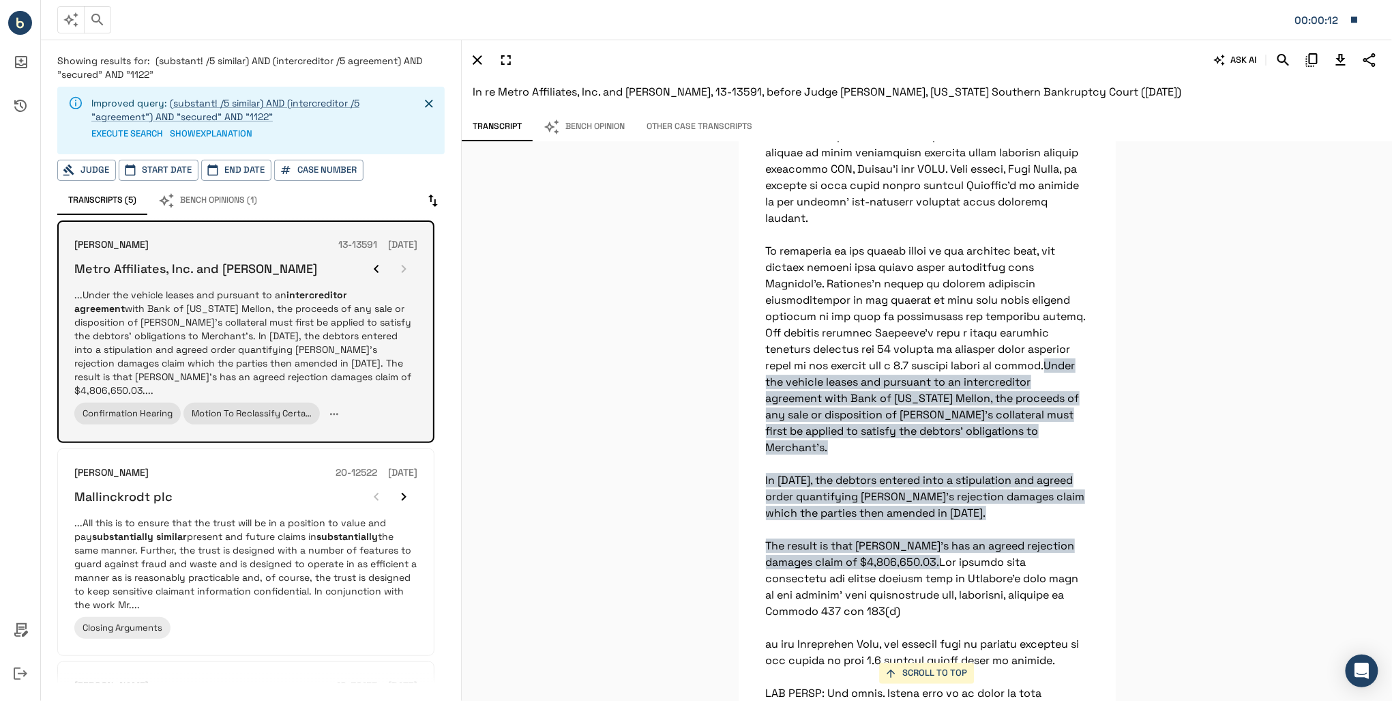
scroll to position [20473, 0]
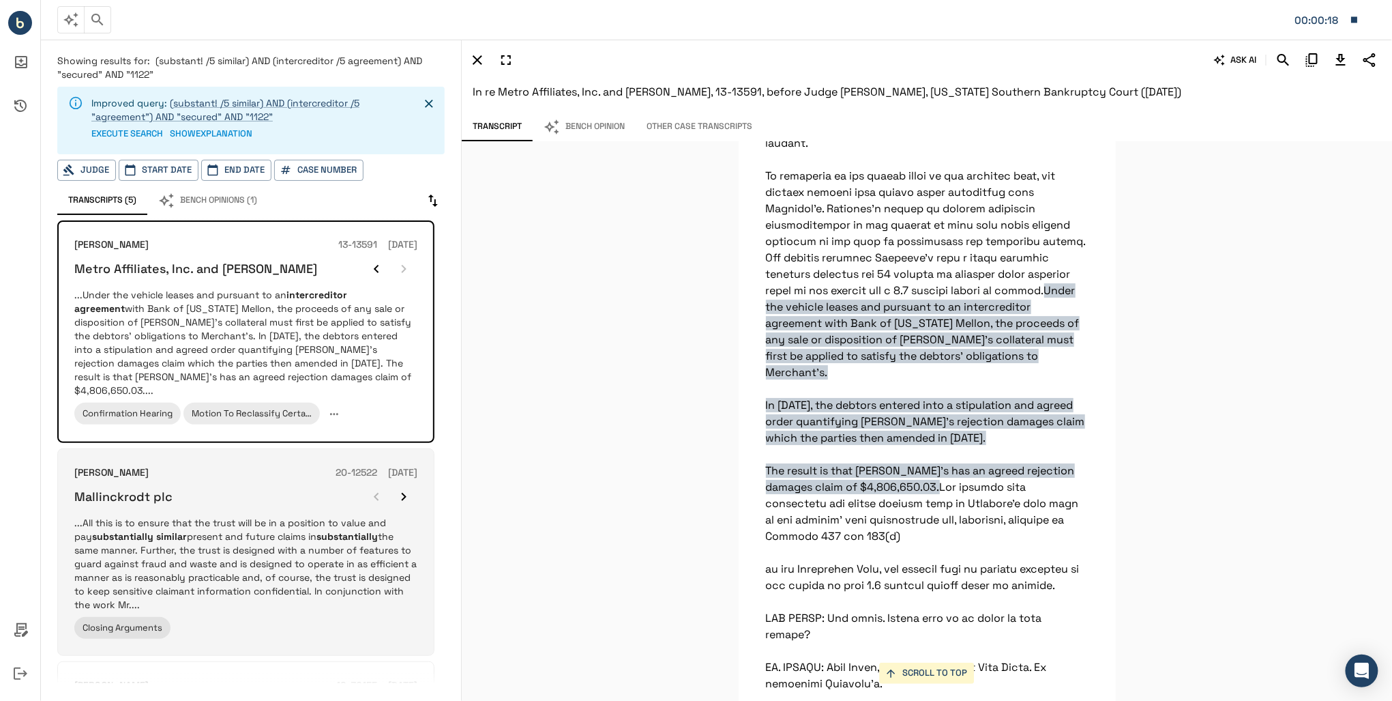
click at [317, 530] on em "substantially" at bounding box center [347, 536] width 61 height 12
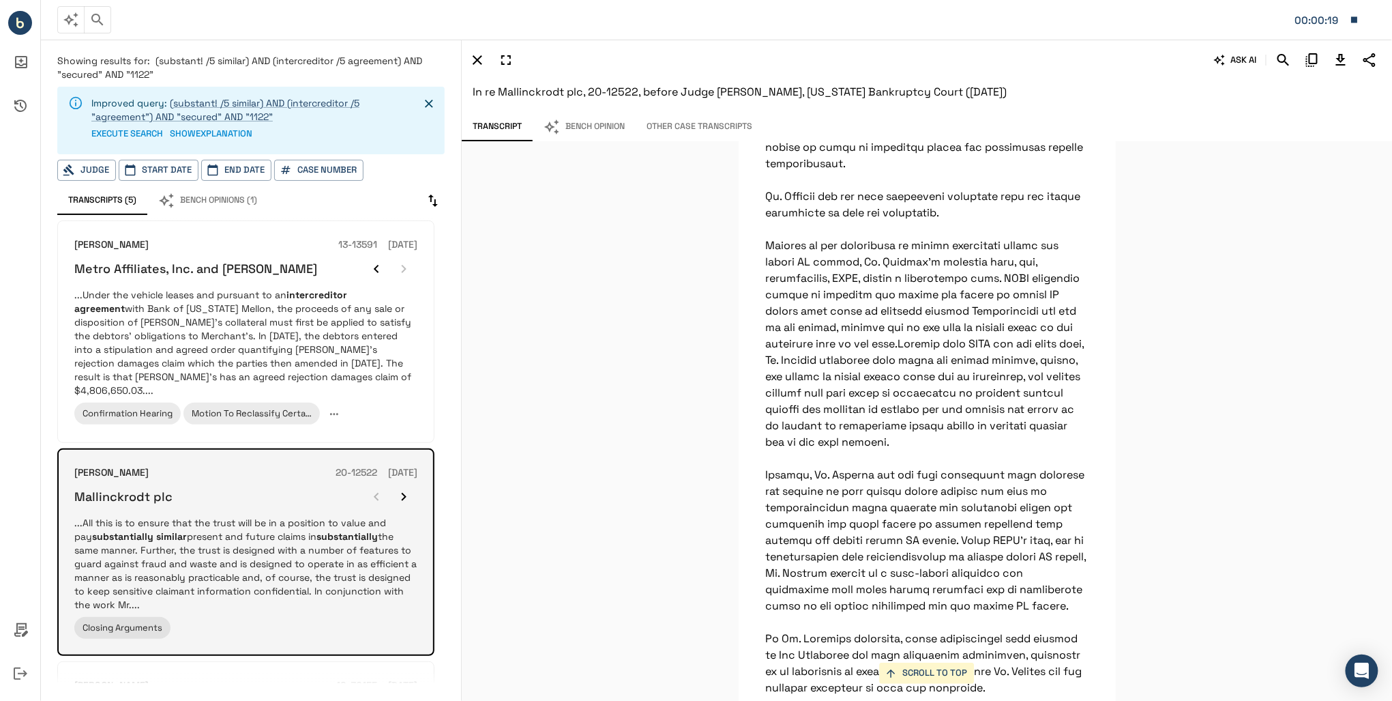
scroll to position [72798, 0]
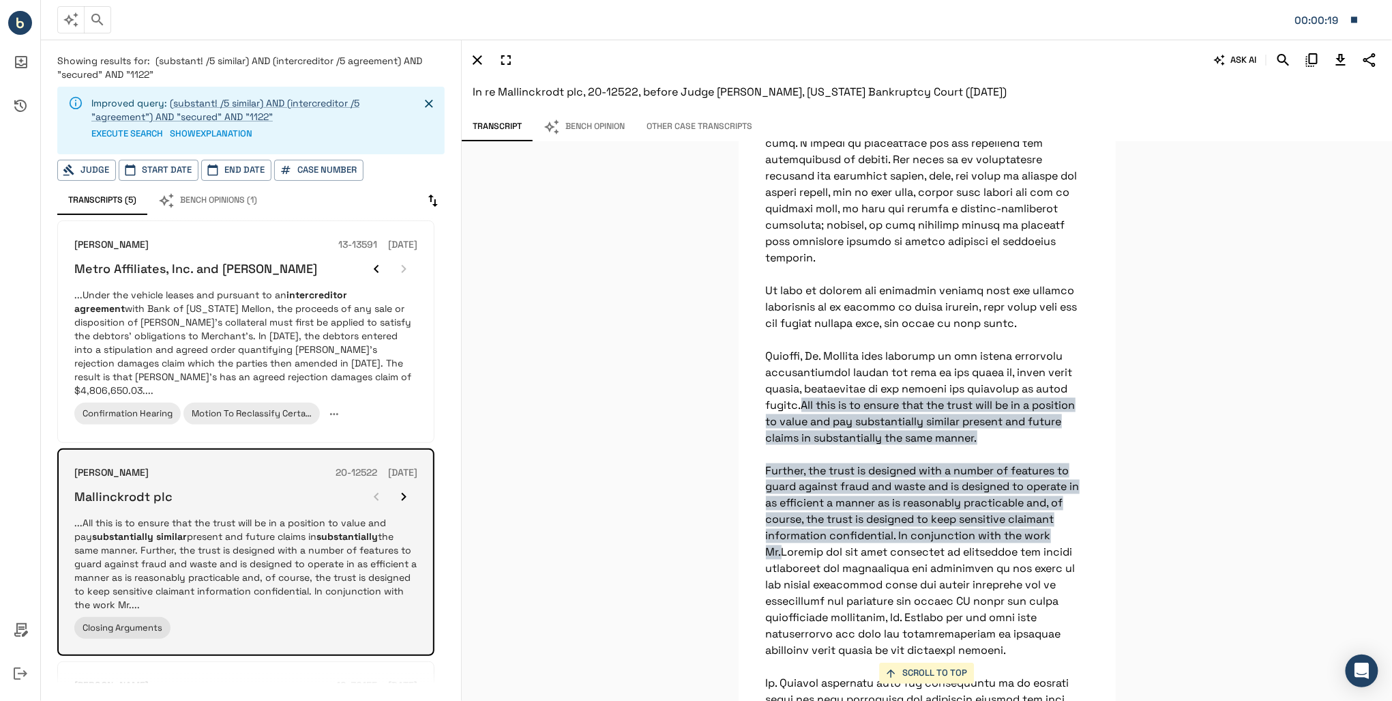
drag, startPoint x: 280, startPoint y: 491, endPoint x: 269, endPoint y: 486, distance: 12.2
drag, startPoint x: 269, startPoint y: 486, endPoint x: 209, endPoint y: 497, distance: 61.0
click at [209, 497] on div "[PERSON_NAME] 20-12522 [DATE] Mallinckrodt plc ...All this is to ensure that th…" at bounding box center [245, 551] width 343 height 173
click at [412, 488] on icon "button" at bounding box center [404, 496] width 16 height 16
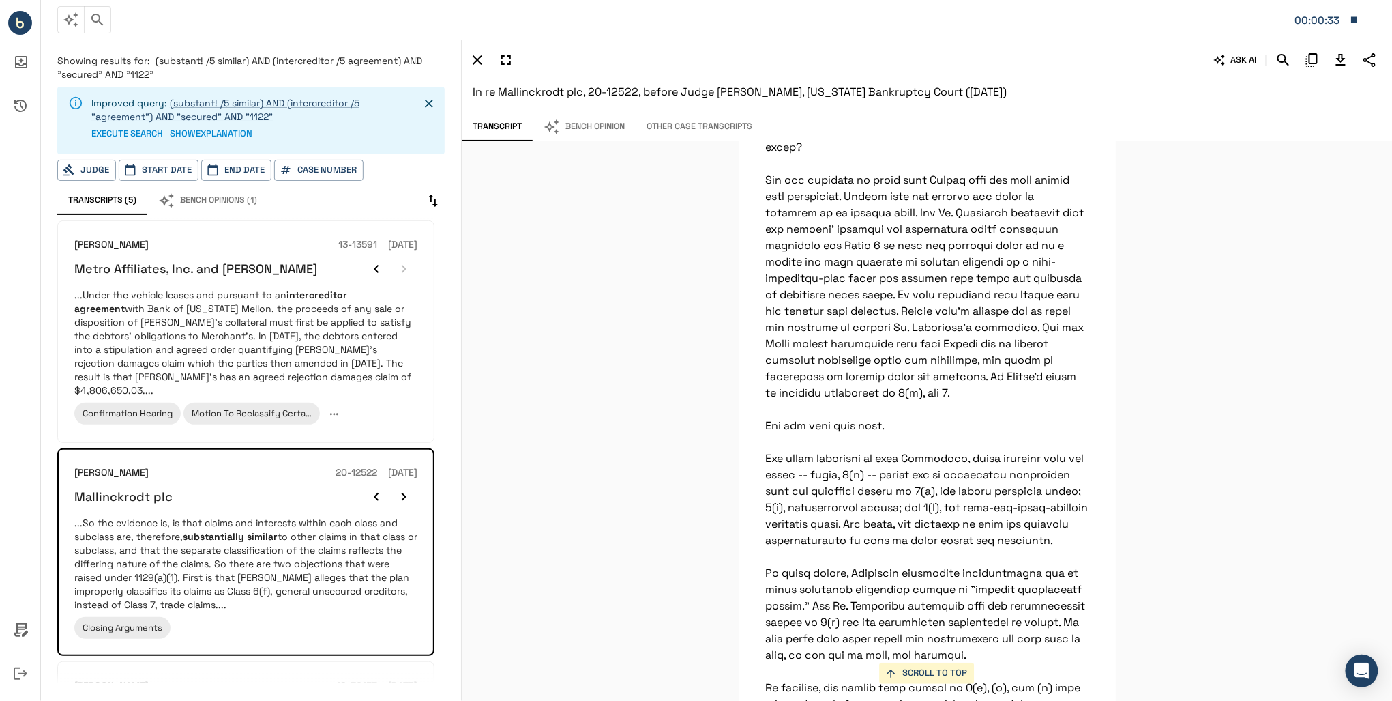
scroll to position [14080, 0]
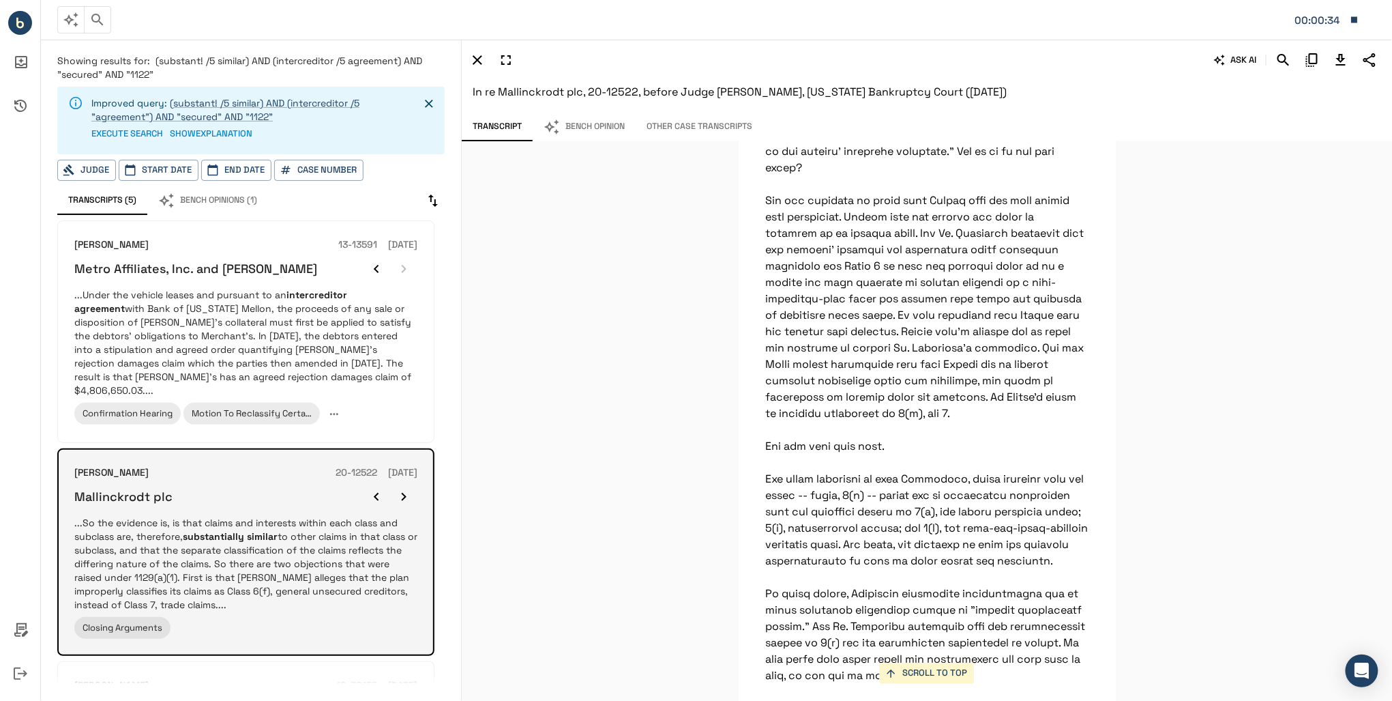
click at [402, 488] on icon "button" at bounding box center [404, 496] width 16 height 16
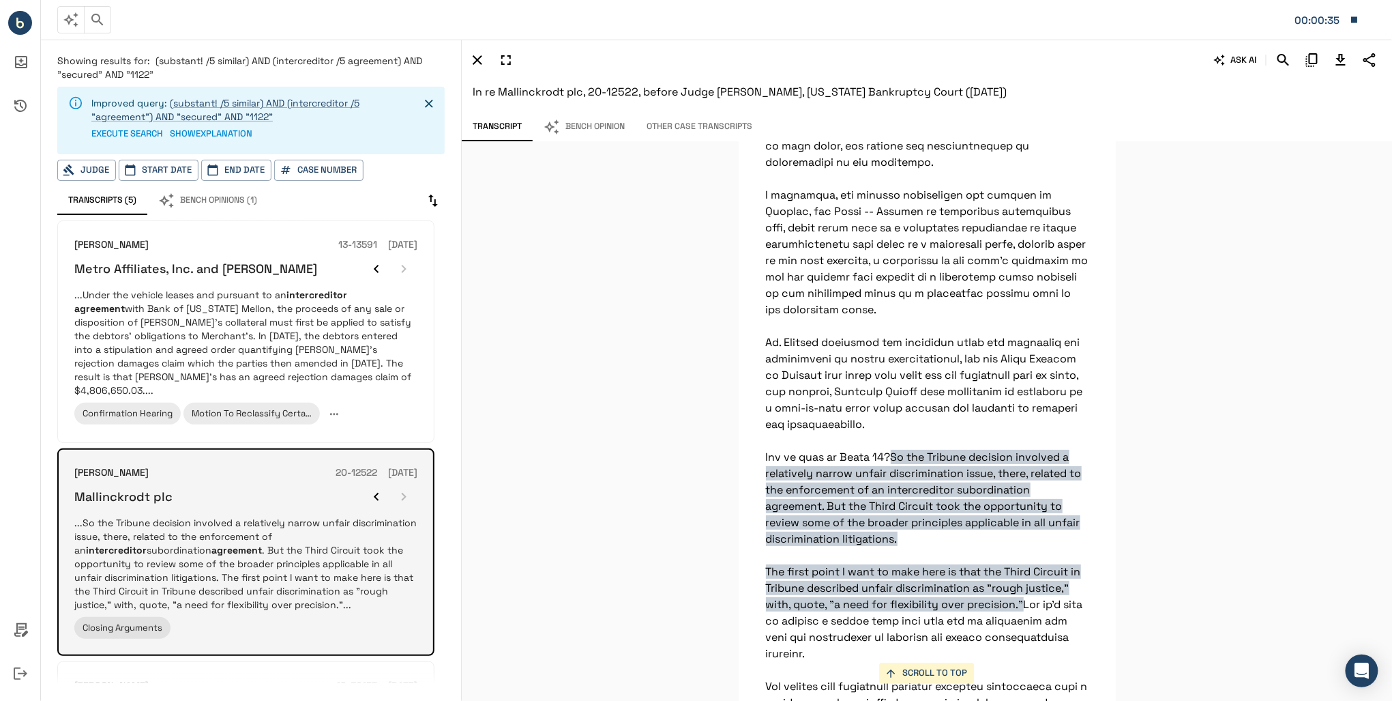
scroll to position [48780, 0]
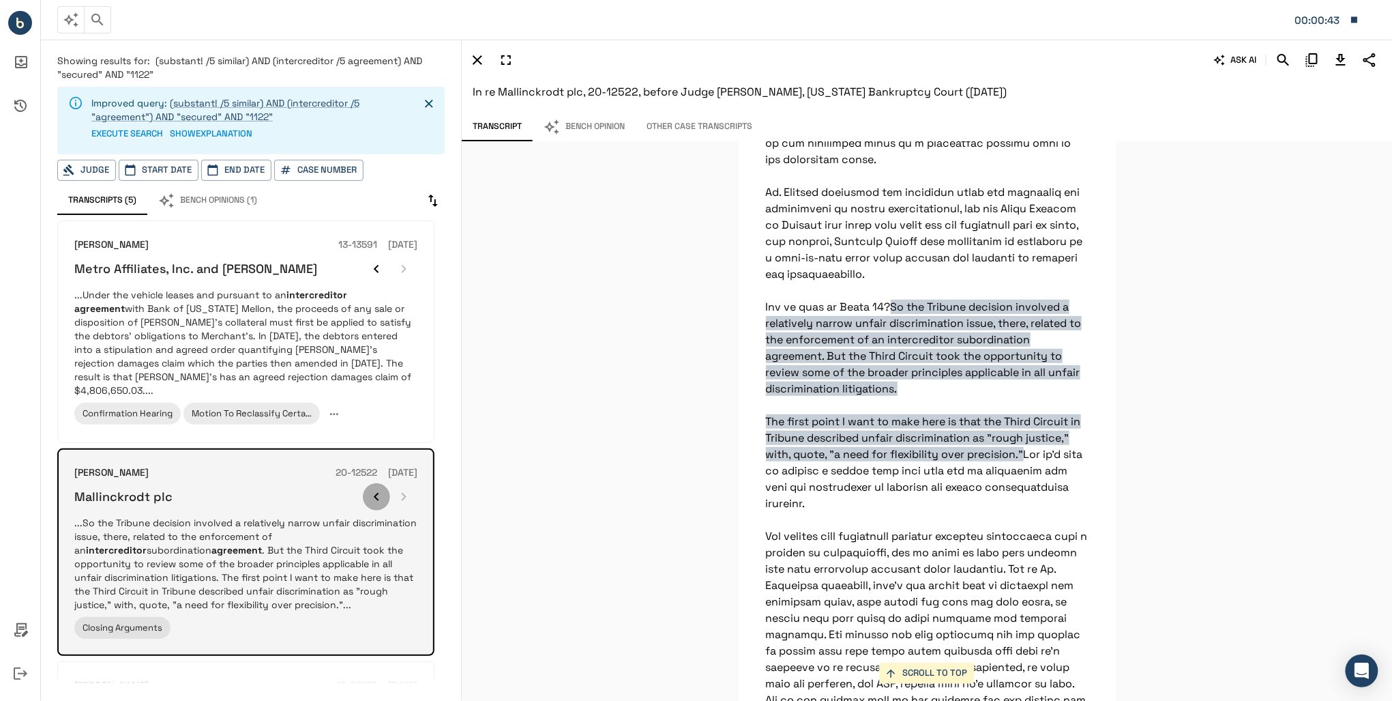
click at [369, 489] on button "button" at bounding box center [376, 496] width 27 height 27
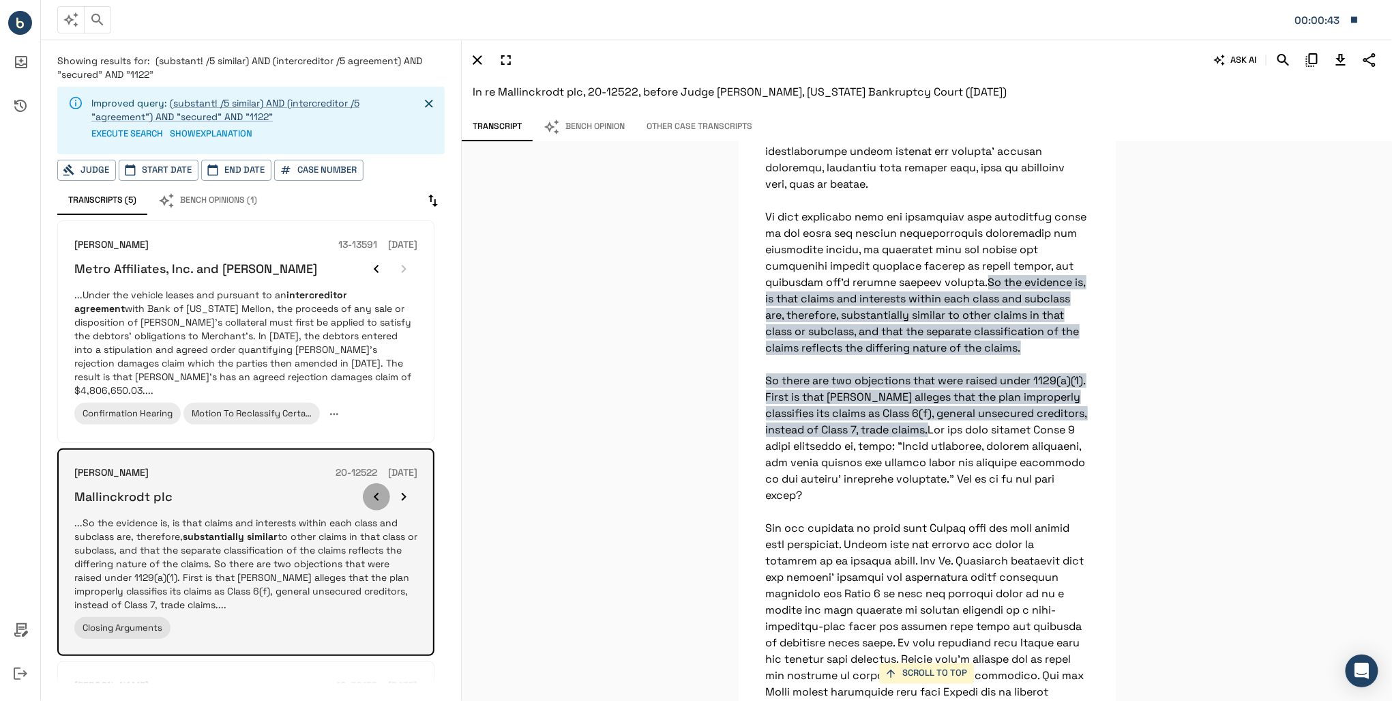
click at [378, 493] on icon "button" at bounding box center [376, 497] width 5 height 8
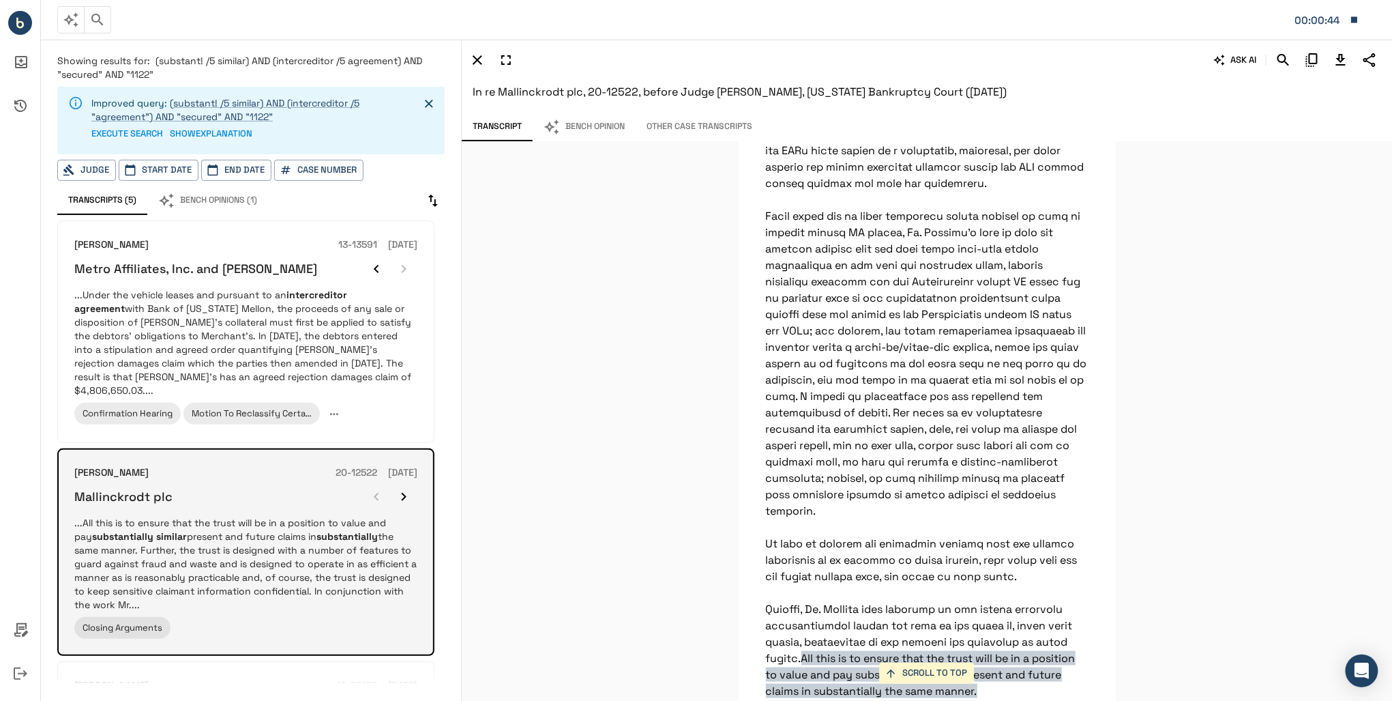
scroll to position [72798, 0]
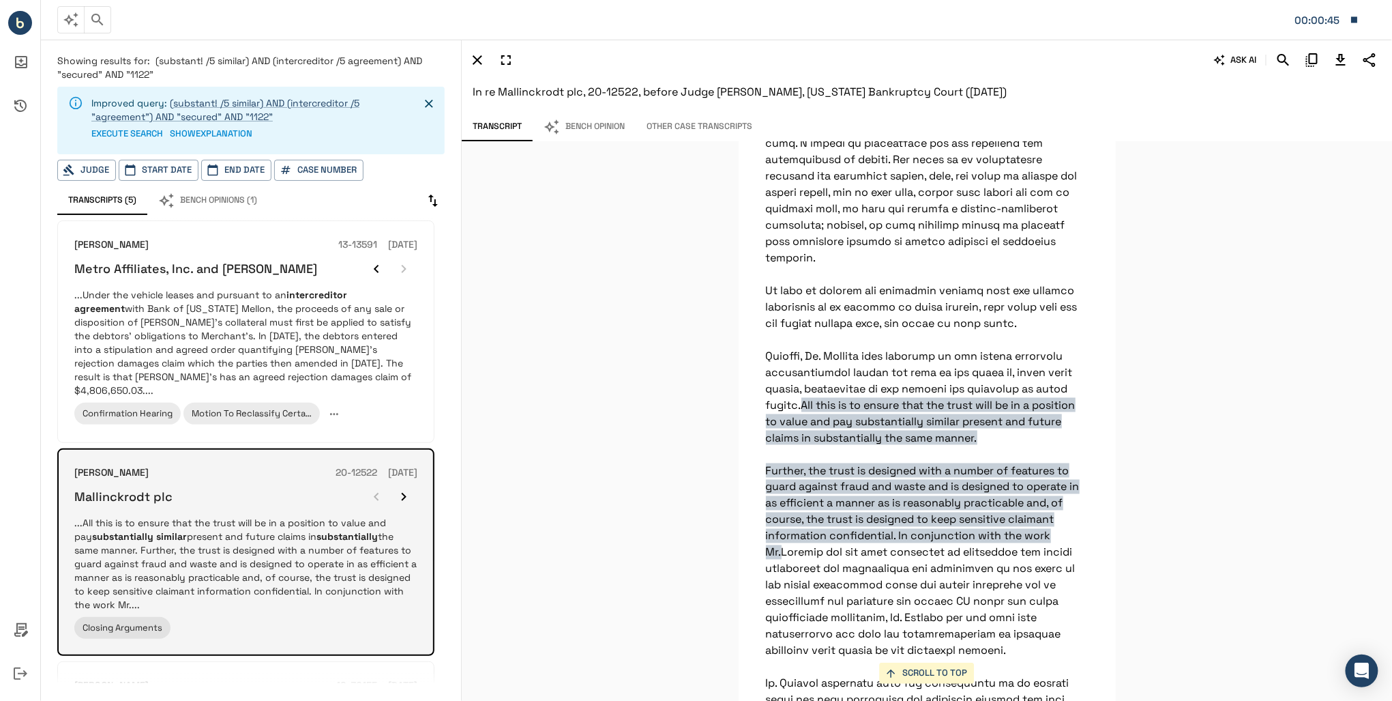
click at [378, 483] on div at bounding box center [390, 496] width 55 height 27
click at [400, 488] on icon "button" at bounding box center [404, 496] width 16 height 16
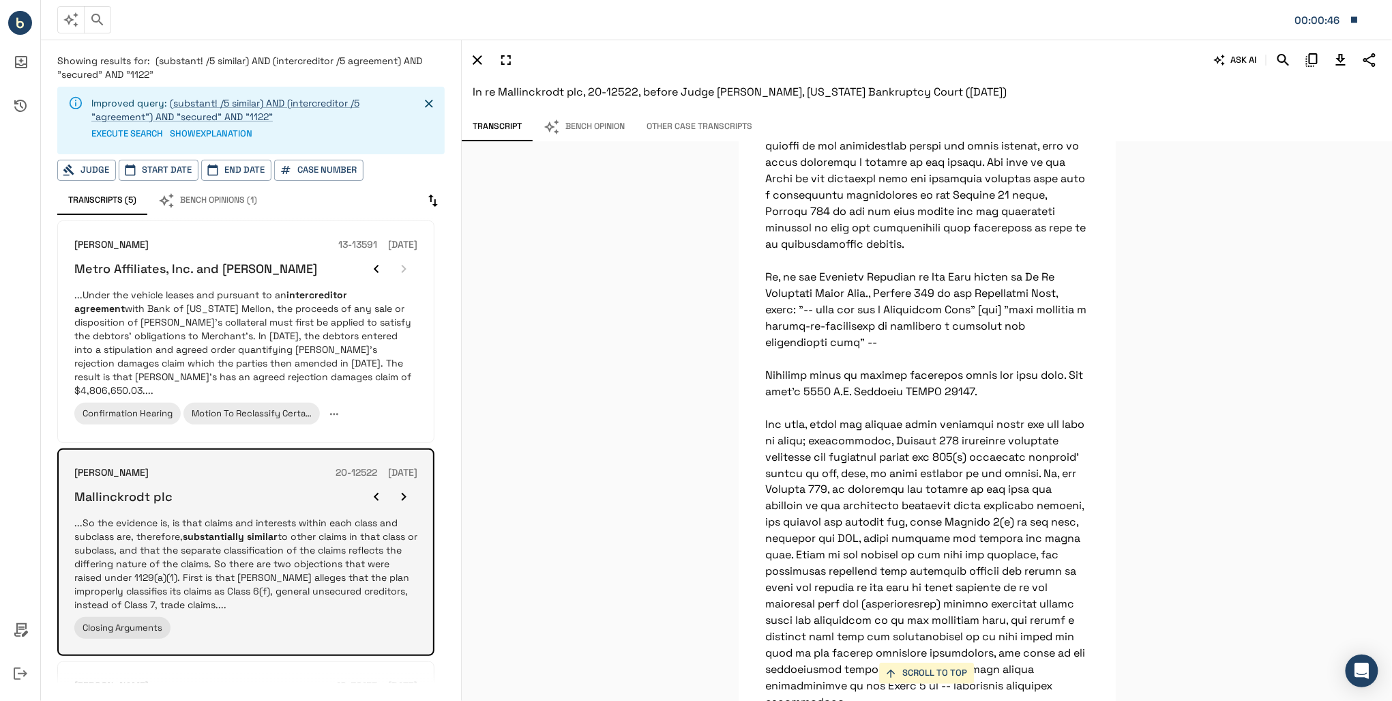
scroll to position [13752, 0]
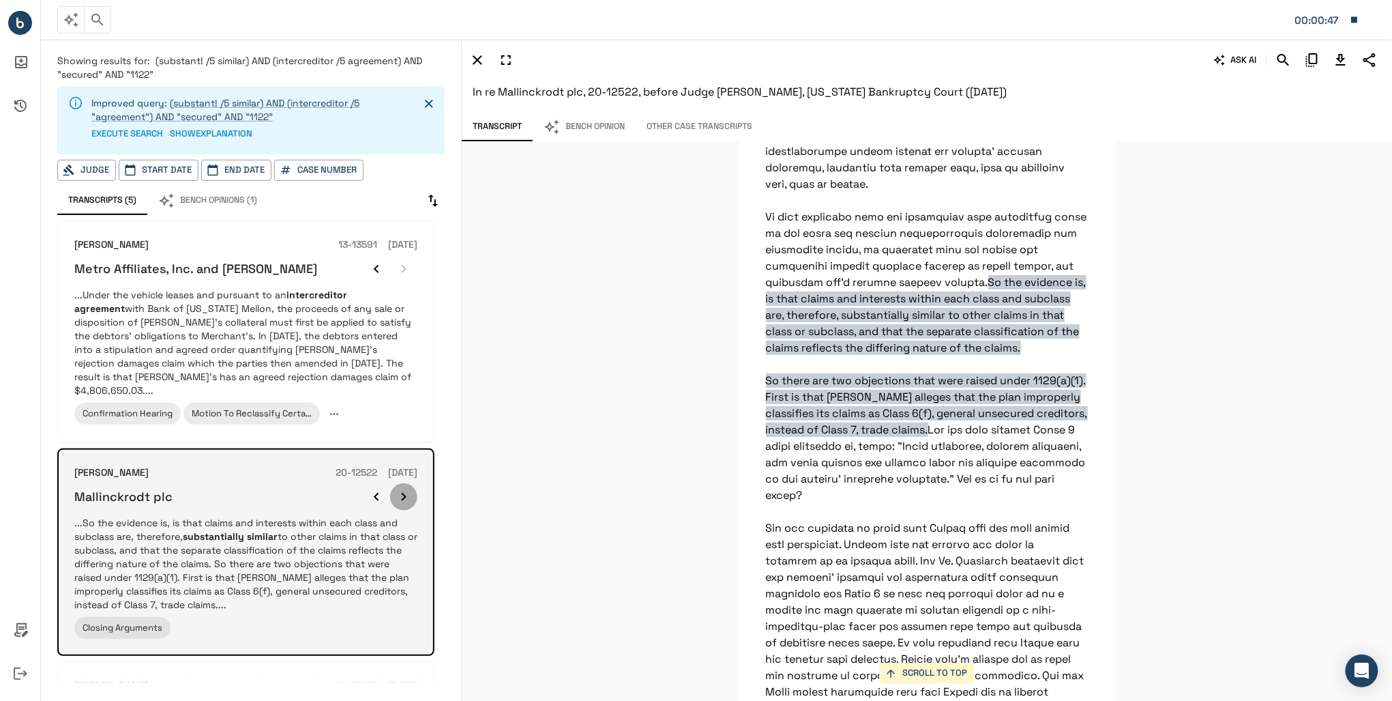
click at [400, 488] on icon "button" at bounding box center [404, 496] width 16 height 16
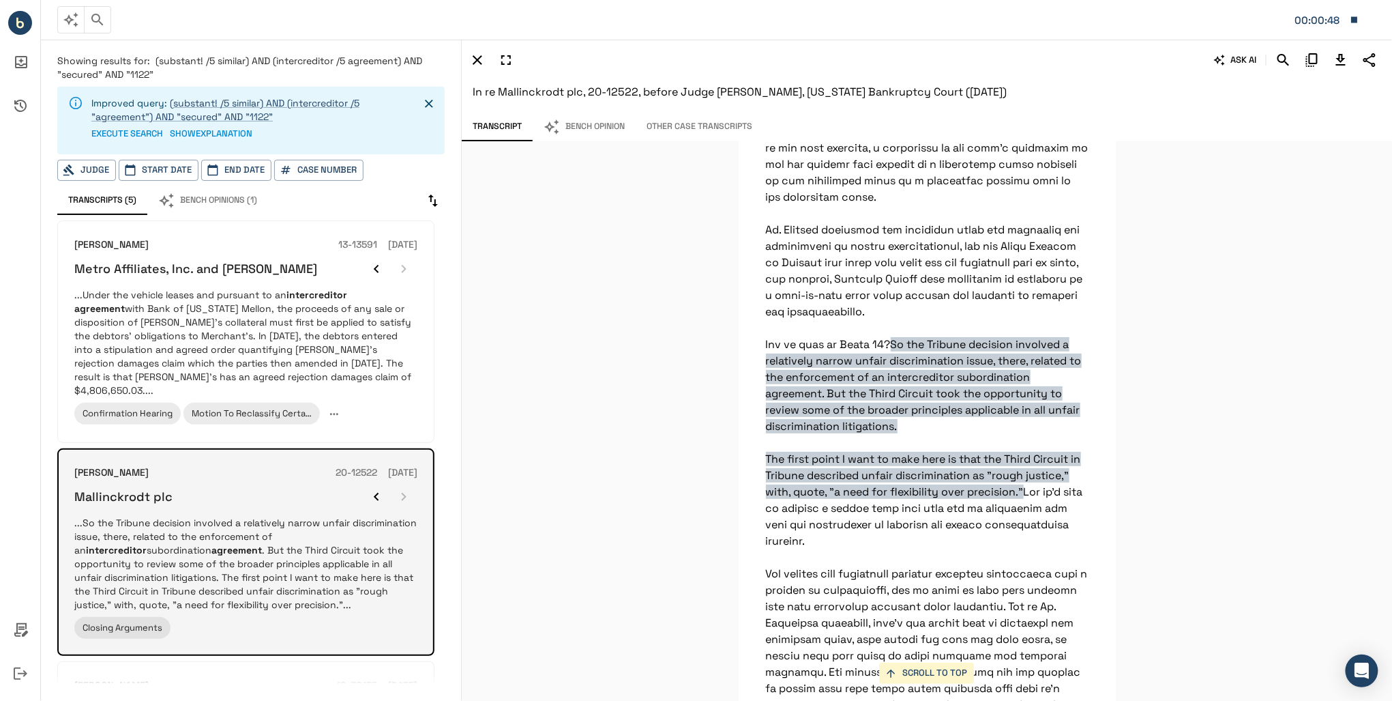
scroll to position [48780, 0]
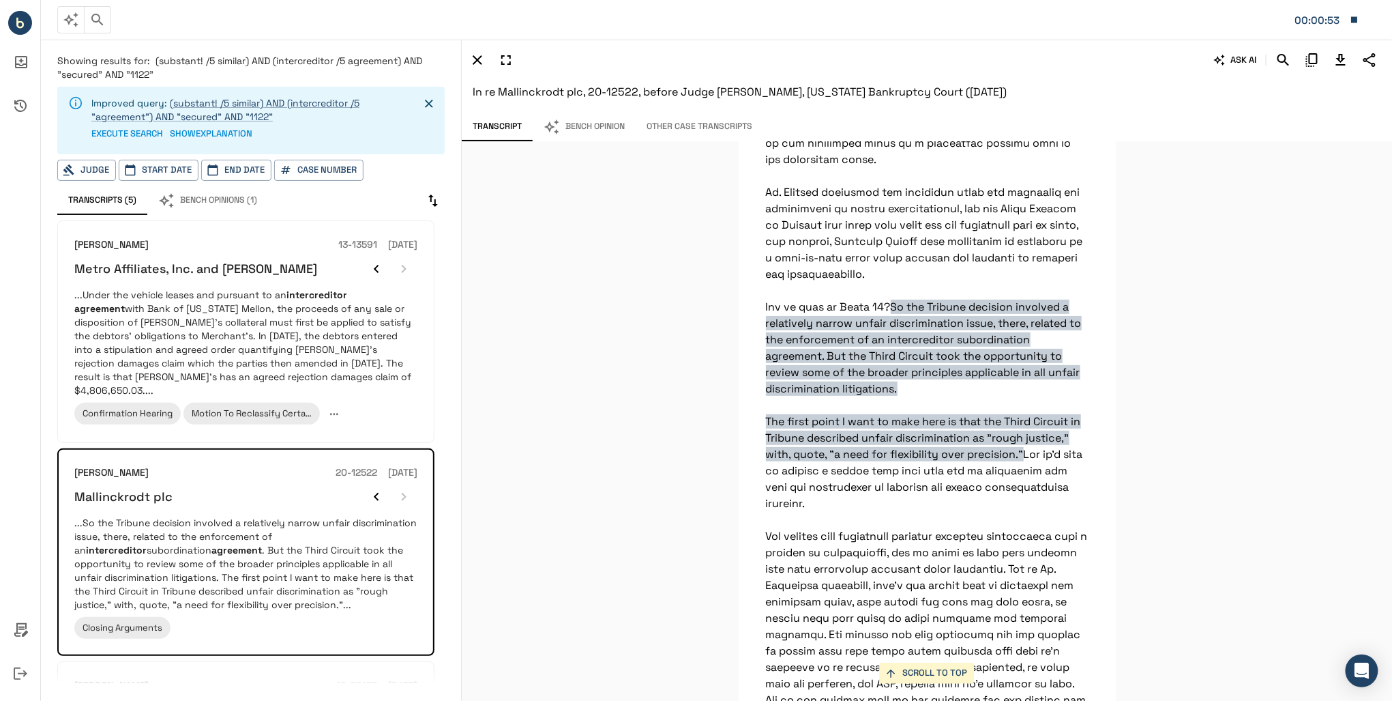
drag, startPoint x: 400, startPoint y: 481, endPoint x: 464, endPoint y: 464, distance: 65.7
click at [464, 464] on div "SCROLL TO TOP So the evidence is, is that claims and interests within each clas…" at bounding box center [927, 421] width 930 height 559
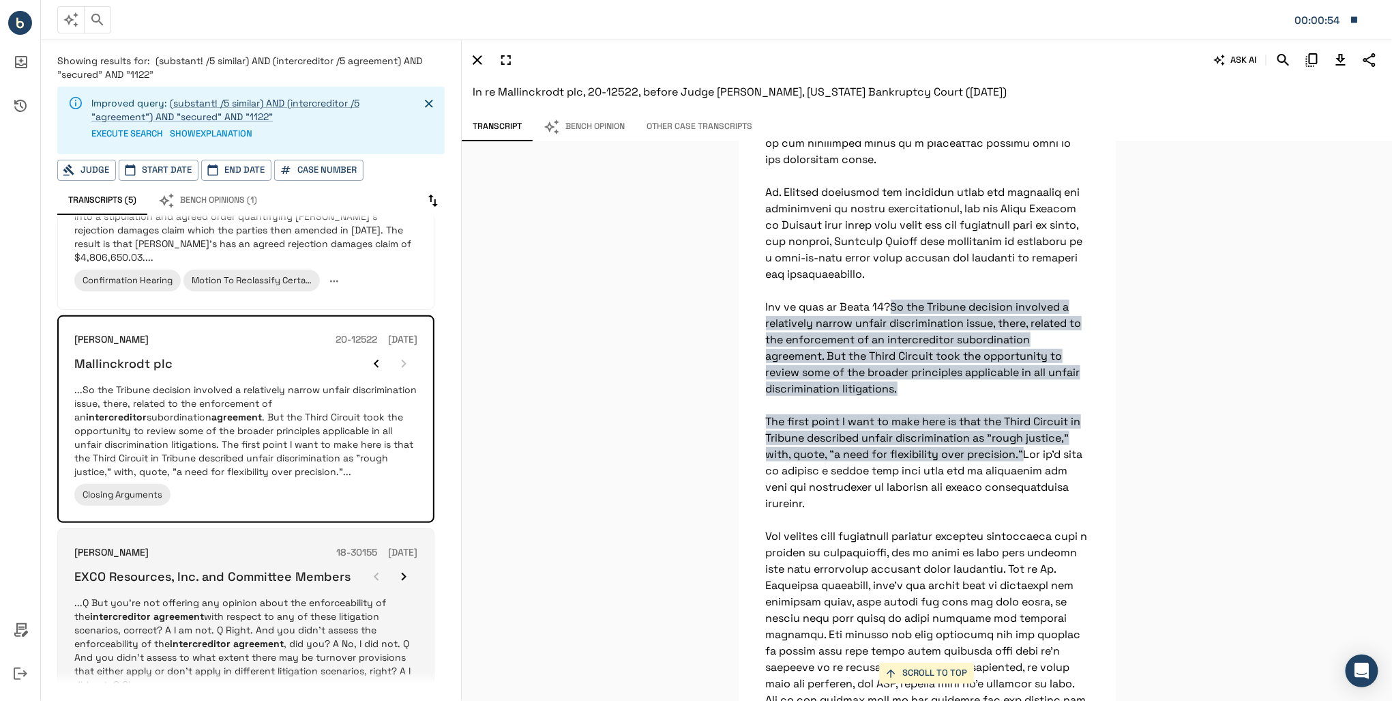
scroll to position [273, 0]
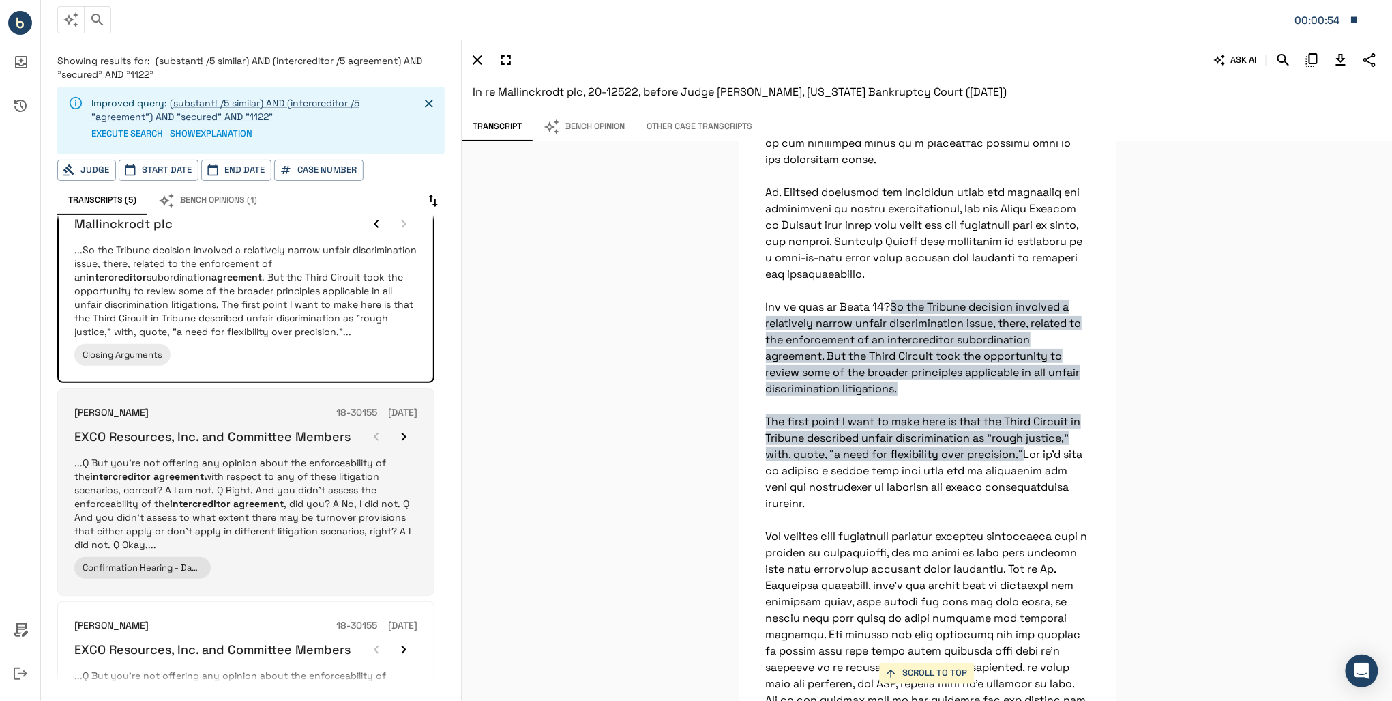
click at [262, 476] on p "...Q But you're not offering any opinion about the enforceability of the interc…" at bounding box center [245, 504] width 343 height 96
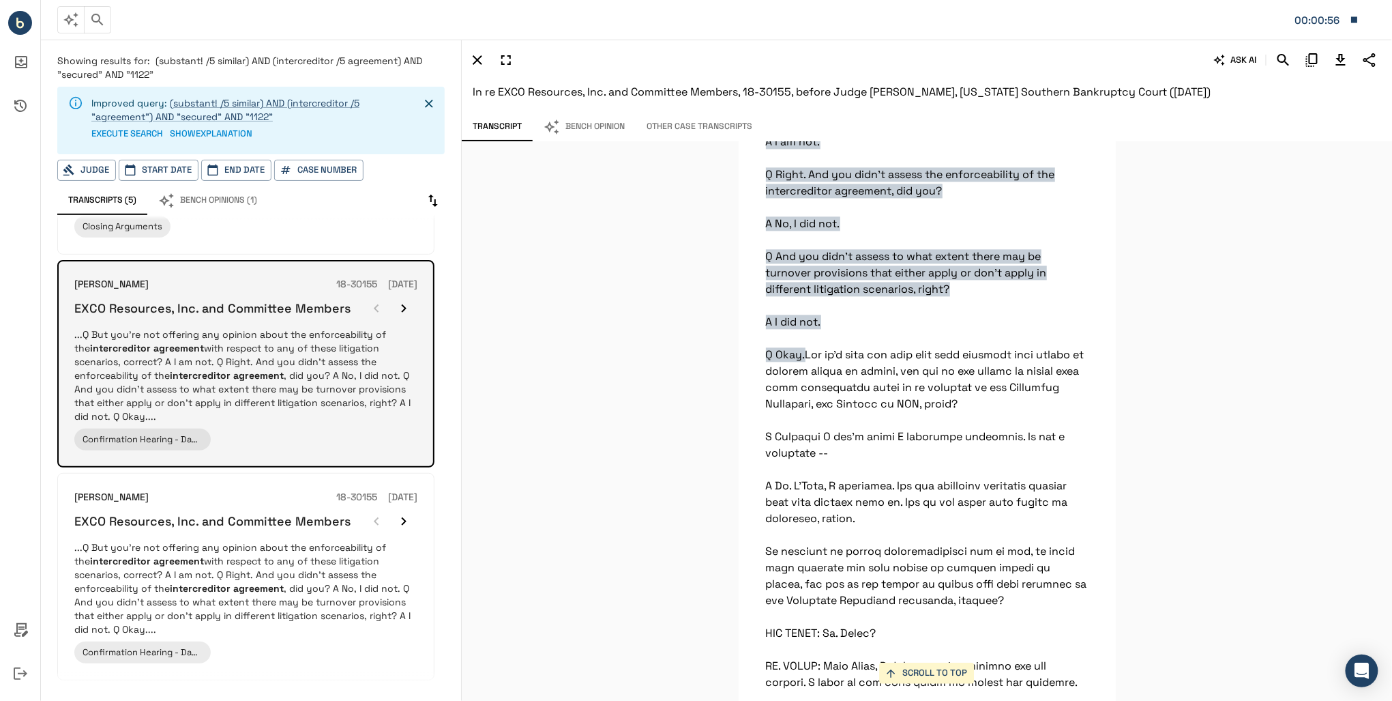
scroll to position [31614, 0]
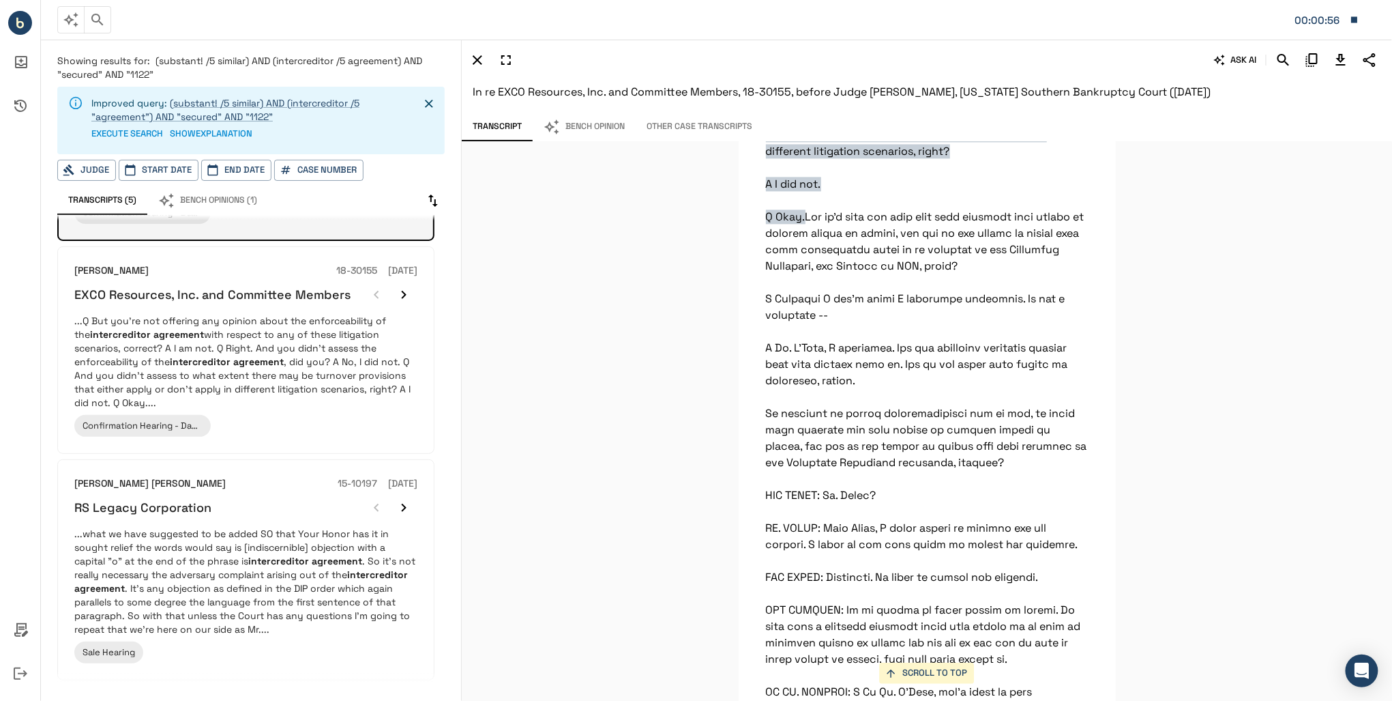
click at [263, 494] on div "RS Legacy Corporation" at bounding box center [245, 507] width 343 height 27
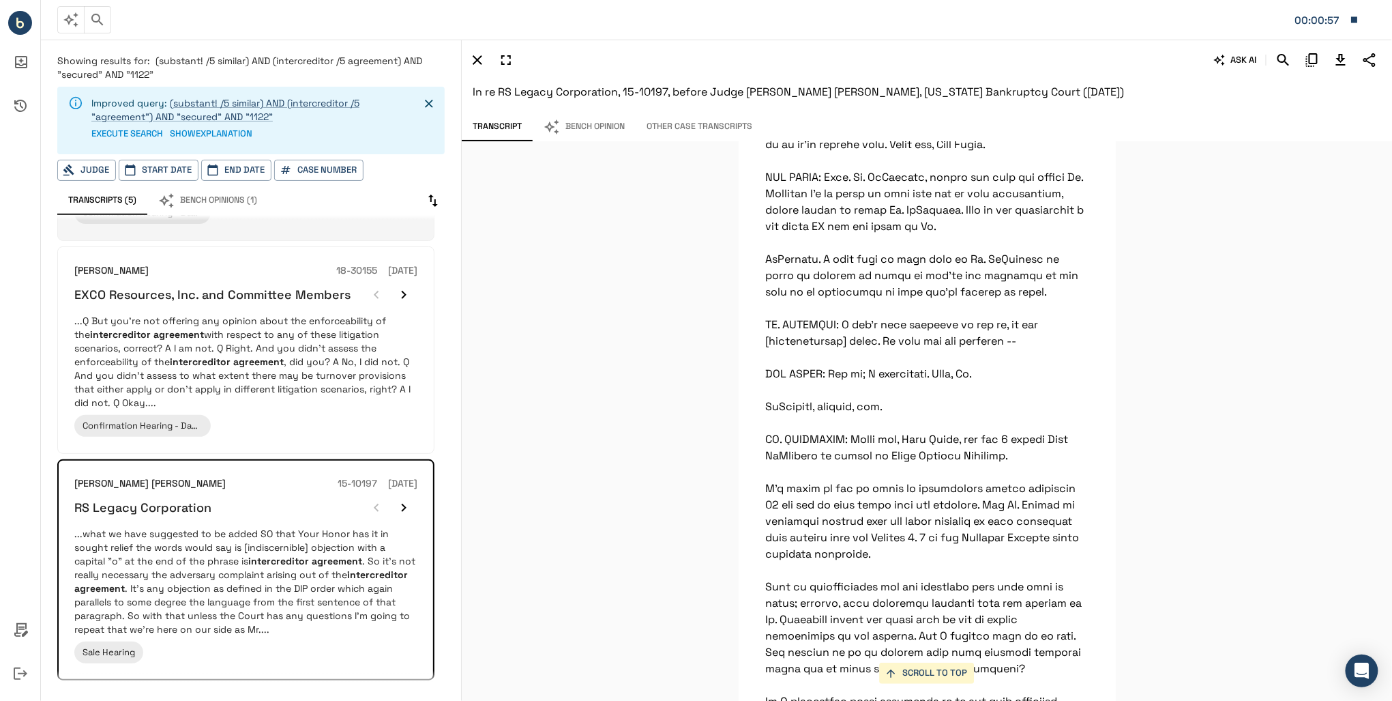
scroll to position [50205, 0]
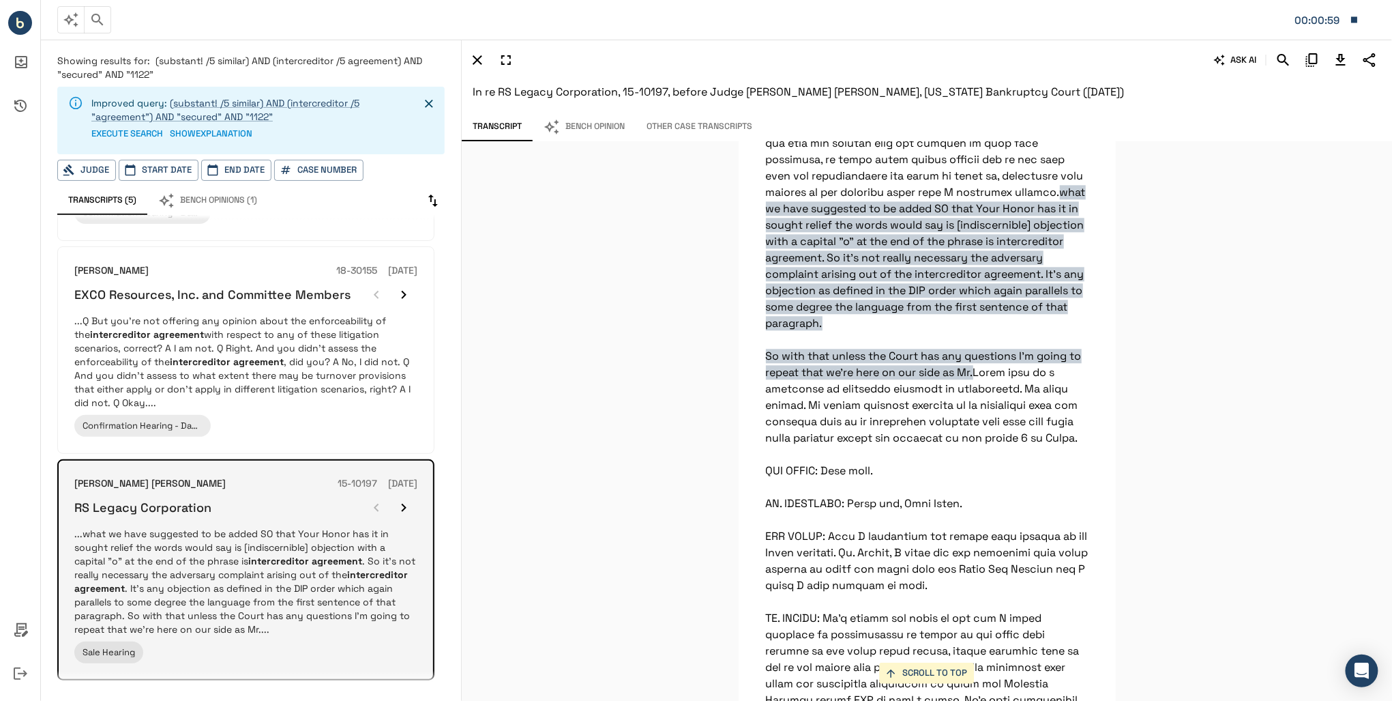
click at [400, 499] on icon "button" at bounding box center [404, 507] width 16 height 16
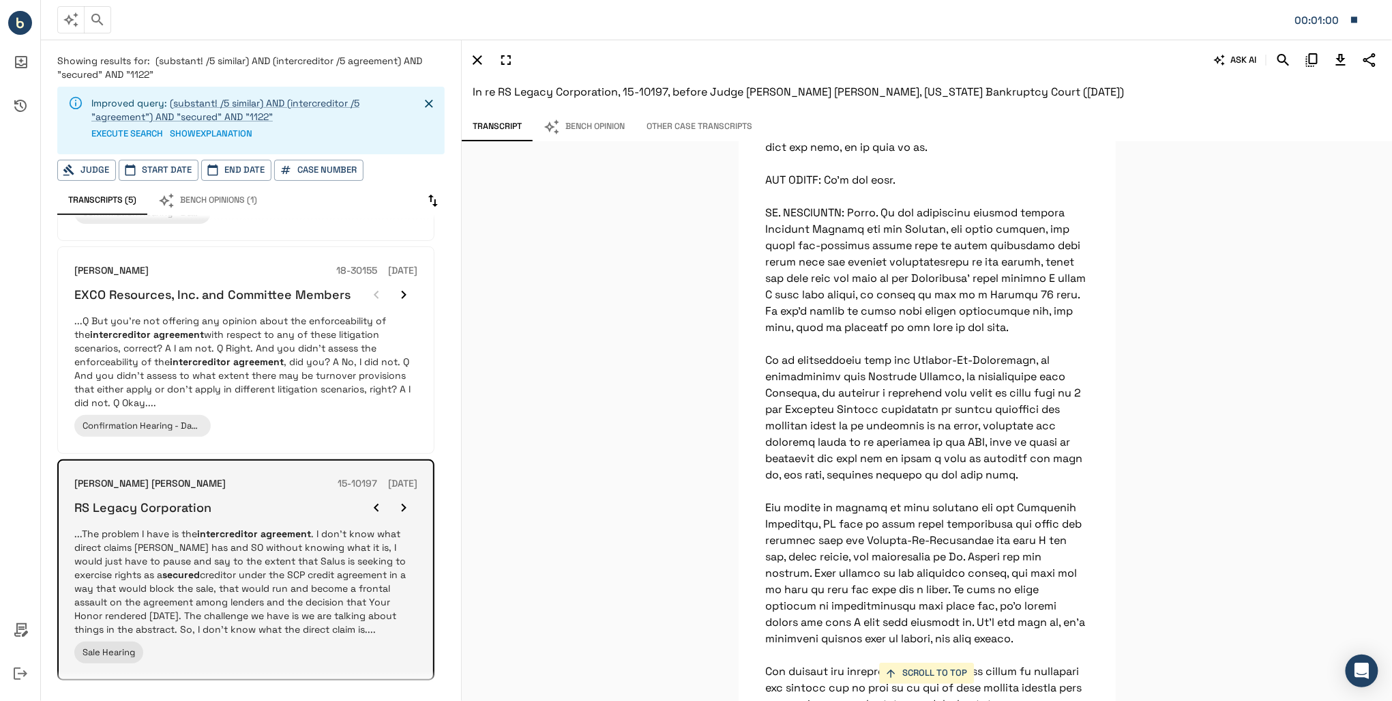
scroll to position [35355, 0]
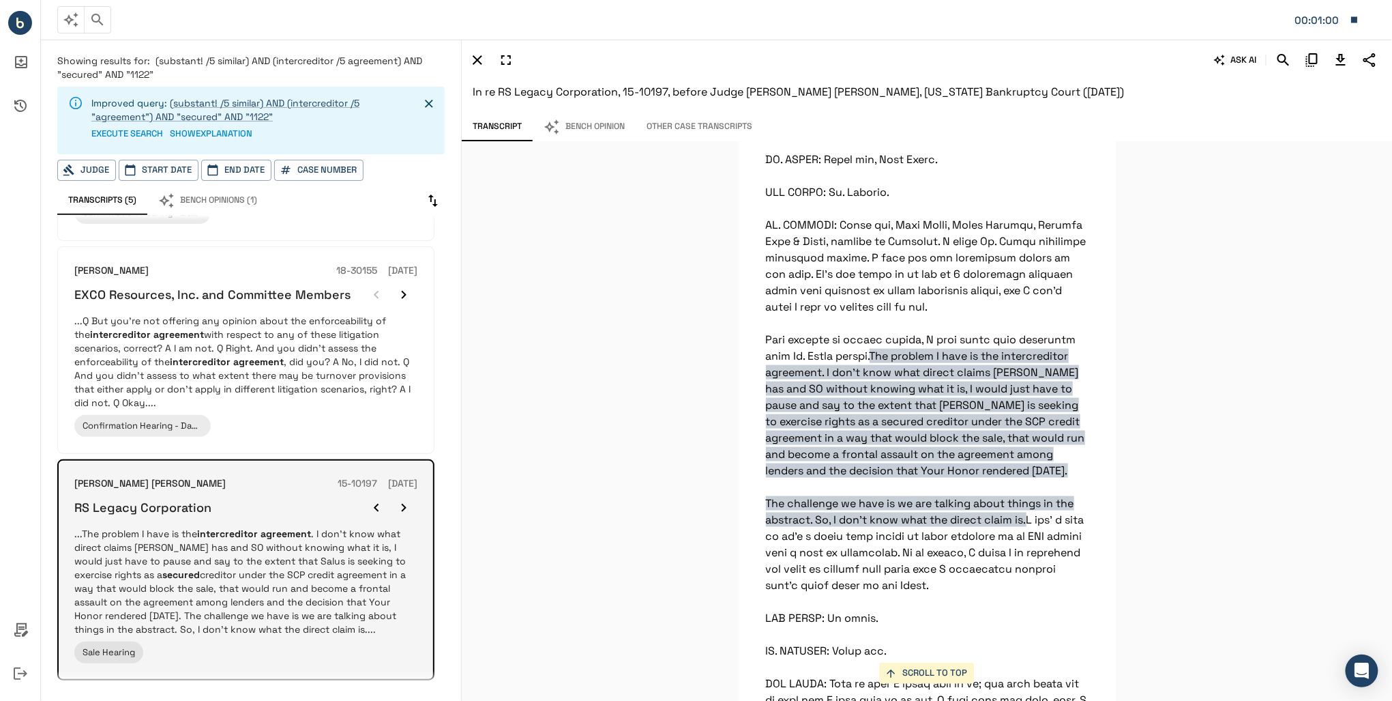
click at [400, 499] on icon "button" at bounding box center [404, 507] width 16 height 16
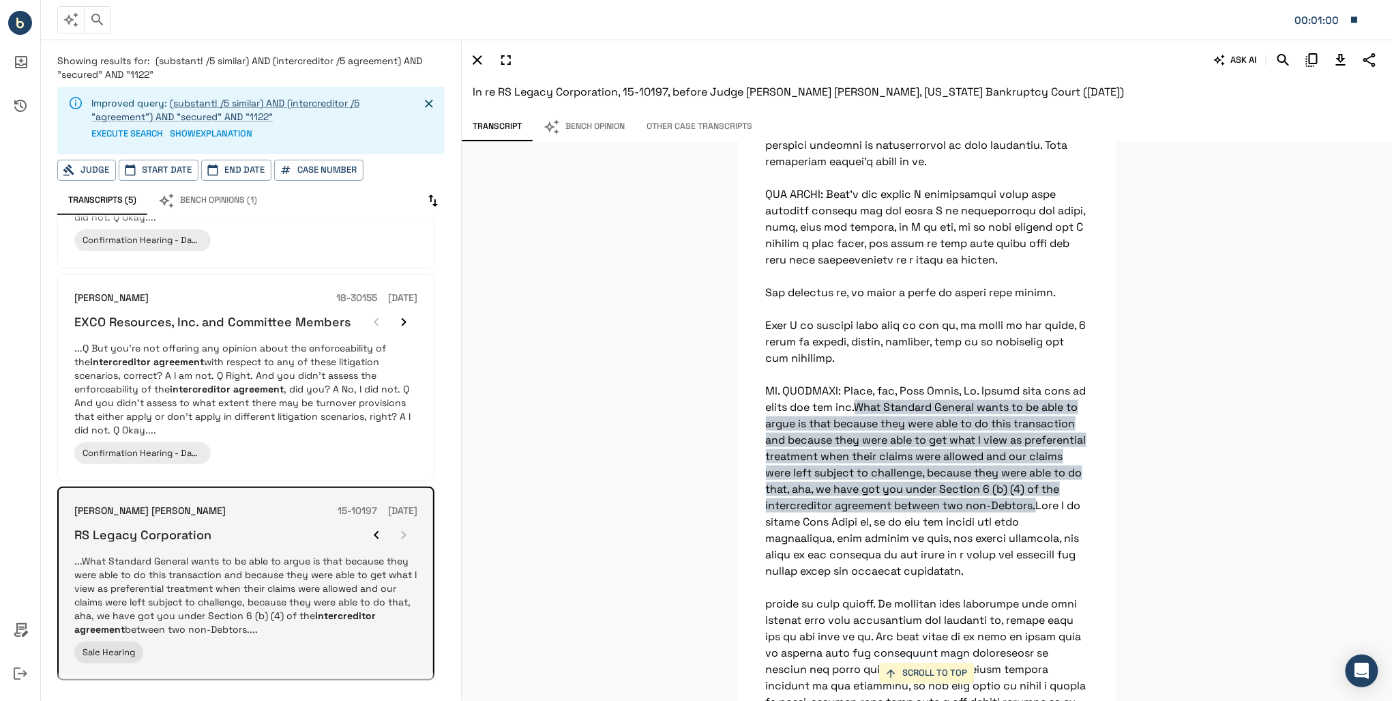
scroll to position [58603, 0]
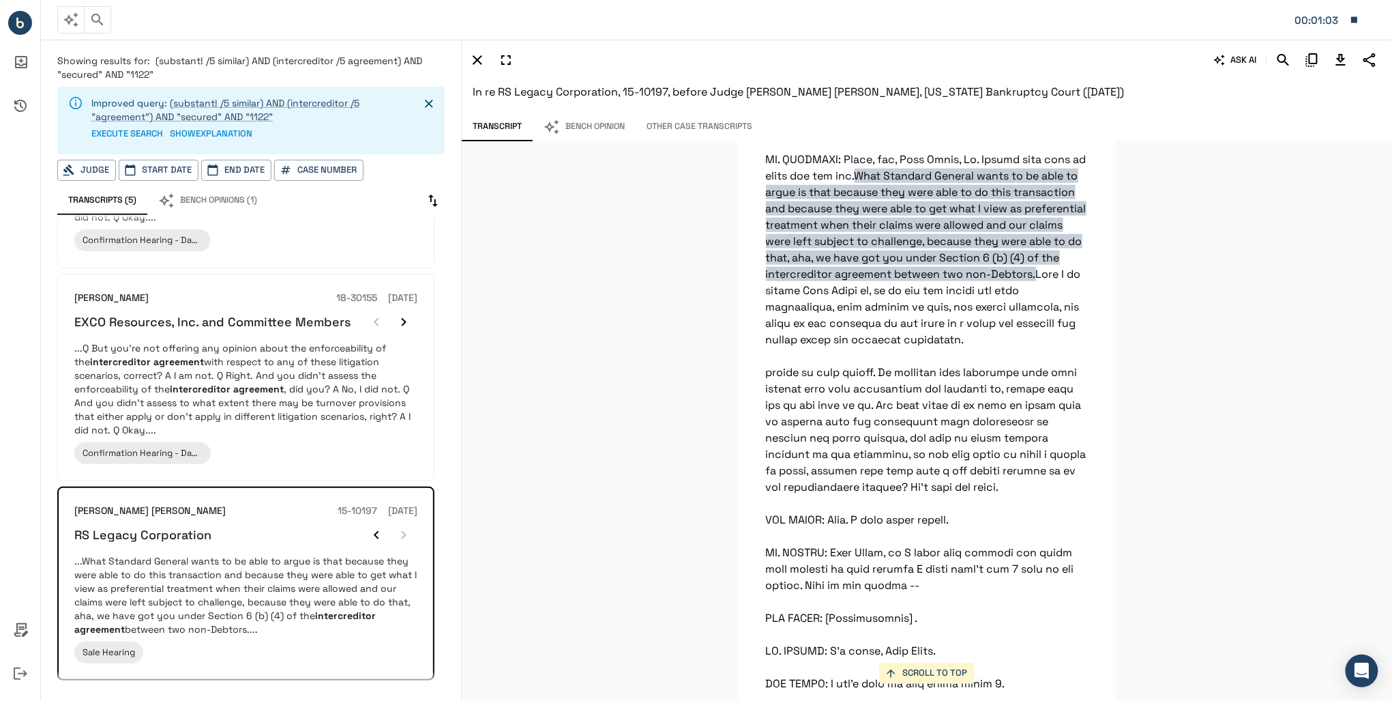
click at [1357, 23] on icon "button" at bounding box center [1355, 20] width 12 height 12
